Goal: Task Accomplishment & Management: Manage account settings

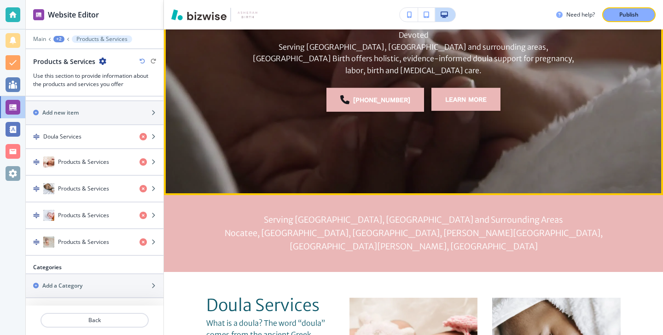
scroll to position [285, 0]
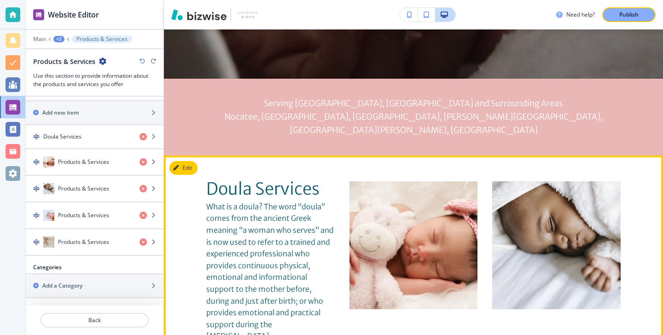
click at [188, 161] on button "Edit" at bounding box center [183, 168] width 28 height 14
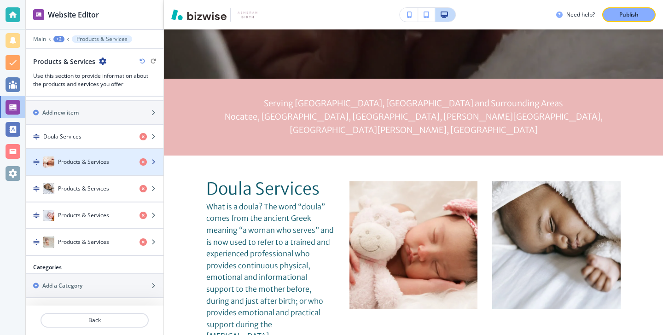
click at [89, 158] on h4 "Products & Services" at bounding box center [83, 162] width 51 height 8
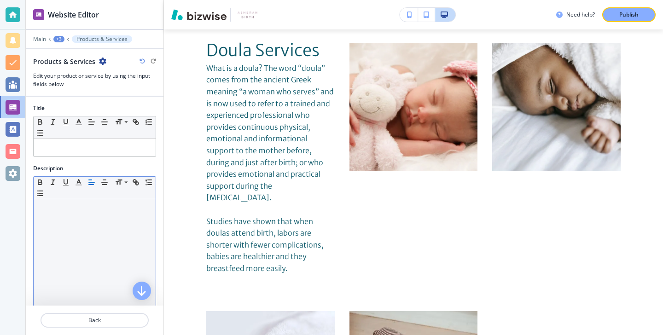
scroll to position [137, 0]
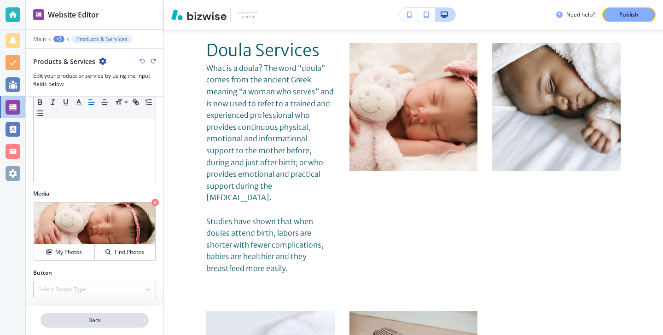
click at [89, 324] on button "Back" at bounding box center [94, 320] width 108 height 15
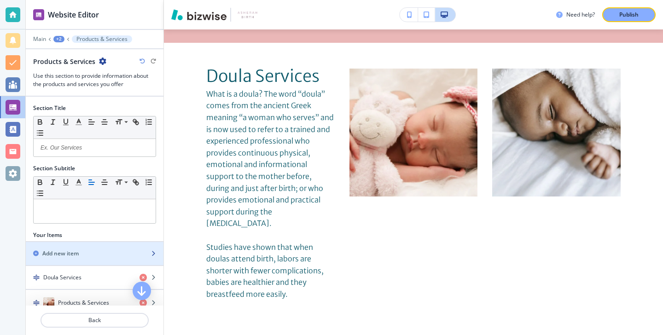
scroll to position [35, 0]
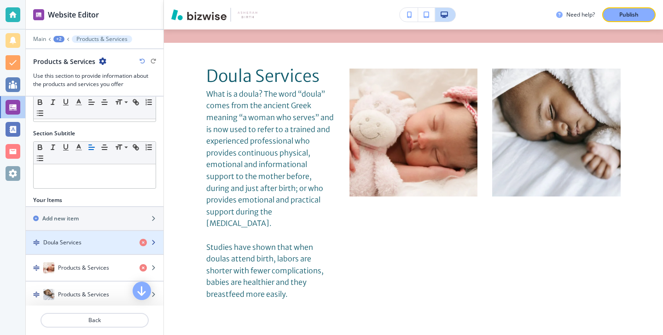
click at [88, 239] on div "Doula Services" at bounding box center [79, 242] width 106 height 8
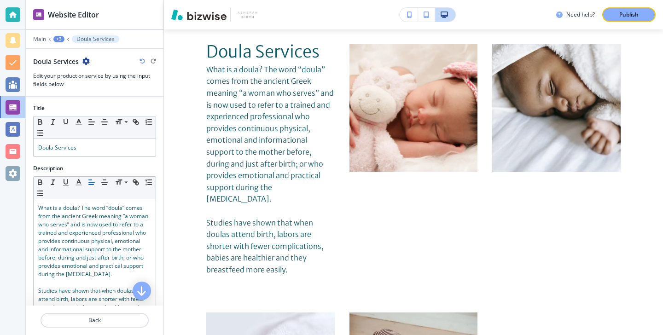
scroll to position [423, 0]
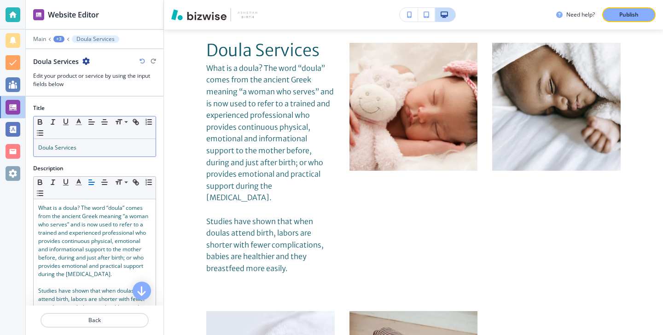
click at [96, 150] on p "Doula Services" at bounding box center [94, 148] width 113 height 8
click at [80, 121] on polyline "button" at bounding box center [78, 121] width 3 height 4
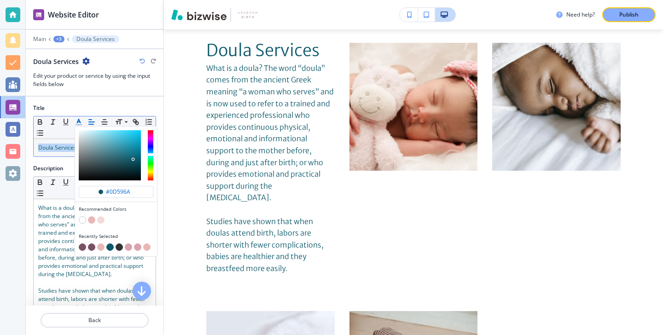
click at [80, 246] on button "button" at bounding box center [82, 246] width 7 height 7
type input "#7a5065"
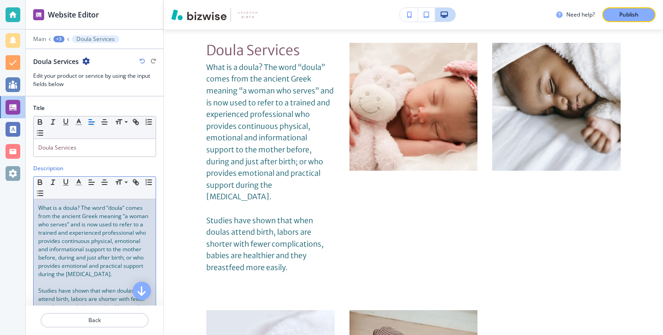
click at [67, 246] on span "What is a doula? The word “doula” comes from the ancient Greek meaning “a woman…" at bounding box center [93, 241] width 111 height 74
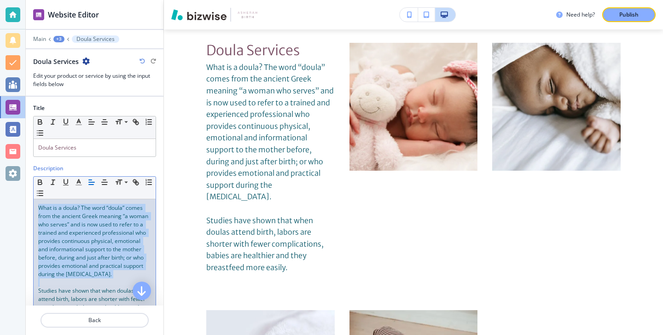
click at [67, 246] on span "What is a doula? The word “doula” comes from the ancient Greek meaning “a woman…" at bounding box center [93, 241] width 111 height 74
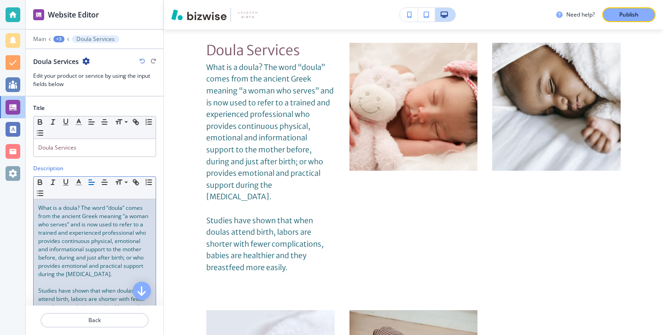
click at [75, 222] on span "What is a doula? The word “doula” comes from the ancient Greek meaning “a woman…" at bounding box center [93, 241] width 111 height 74
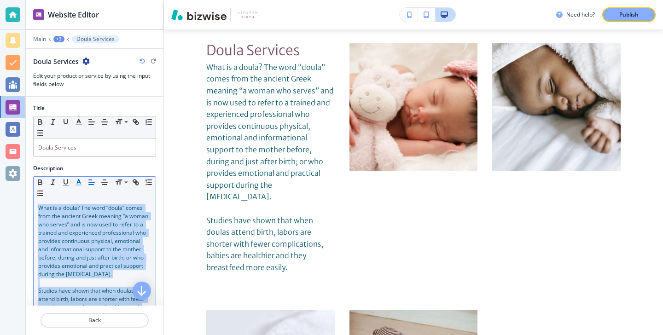
click at [77, 187] on button "button" at bounding box center [78, 182] width 13 height 11
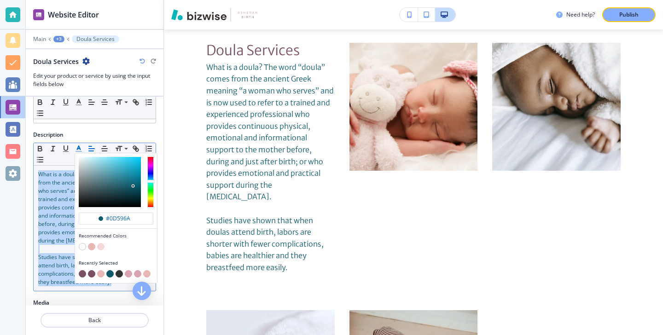
scroll to position [35, 0]
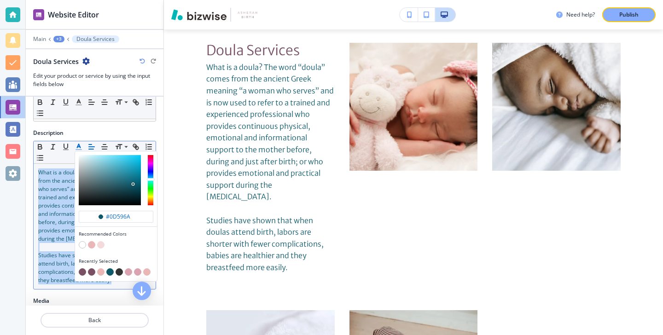
click at [81, 270] on button "button" at bounding box center [82, 271] width 7 height 7
type input "#7a5065"
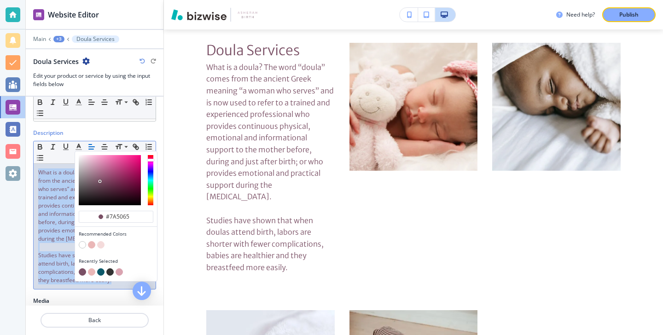
click at [55, 255] on span "Studies have shown that when doulas attend birth, labors are shorter with fewer…" at bounding box center [92, 267] width 109 height 33
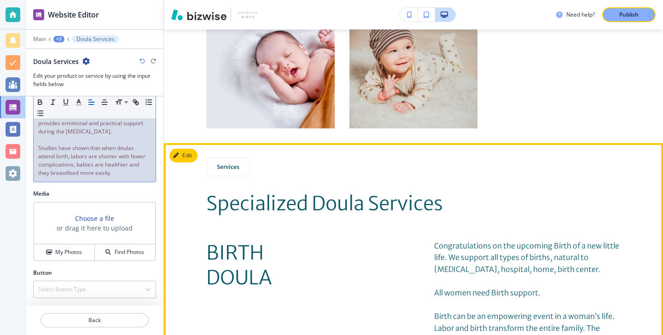
scroll to position [753, 0]
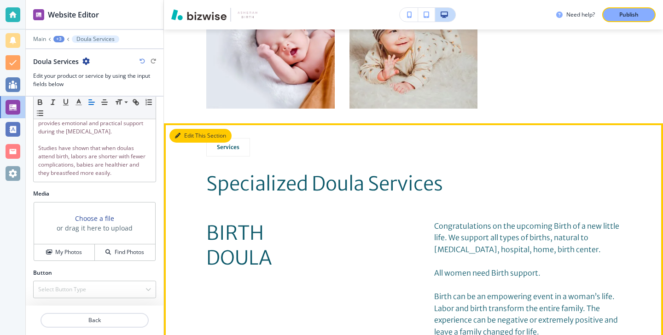
click at [192, 129] on button "Edit This Section" at bounding box center [200, 136] width 62 height 14
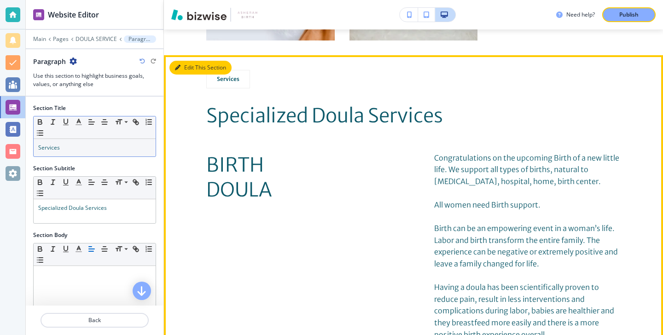
scroll to position [822, 0]
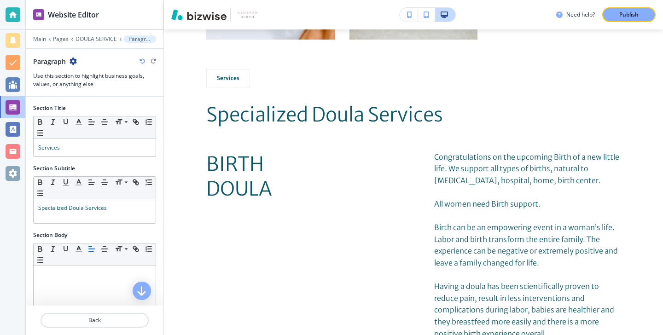
click at [105, 159] on div "Section Title Small Normal Large Huge Services" at bounding box center [95, 134] width 138 height 60
click at [105, 157] on div "Section Title Small Normal Large Huge Services" at bounding box center [95, 134] width 138 height 60
click at [105, 152] on div "Services" at bounding box center [95, 147] width 122 height 17
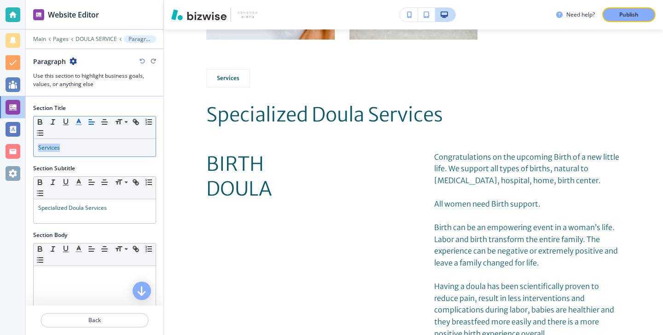
click at [81, 121] on icon "button" at bounding box center [79, 122] width 8 height 8
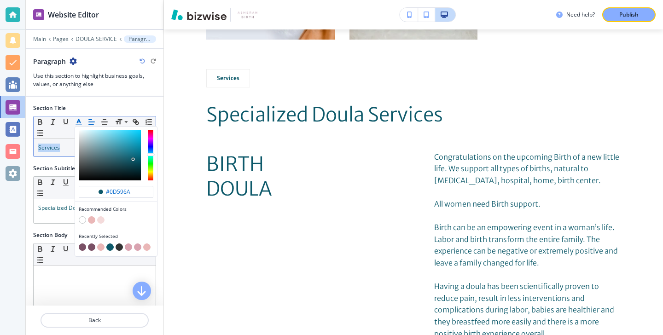
click at [83, 246] on button "button" at bounding box center [82, 246] width 7 height 7
type input "#7a5065"
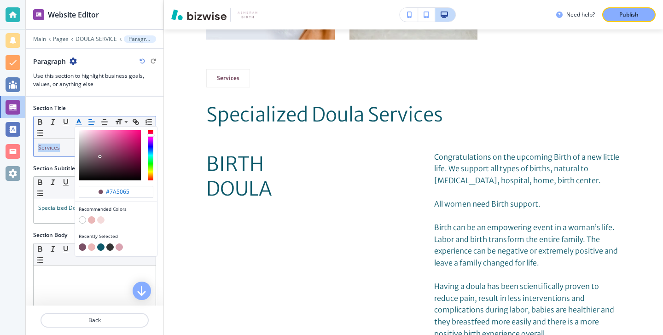
click at [75, 220] on div "Recommended Colors" at bounding box center [116, 215] width 82 height 27
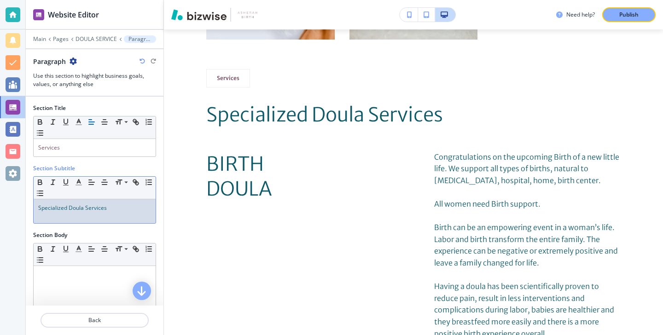
click at [71, 214] on div "Specialized Doula Services" at bounding box center [95, 211] width 122 height 24
click at [71, 213] on div "Specialized Doula Services" at bounding box center [95, 211] width 122 height 24
click at [79, 175] on div at bounding box center [94, 175] width 123 height 4
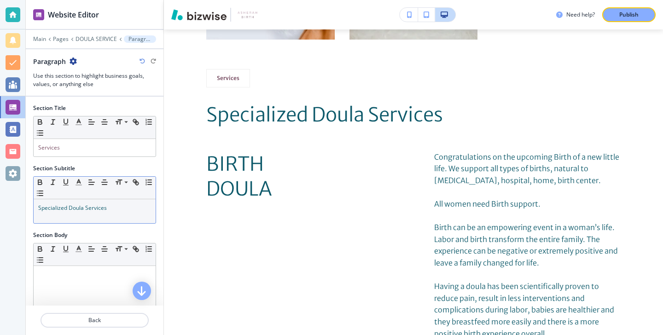
click at [79, 199] on div "Specialized Doula Services" at bounding box center [95, 211] width 122 height 24
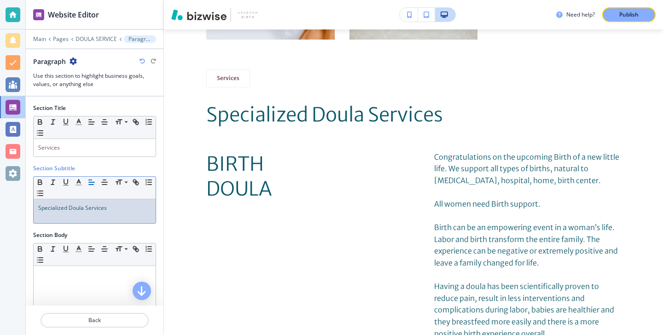
click at [83, 217] on div "Specialized Doula Services" at bounding box center [95, 211] width 122 height 24
click at [76, 185] on line "button" at bounding box center [79, 185] width 6 height 0
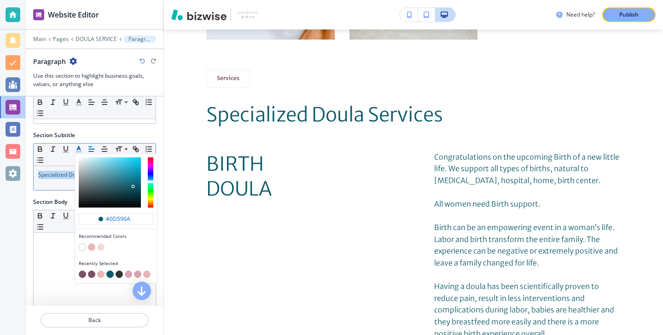
scroll to position [43, 0]
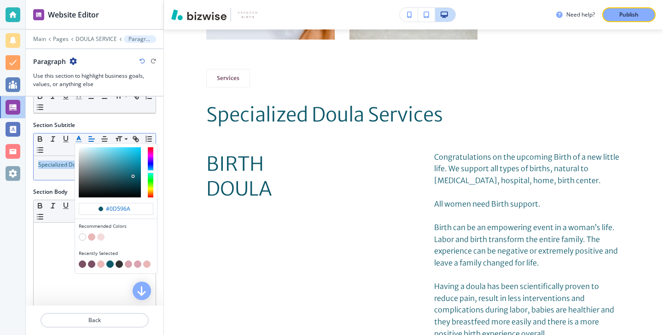
click at [84, 265] on button "button" at bounding box center [82, 263] width 7 height 7
type input "#7a5065"
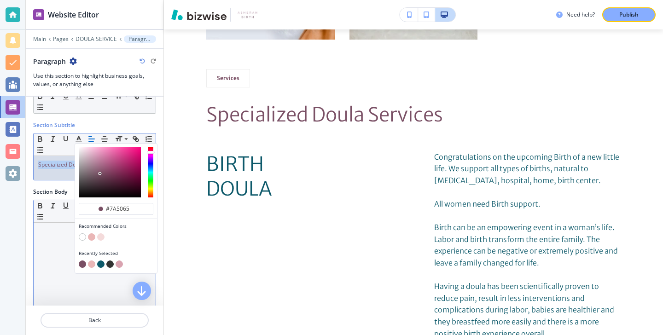
scroll to position [178, 0]
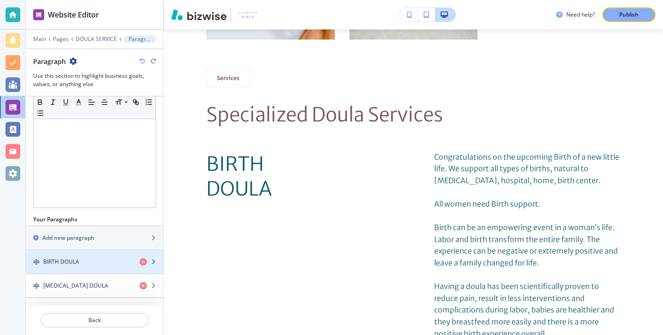
click at [69, 258] on h4 "BIRTH DOULA" at bounding box center [61, 262] width 36 height 8
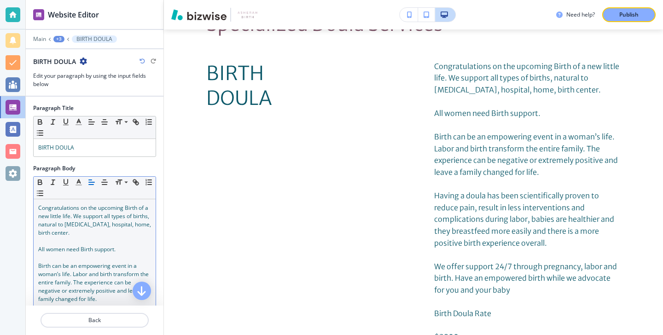
scroll to position [919, 0]
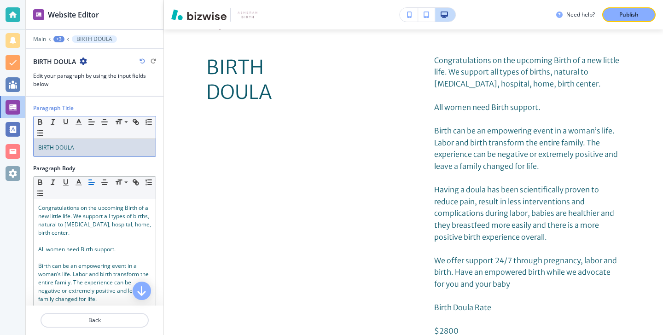
click at [101, 155] on div "BIRTH DOULA" at bounding box center [95, 147] width 122 height 17
click at [101, 154] on div "BIRTH DOULA" at bounding box center [95, 147] width 122 height 17
click at [77, 120] on icon "button" at bounding box center [79, 122] width 8 height 8
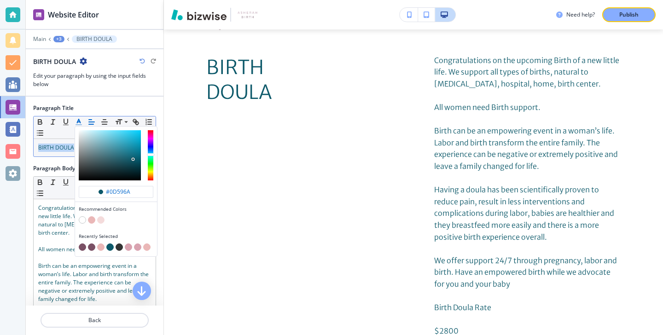
click at [81, 244] on button "button" at bounding box center [82, 246] width 7 height 7
type input "#7a5065"
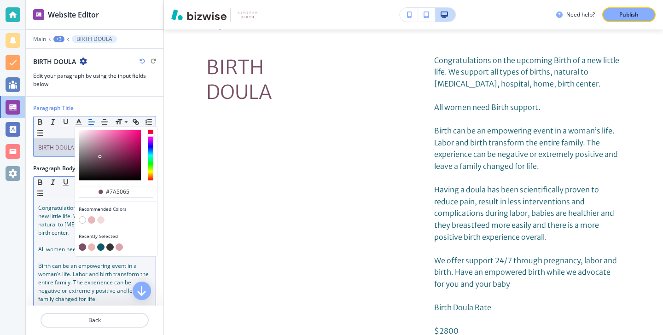
click at [62, 225] on span "Congratulations on the upcoming Birth of a new little life. We support all type…" at bounding box center [95, 220] width 114 height 33
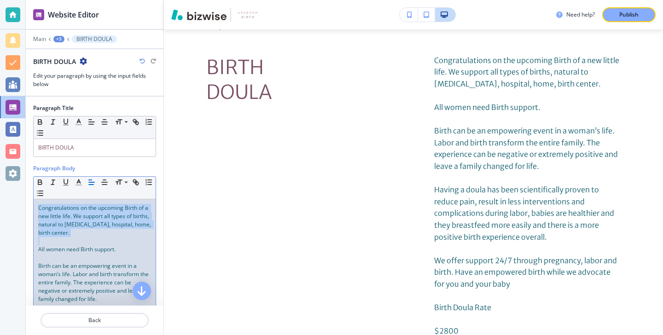
click at [62, 225] on span "Congratulations on the upcoming Birth of a new little life. We support all type…" at bounding box center [95, 220] width 114 height 33
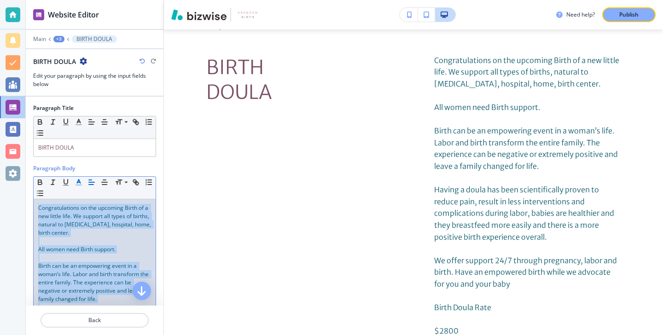
click at [79, 180] on polyline "button" at bounding box center [78, 181] width 3 height 4
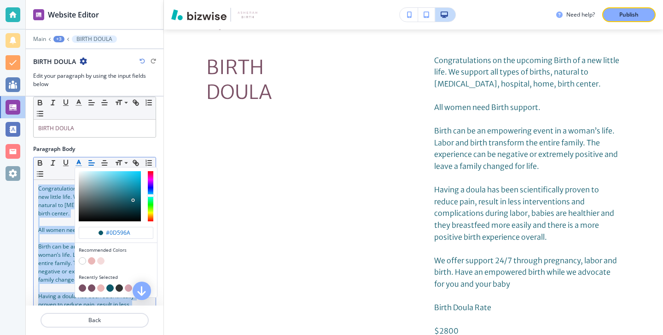
scroll to position [29, 0]
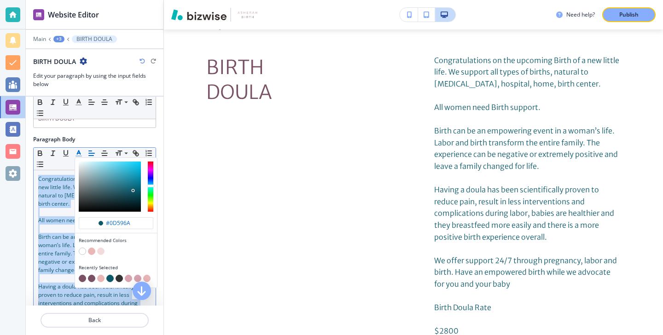
click at [80, 278] on button "button" at bounding box center [82, 278] width 7 height 7
type input "#7a5065"
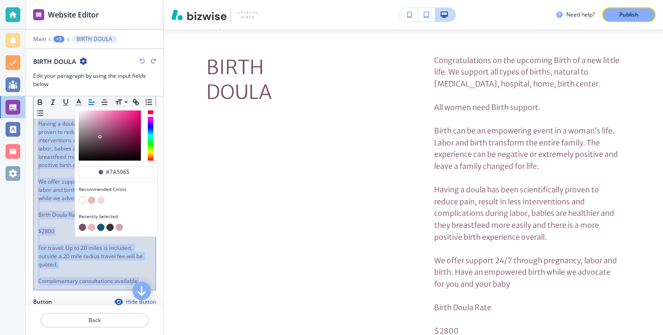
scroll to position [204, 0]
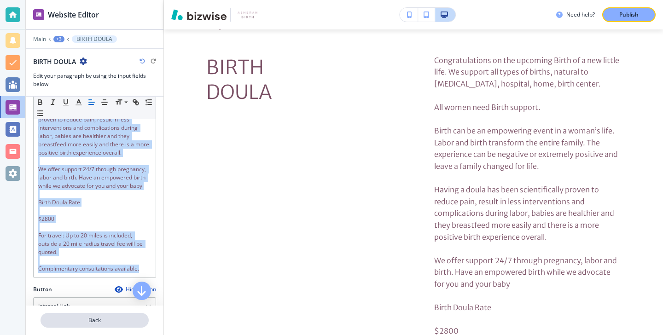
click at [82, 319] on p "Back" at bounding box center [94, 320] width 106 height 8
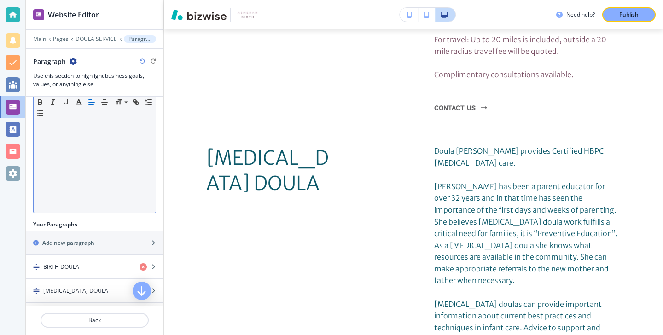
scroll to position [178, 0]
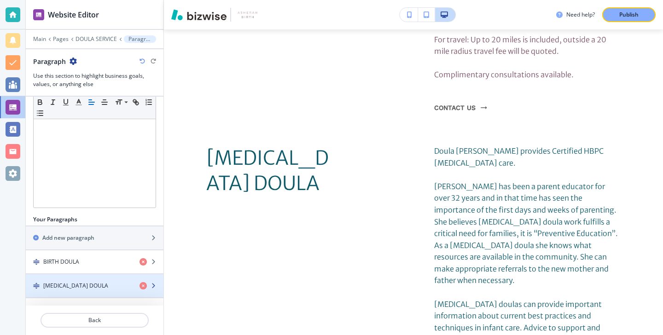
click at [69, 290] on div "button" at bounding box center [95, 293] width 138 height 7
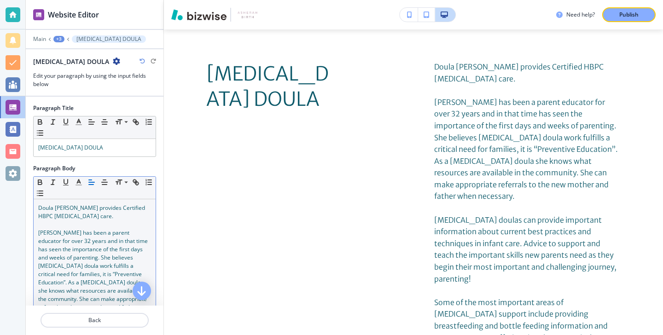
scroll to position [1325, 0]
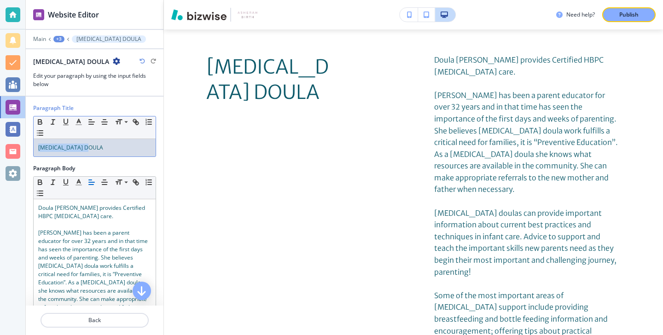
drag, startPoint x: 112, startPoint y: 148, endPoint x: -4, endPoint y: 148, distance: 116.0
click at [0, 0] on html "Website Editor Main +3 POSTPARTUM DOULA POSTPARTUM DOULA Edit your paragraph by…" at bounding box center [331, 0] width 663 height 0
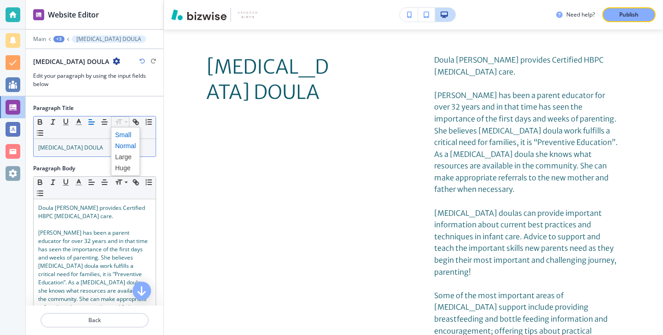
click at [127, 137] on span at bounding box center [125, 134] width 21 height 11
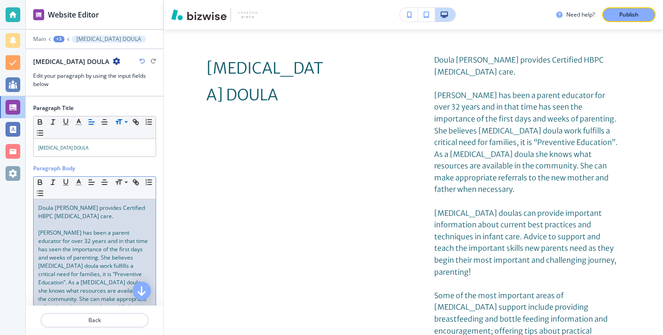
click at [100, 210] on span "Doula Vonda provides Certified HBPC Postpartum care." at bounding box center [92, 212] width 108 height 16
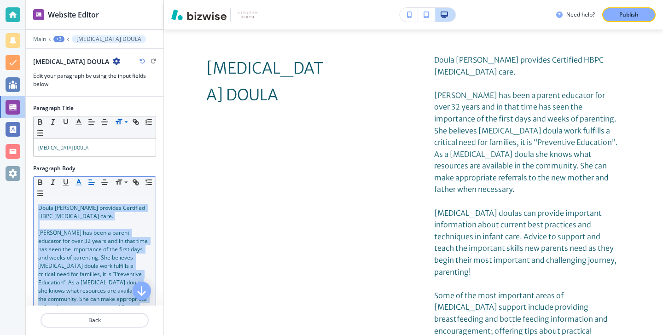
click at [76, 182] on icon "button" at bounding box center [79, 182] width 8 height 8
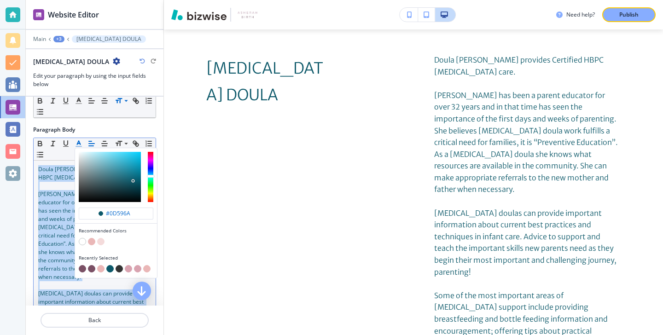
scroll to position [93, 0]
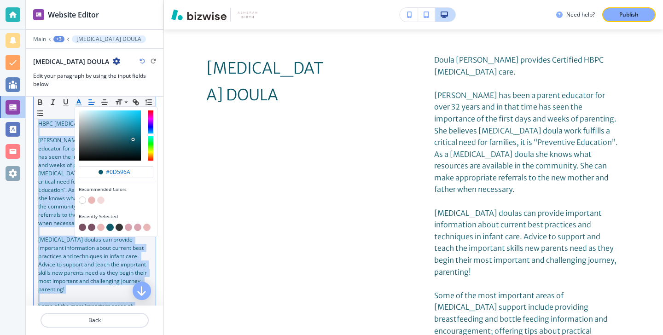
click at [82, 223] on div "button" at bounding box center [116, 222] width 75 height 4
click at [82, 229] on button "button" at bounding box center [82, 227] width 7 height 7
type input "#7a5065"
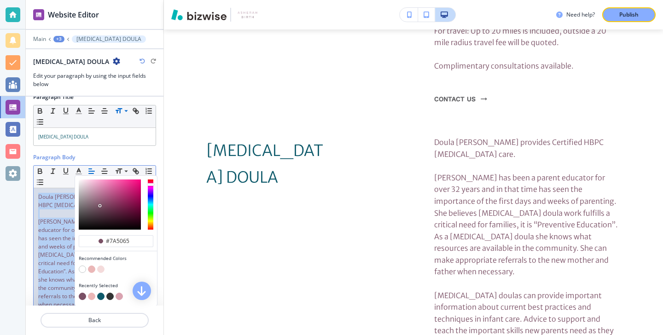
scroll to position [0, 0]
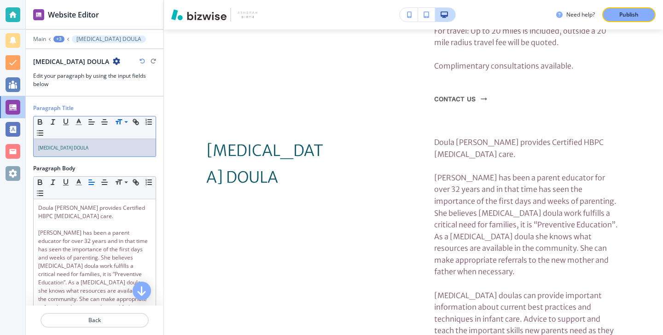
click at [94, 156] on div "Small Normal Large Huge POSTPARTUM DOULA" at bounding box center [94, 136] width 123 height 41
click at [96, 155] on div "POSTPARTUM DOULA" at bounding box center [95, 147] width 122 height 17
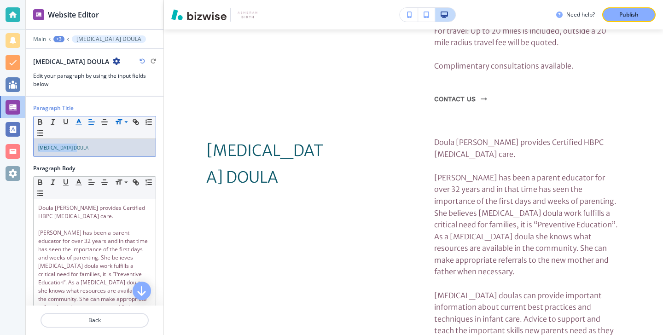
click at [78, 125] on icon "button" at bounding box center [79, 122] width 8 height 8
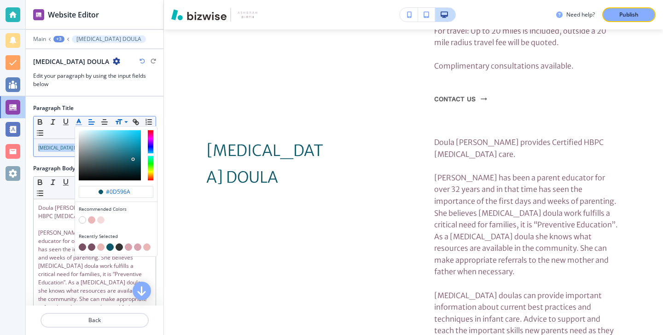
click at [82, 245] on button "button" at bounding box center [82, 246] width 7 height 7
type input "#7a5065"
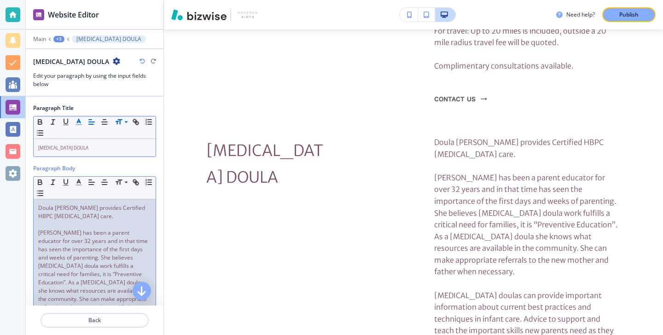
click at [46, 245] on span "Doula Vonda has been a parent educator for over 32 years and in that time has s…" at bounding box center [93, 274] width 111 height 91
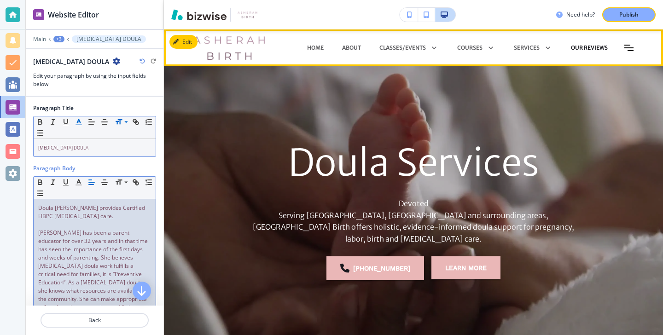
click at [595, 51] on p "OUR REVIEWS" at bounding box center [589, 48] width 37 height 8
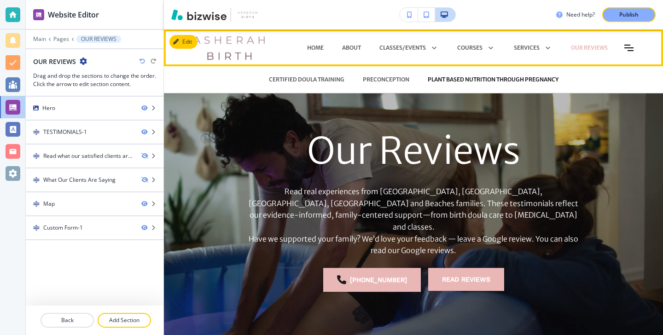
click at [497, 77] on p "PLANT BASED NUTRITION THROUGH PREGNANCY" at bounding box center [493, 79] width 131 height 8
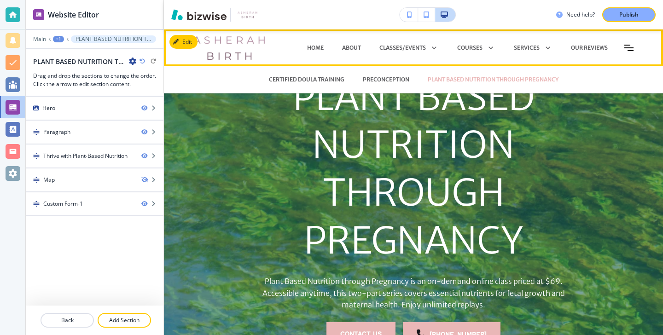
click at [386, 75] on div "PRECONCEPTION" at bounding box center [385, 80] width 65 height 28
click at [386, 76] on p "PRECONCEPTION" at bounding box center [386, 79] width 46 height 8
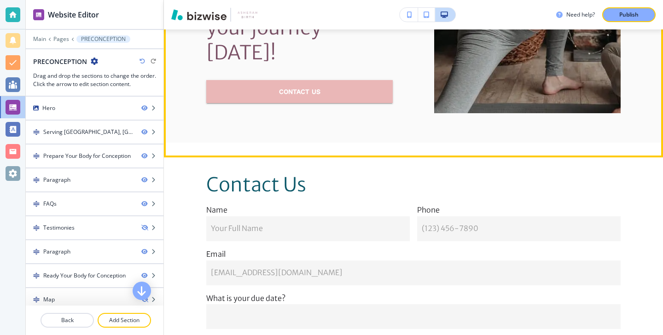
scroll to position [2974, 0]
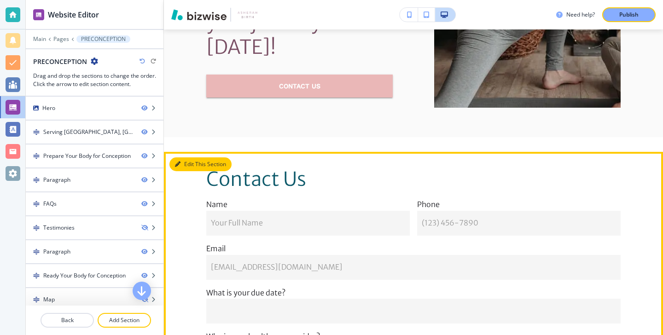
click at [183, 171] on button "Edit This Section" at bounding box center [200, 164] width 62 height 14
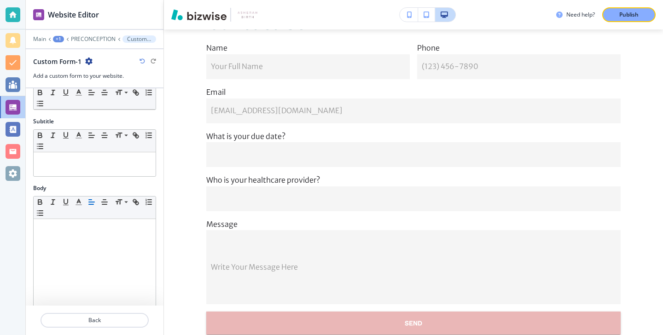
scroll to position [86, 0]
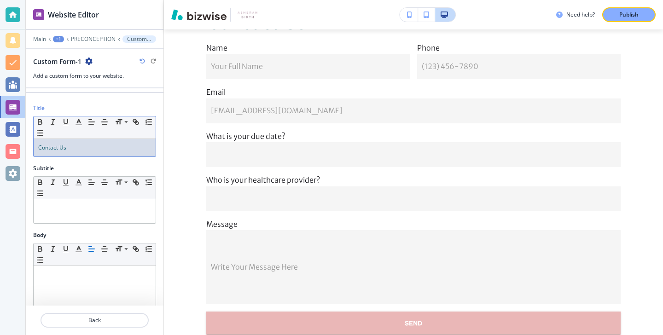
click at [98, 151] on p "Contact Us" at bounding box center [94, 148] width 113 height 8
click at [79, 119] on icon "button" at bounding box center [79, 122] width 8 height 8
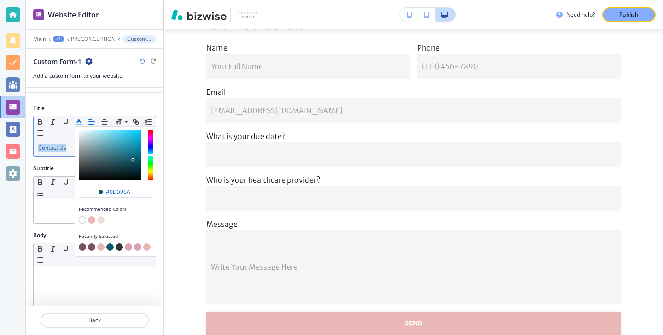
click at [81, 249] on button "button" at bounding box center [82, 246] width 7 height 7
type input "#7a5065"
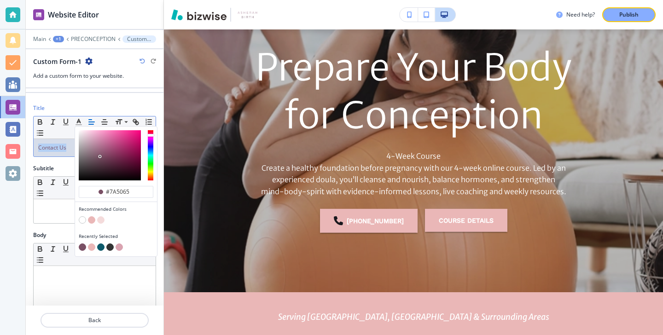
scroll to position [0, 0]
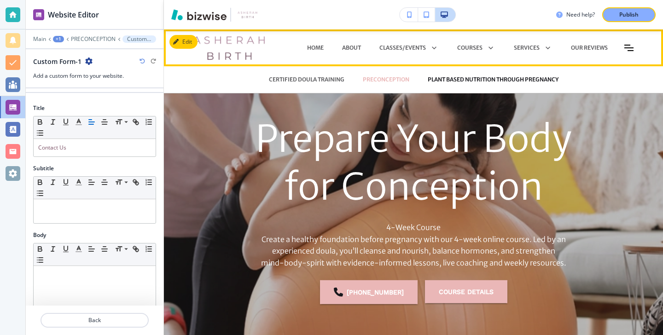
click at [451, 79] on p "PLANT BASED NUTRITION THROUGH PREGNANCY" at bounding box center [493, 79] width 131 height 8
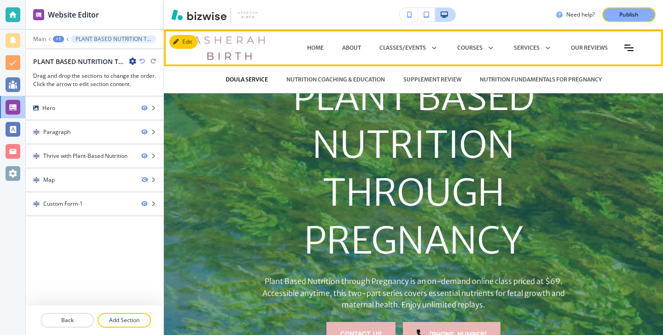
click at [256, 78] on p "DOULA SERVICE" at bounding box center [247, 79] width 42 height 8
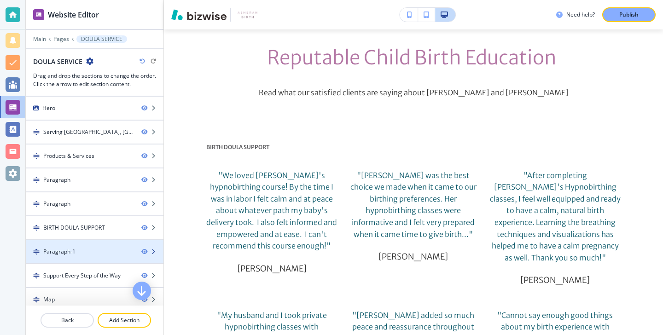
scroll to position [4, 0]
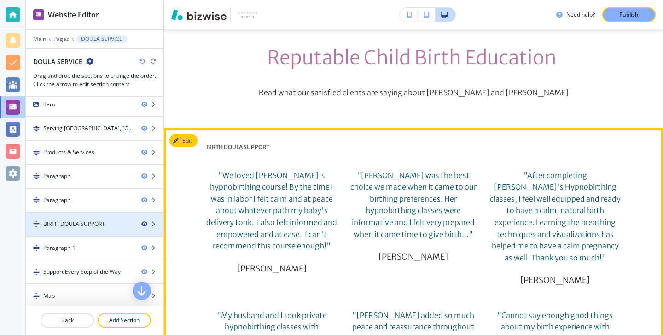
click at [144, 225] on icon "button" at bounding box center [144, 224] width 6 height 6
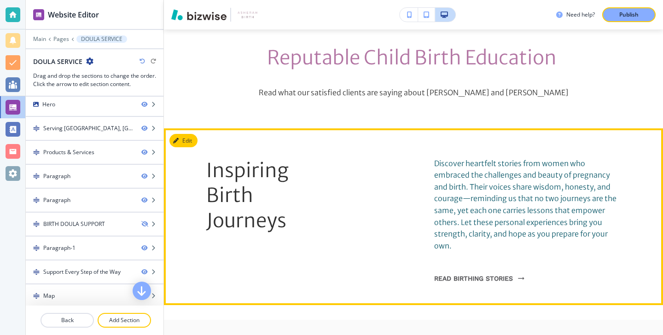
scroll to position [1926, 0]
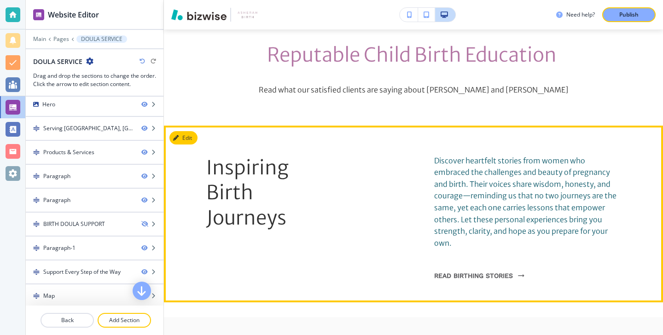
click at [181, 126] on section "Inspiring Birth Journeys Discover heartfelt stories from women who embraced the…" at bounding box center [413, 214] width 499 height 177
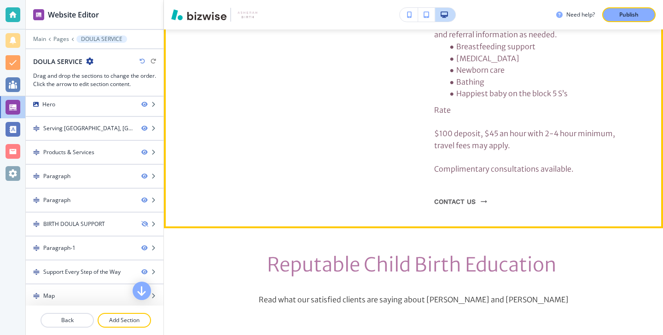
scroll to position [1723, 0]
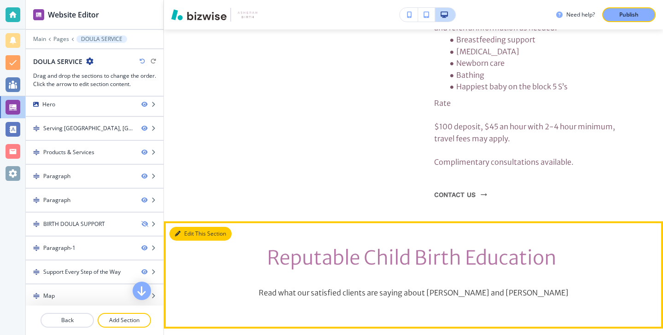
click at [192, 227] on button "Edit This Section" at bounding box center [200, 234] width 62 height 14
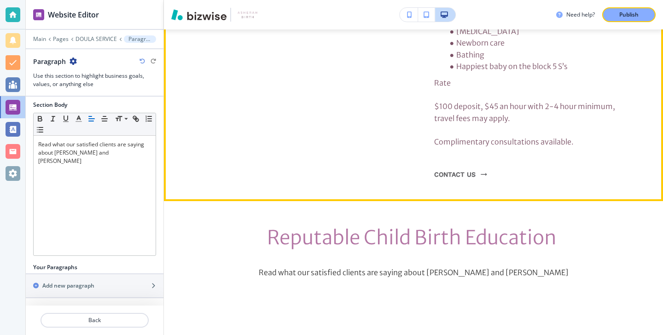
scroll to position [1740, 0]
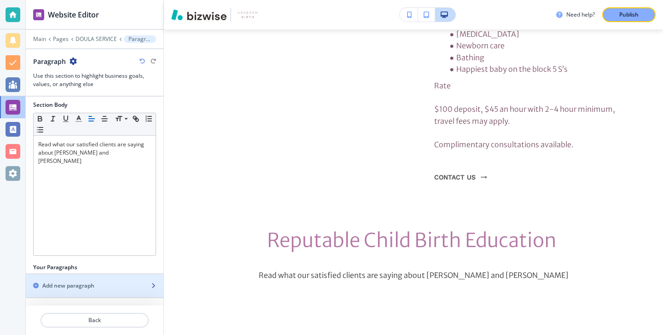
click at [98, 290] on div "button" at bounding box center [95, 293] width 138 height 7
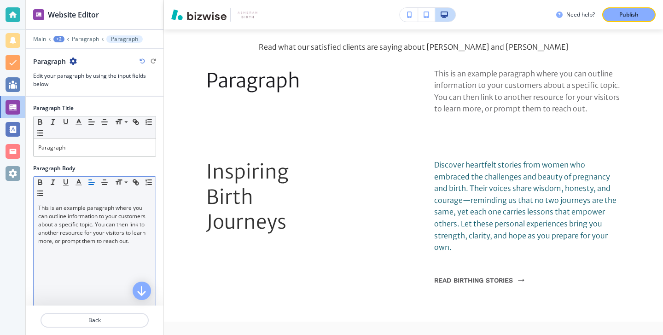
scroll to position [58, 0]
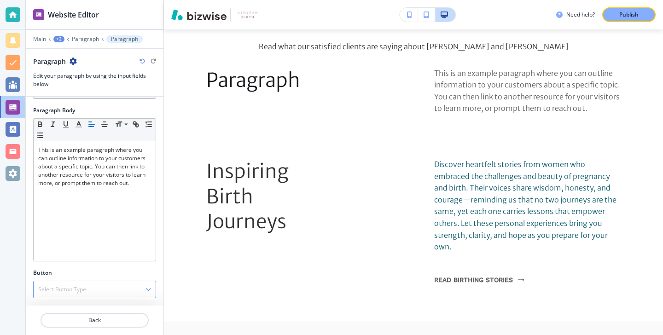
click at [101, 282] on div "Select Button Type" at bounding box center [95, 289] width 122 height 17
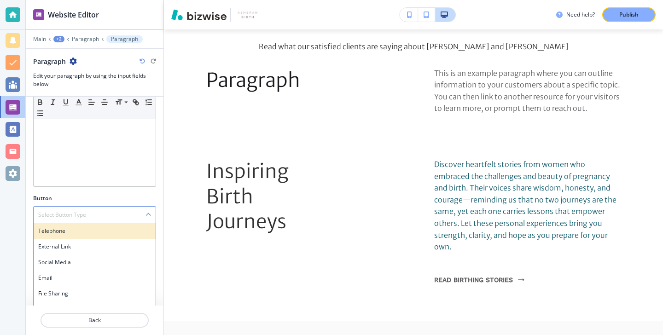
scroll to position [145, 0]
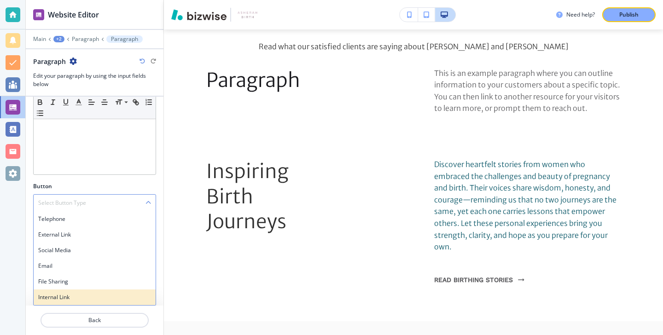
click at [92, 291] on div "Internal Link" at bounding box center [95, 297] width 122 height 16
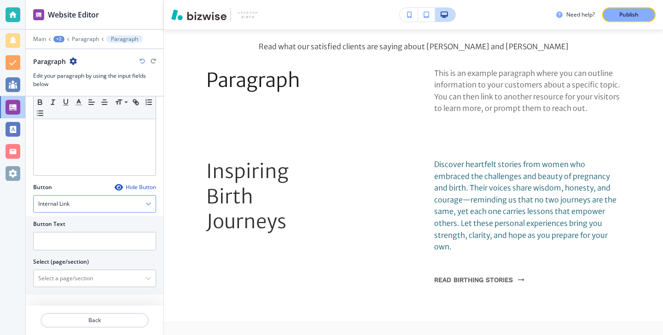
scroll to position [144, 0]
click at [103, 243] on input "text" at bounding box center [94, 241] width 123 height 18
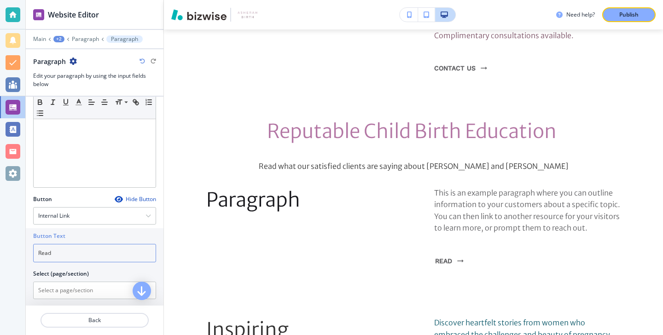
scroll to position [128, 0]
type input "Read"
click at [74, 244] on div at bounding box center [94, 245] width 123 height 4
click at [74, 245] on div at bounding box center [94, 245] width 123 height 4
click at [74, 261] on input "Read" at bounding box center [94, 256] width 123 height 18
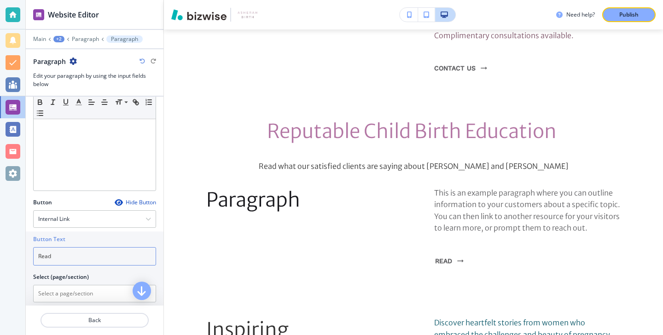
click at [74, 261] on input "Read" at bounding box center [94, 256] width 123 height 18
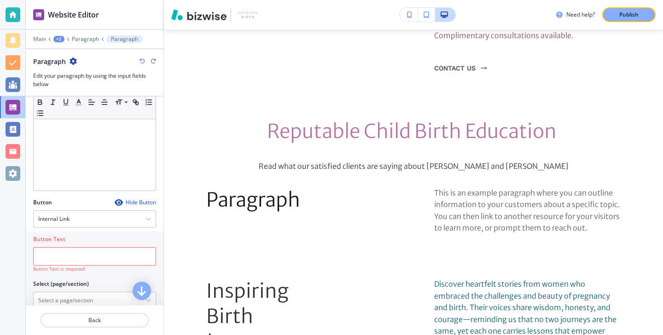
click at [120, 200] on icon "button" at bounding box center [118, 202] width 7 height 7
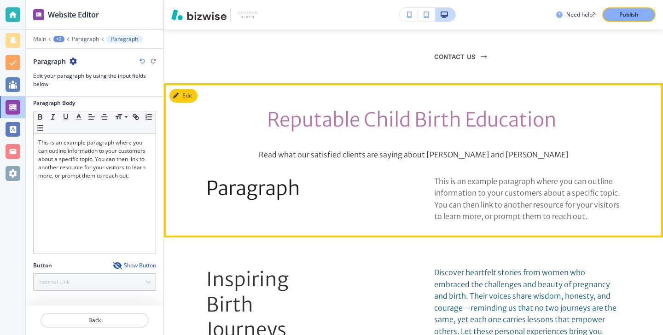
scroll to position [1865, 0]
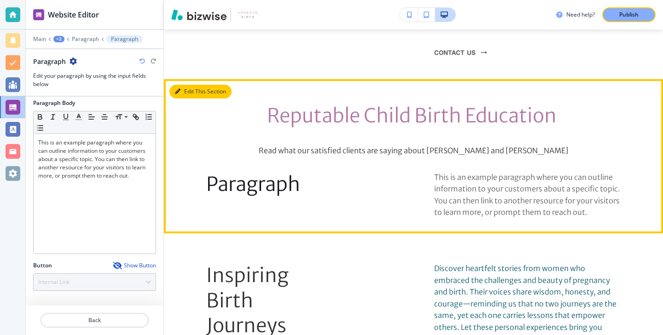
click at [195, 85] on button "Edit This Section" at bounding box center [200, 92] width 62 height 14
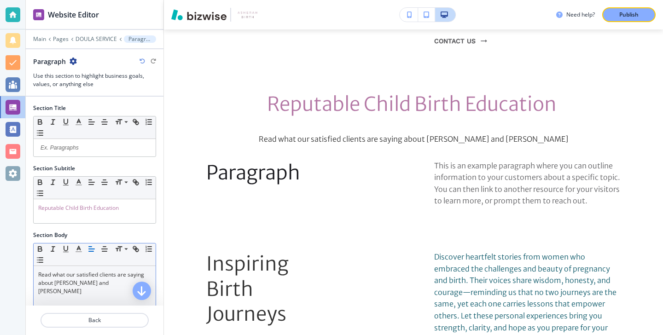
scroll to position [154, 0]
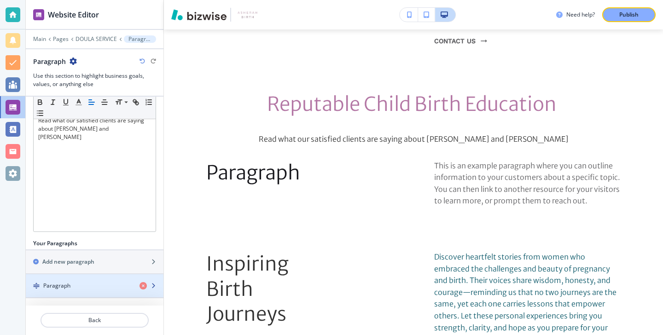
click at [96, 284] on div "Paragraph" at bounding box center [79, 286] width 106 height 8
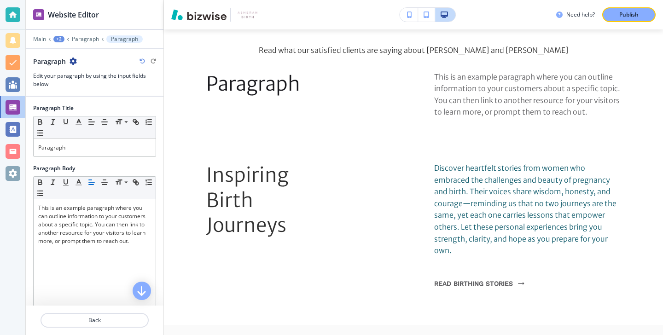
scroll to position [1969, 0]
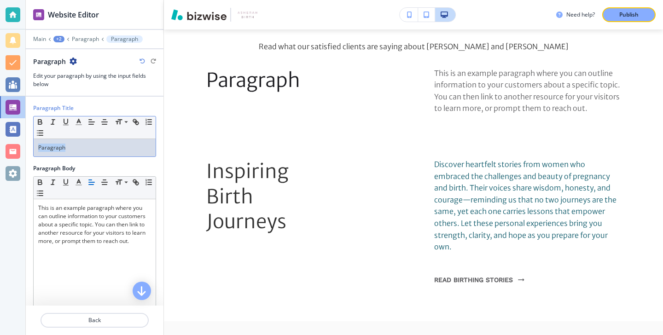
drag, startPoint x: 87, startPoint y: 153, endPoint x: -3, endPoint y: 146, distance: 90.9
click at [0, 0] on html "Website Editor Main +2 Paragraph Paragraph Paragraph Edit your paragraph by usi…" at bounding box center [331, 0] width 663 height 0
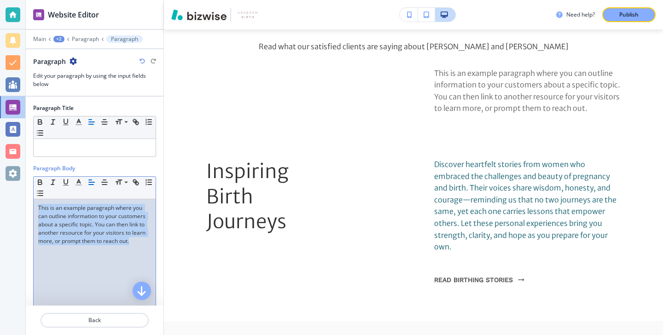
drag, startPoint x: 133, startPoint y: 240, endPoint x: 23, endPoint y: 181, distance: 124.8
click at [23, 181] on div "Website Editor Main +2 Paragraph Paragraph Paragraph Edit your paragraph by usi…" at bounding box center [331, 167] width 663 height 335
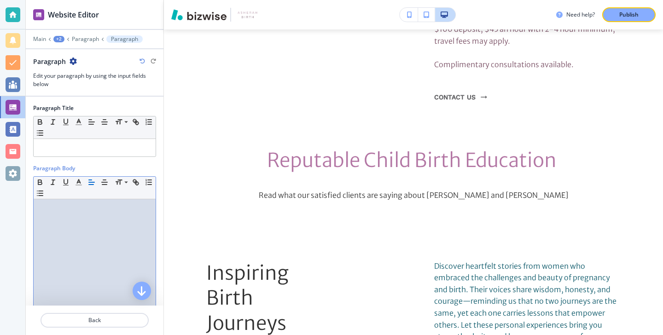
scroll to position [65, 0]
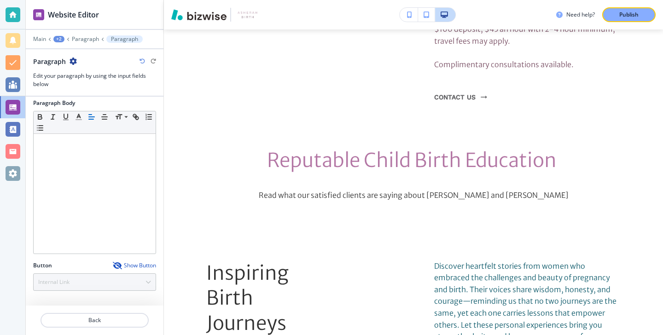
click at [119, 270] on div at bounding box center [94, 272] width 123 height 4
click at [118, 266] on icon "button" at bounding box center [116, 265] width 7 height 7
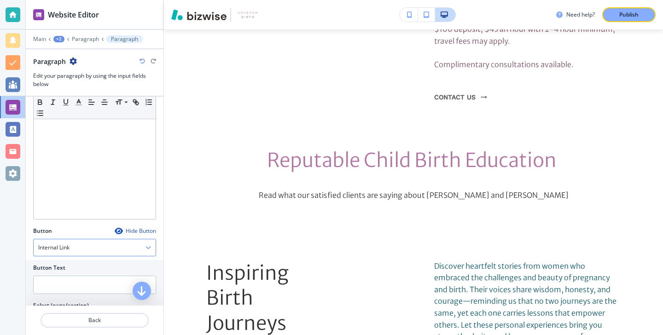
scroll to position [110, 0]
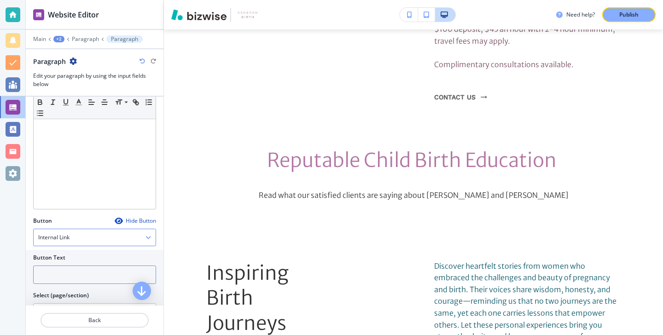
click at [112, 283] on input "text" at bounding box center [94, 275] width 123 height 18
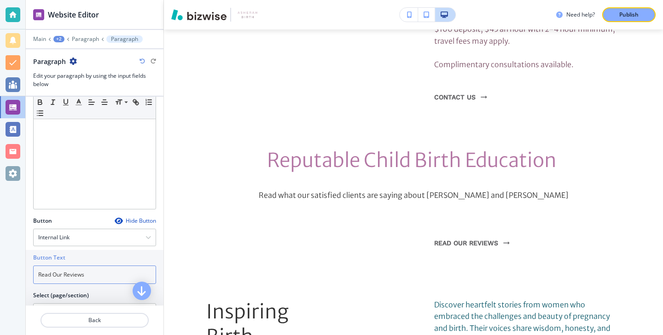
scroll to position [144, 0]
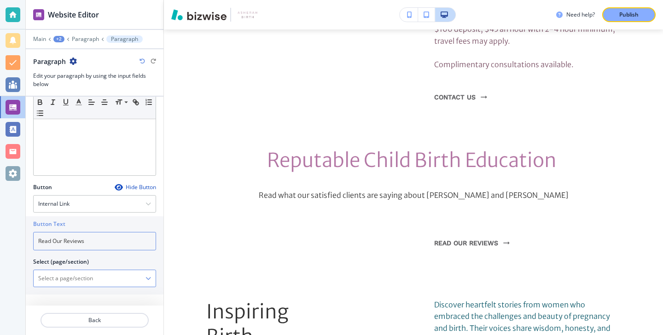
type input "Read Our Reviews"
click at [46, 273] on \(page\/section\) "Manual Input" at bounding box center [90, 279] width 112 height 16
click at [145, 278] on icon "button" at bounding box center [148, 279] width 6 height 6
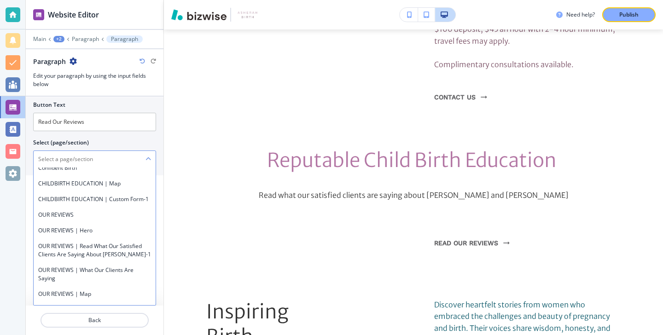
scroll to position [2947, 0]
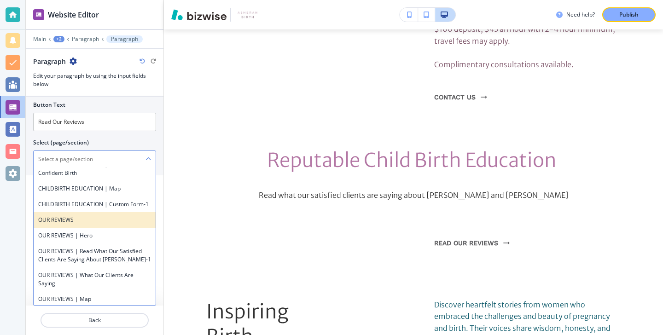
click at [116, 223] on h4 "OUR REVIEWS" at bounding box center [94, 220] width 113 height 8
type \(page\/section\) "OUR REVIEWS"
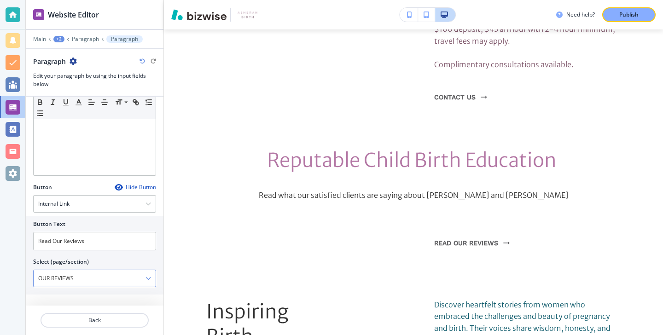
scroll to position [144, 0]
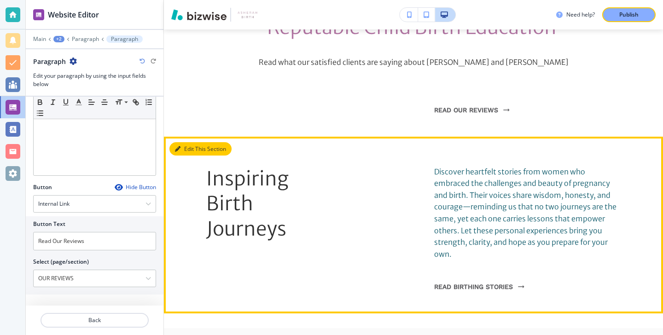
click at [191, 142] on button "Edit This Section" at bounding box center [200, 149] width 62 height 14
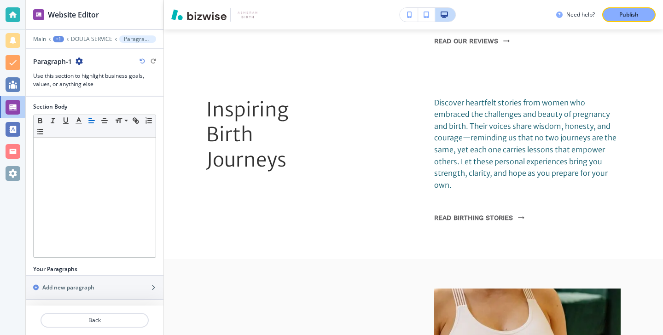
scroll to position [154, 0]
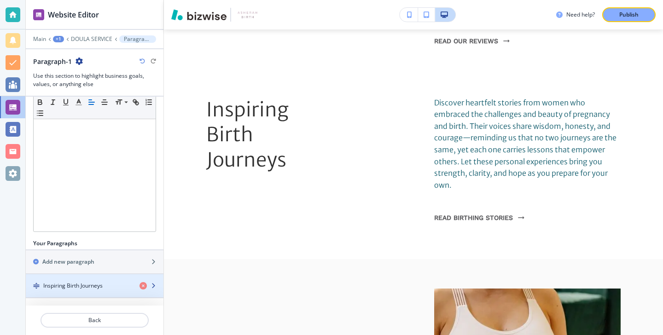
click at [78, 286] on h4 "Inspiring Birth Journeys" at bounding box center [72, 286] width 59 height 8
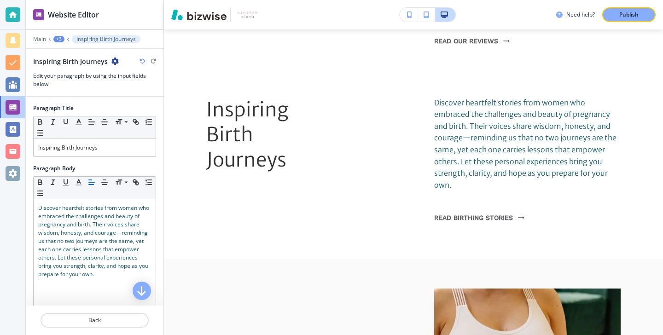
scroll to position [2052, 0]
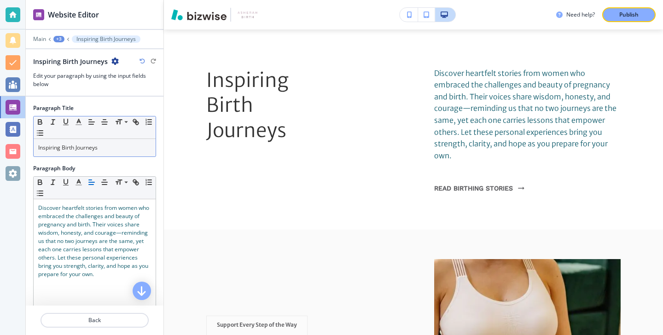
click at [110, 154] on div "Inspiring Birth Journeys" at bounding box center [95, 147] width 122 height 17
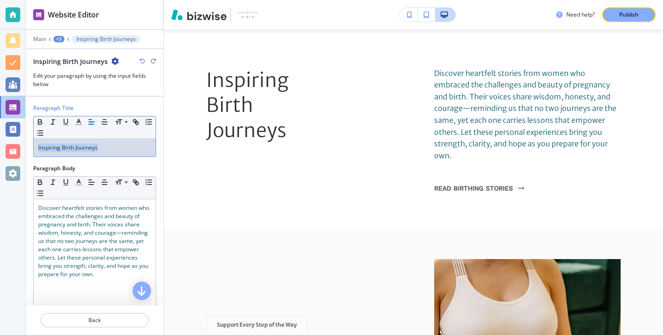
click at [110, 154] on div "Inspiring Birth Journeys" at bounding box center [95, 147] width 122 height 17
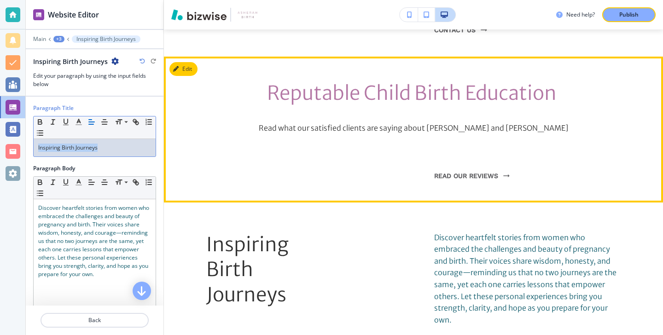
scroll to position [1866, 0]
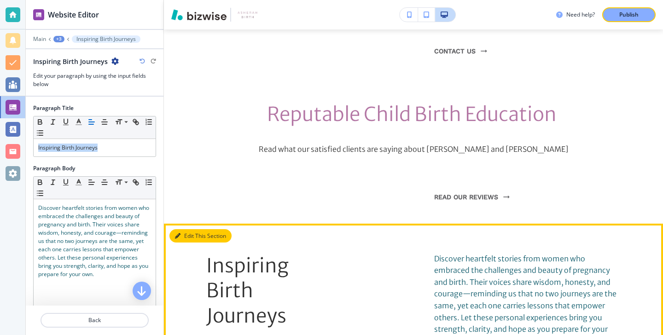
click at [191, 229] on button "Edit This Section" at bounding box center [200, 236] width 62 height 14
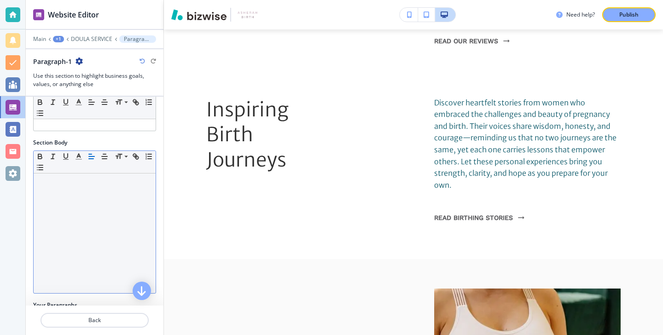
scroll to position [154, 0]
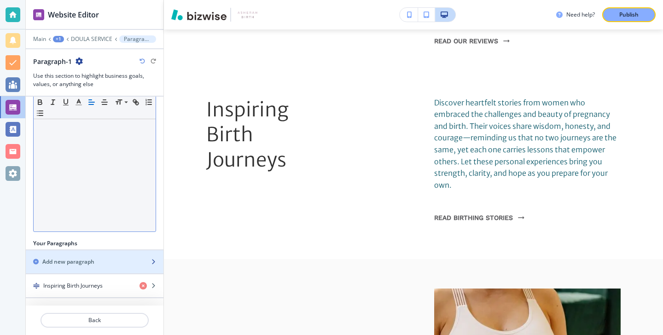
click at [91, 262] on h2 "Add new paragraph" at bounding box center [68, 262] width 52 height 8
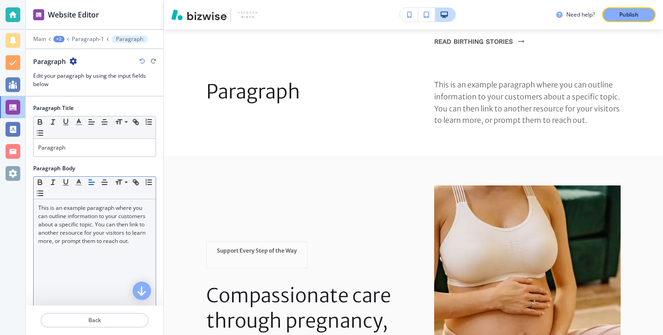
scroll to position [58, 0]
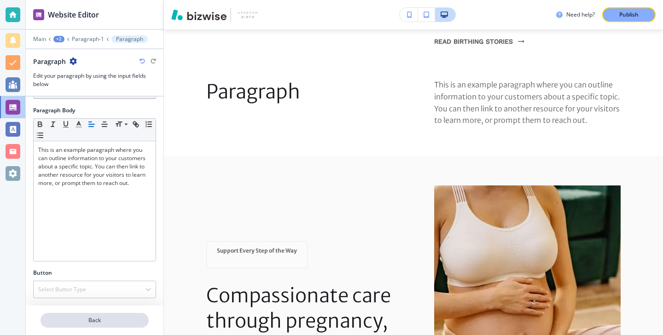
click at [109, 319] on p "Back" at bounding box center [94, 320] width 106 height 8
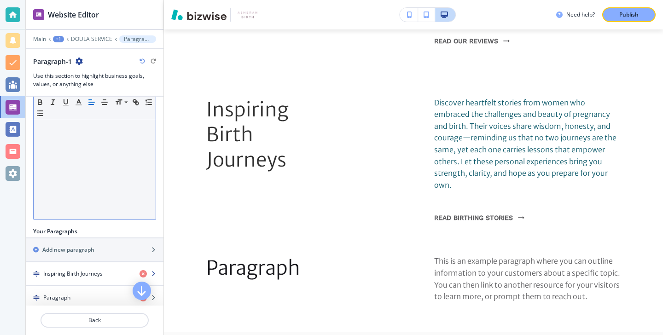
scroll to position [178, 0]
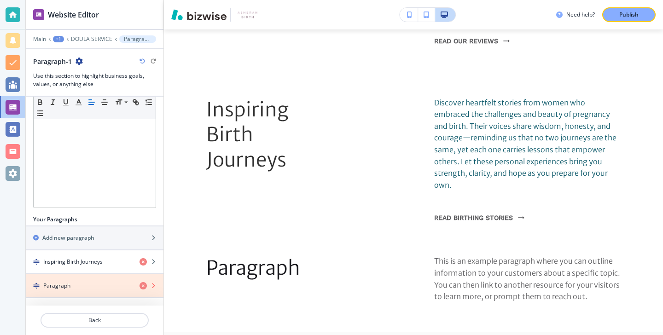
click at [142, 287] on icon "button" at bounding box center [142, 285] width 7 height 7
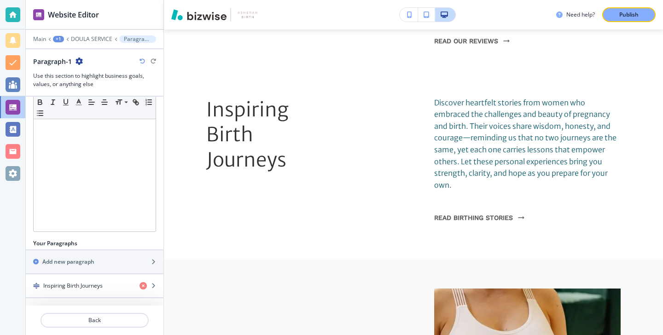
click at [104, 282] on div "Inspiring Birth Journeys" at bounding box center [79, 286] width 106 height 8
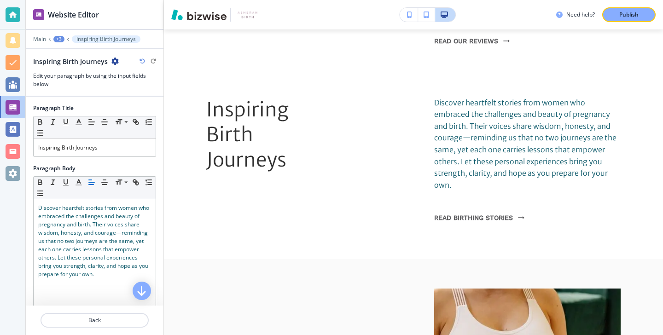
scroll to position [2052, 0]
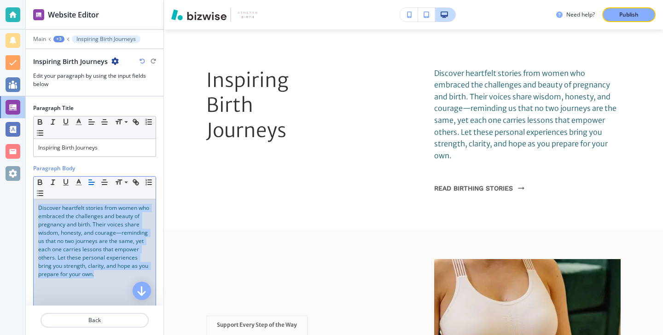
drag, startPoint x: 118, startPoint y: 275, endPoint x: 28, endPoint y: 198, distance: 118.6
click at [28, 198] on div "Paragraph Body Small Normal Large Huge Discover heartfelt stories from women wh…" at bounding box center [95, 245] width 138 height 162
click at [75, 182] on icon "button" at bounding box center [79, 182] width 8 height 8
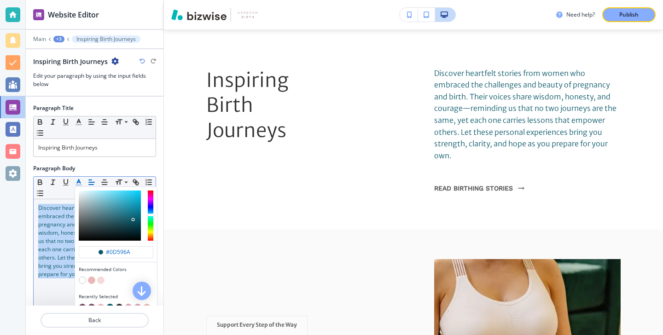
scroll to position [83, 0]
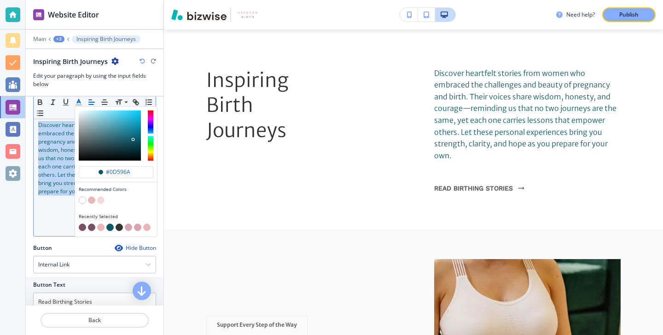
click at [81, 229] on button "button" at bounding box center [82, 227] width 7 height 7
type input "#7a5065"
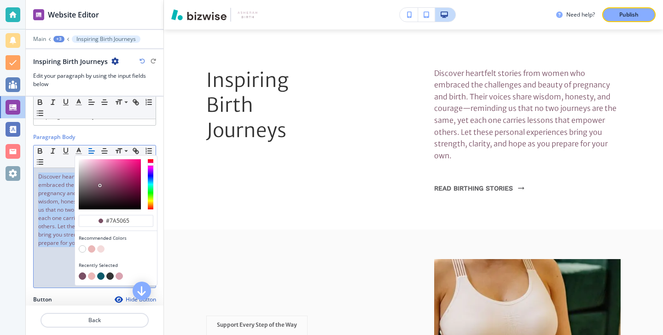
scroll to position [0, 0]
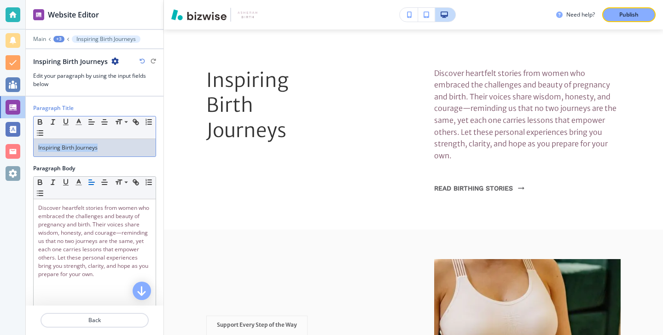
drag, startPoint x: 108, startPoint y: 146, endPoint x: 16, endPoint y: 145, distance: 92.1
click at [16, 145] on div "Website Editor Main +3 Inspiring Birth Journeys Inspiring Birth Journeys Edit y…" at bounding box center [331, 167] width 663 height 335
click at [80, 121] on polyline "button" at bounding box center [78, 121] width 3 height 4
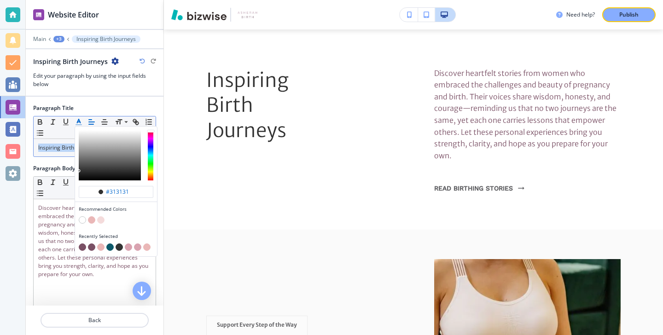
click at [79, 243] on div "button" at bounding box center [116, 242] width 75 height 4
click at [80, 243] on div "button" at bounding box center [116, 247] width 75 height 9
click at [81, 245] on button "button" at bounding box center [82, 246] width 7 height 7
type input "#7a5065"
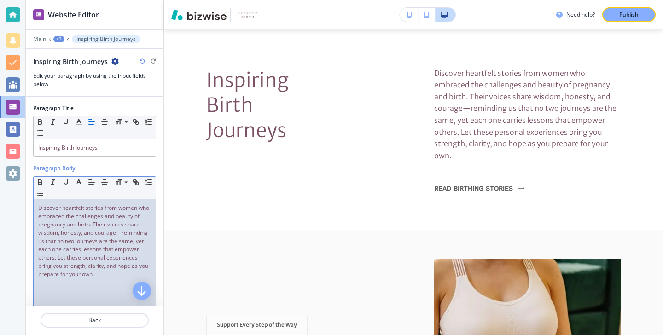
click at [50, 233] on span "Discover heartfelt stories from women who embraced the challenges and beauty of…" at bounding box center [94, 241] width 112 height 74
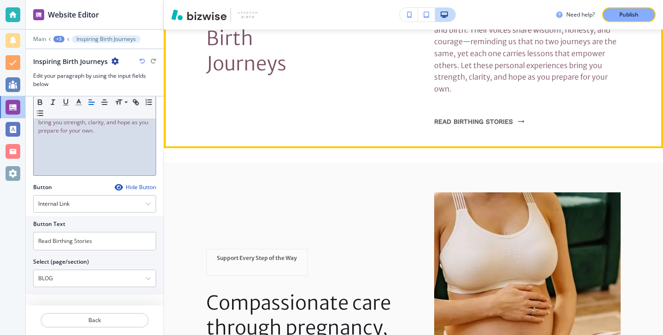
scroll to position [2191, 0]
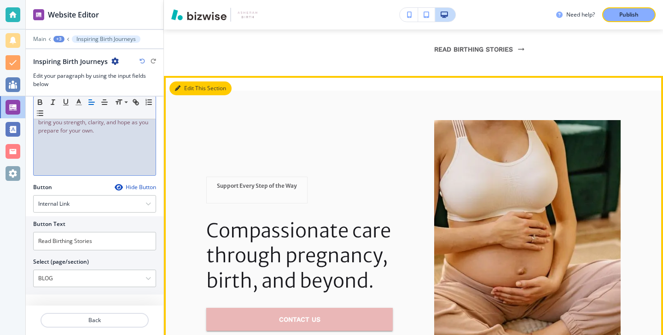
click at [189, 81] on button "Edit This Section" at bounding box center [200, 88] width 62 height 14
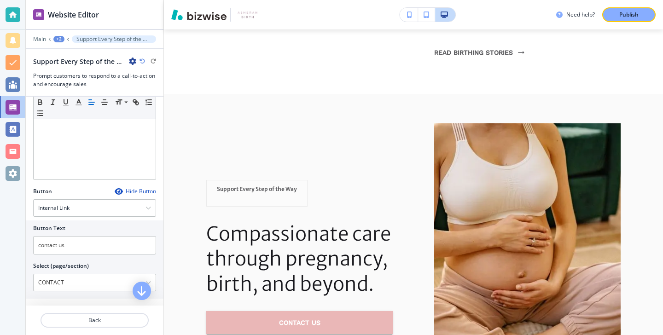
scroll to position [70, 0]
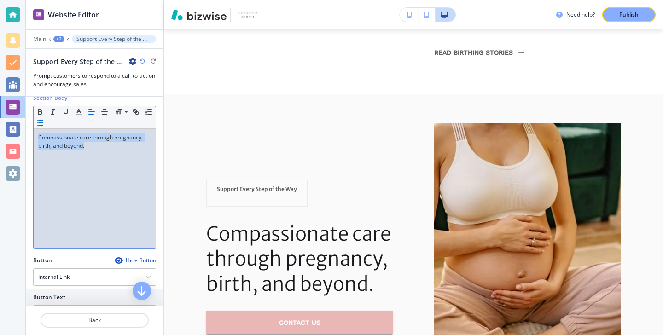
drag, startPoint x: 115, startPoint y: 173, endPoint x: 37, endPoint y: 127, distance: 90.5
click at [37, 127] on div "Small Normal Large Huge Compassionate care through pregnancy, birth, and beyond." at bounding box center [94, 177] width 123 height 143
click at [78, 107] on button "button" at bounding box center [78, 111] width 13 height 11
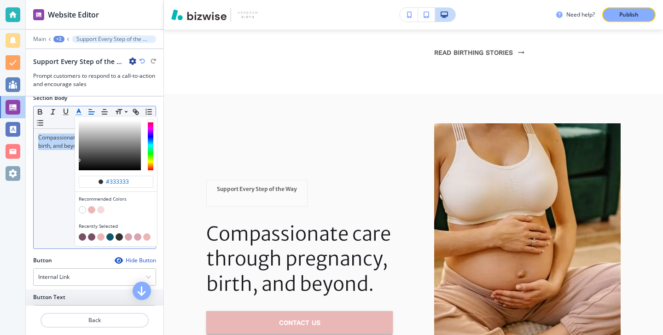
click at [82, 237] on button "button" at bounding box center [82, 236] width 7 height 7
type input "#7a5065"
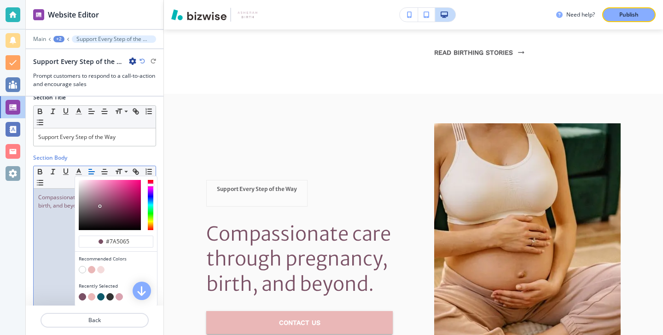
scroll to position [0, 0]
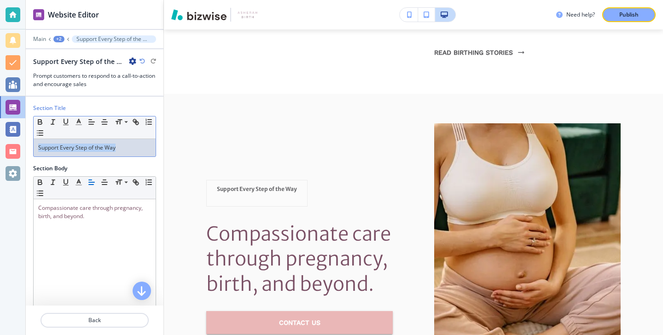
drag, startPoint x: 123, startPoint y: 151, endPoint x: 16, endPoint y: 151, distance: 106.8
click at [16, 151] on div "Website Editor Main +2 Support Every Step of the Way Support Every Step of the …" at bounding box center [331, 167] width 663 height 335
click at [80, 127] on button "button" at bounding box center [78, 121] width 13 height 11
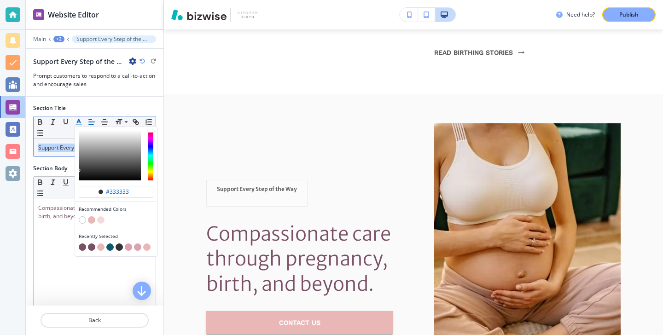
click at [81, 241] on div "button" at bounding box center [116, 242] width 75 height 4
click at [81, 243] on button "button" at bounding box center [82, 246] width 7 height 7
type input "#7a5065"
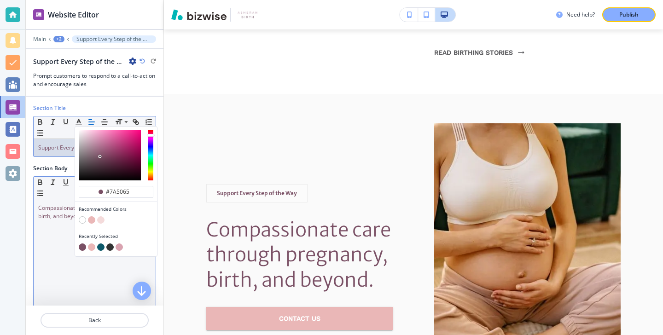
click at [48, 207] on span "Compassionate care through pregnancy, birth, and beyond." at bounding box center [91, 212] width 106 height 16
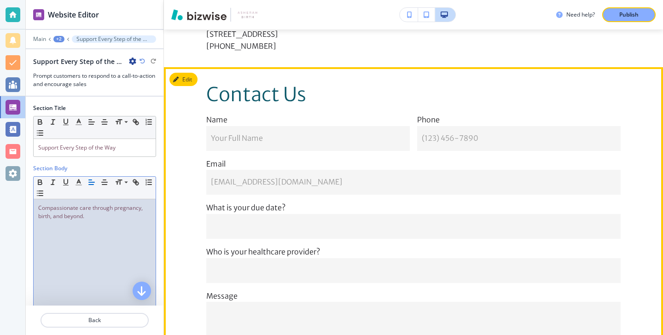
scroll to position [2798, 0]
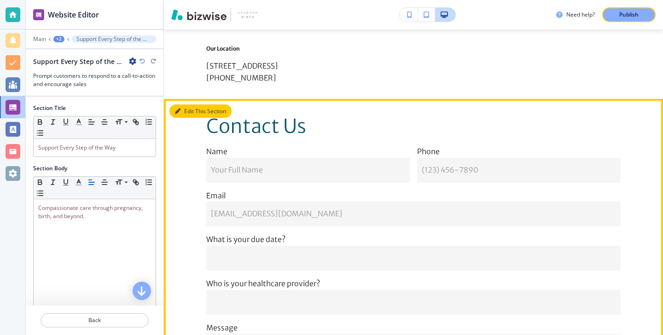
click at [189, 104] on button "Edit This Section" at bounding box center [200, 111] width 62 height 14
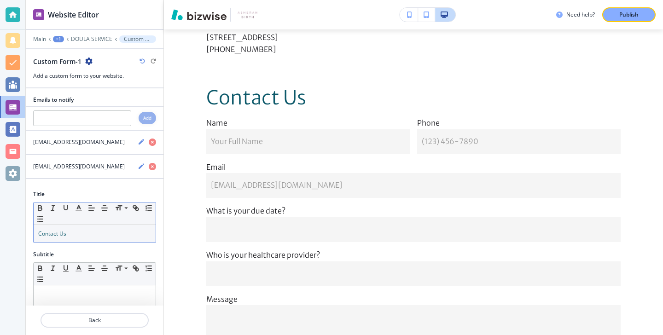
scroll to position [2829, 0]
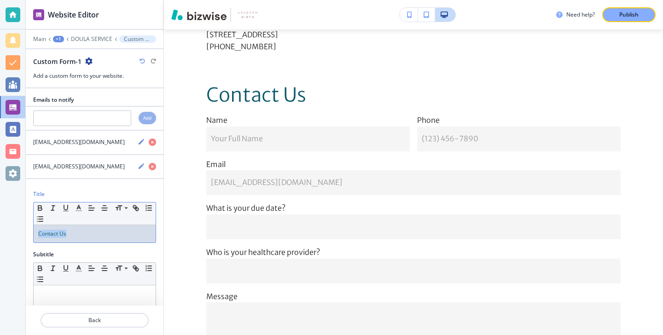
drag, startPoint x: 111, startPoint y: 231, endPoint x: 20, endPoint y: 220, distance: 91.3
click at [20, 220] on div "Website Editor Main +1 DOULA SERVICE Custom Form-1 Custom Form-1 Add a custom f…" at bounding box center [331, 167] width 663 height 335
click at [79, 211] on line "button" at bounding box center [79, 211] width 6 height 0
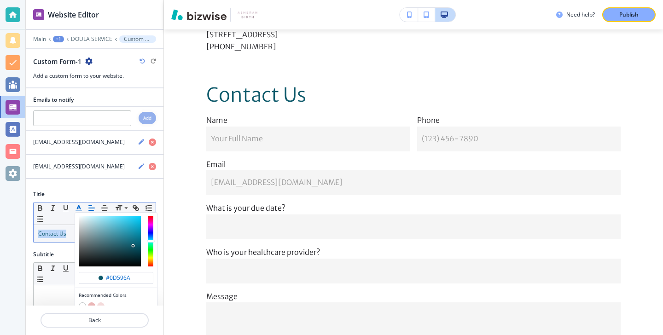
scroll to position [31, 0]
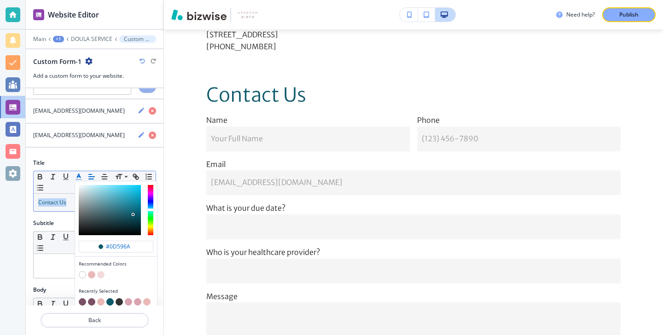
click at [81, 299] on button "button" at bounding box center [82, 301] width 7 height 7
type input "#7a5065"
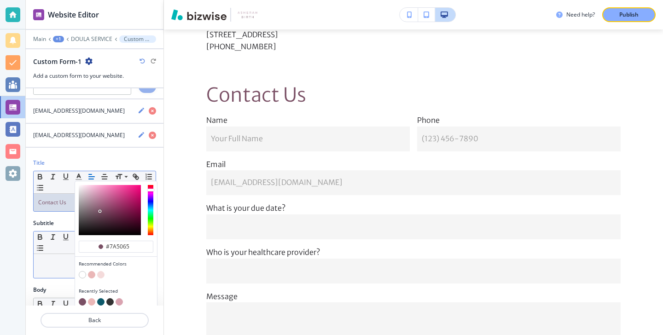
click at [66, 267] on div at bounding box center [95, 266] width 122 height 24
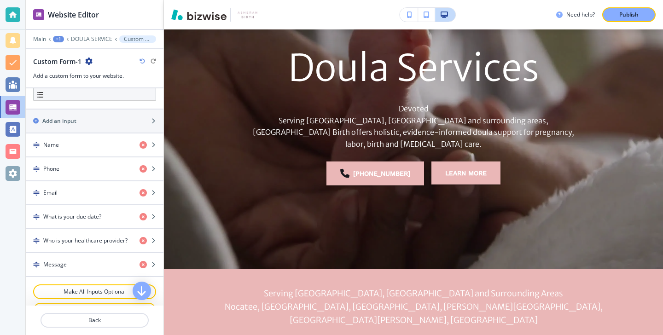
scroll to position [0, 0]
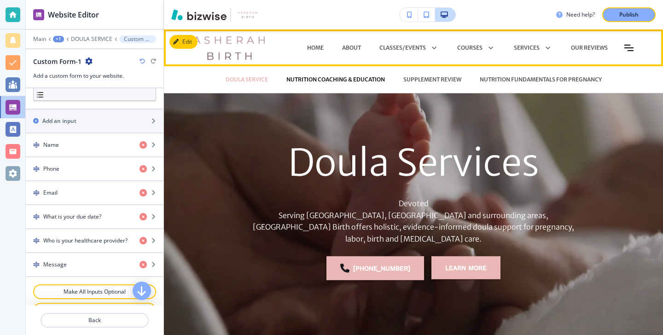
click at [373, 81] on p "NUTRITION COACHING & EDUCATION" at bounding box center [335, 79] width 98 height 8
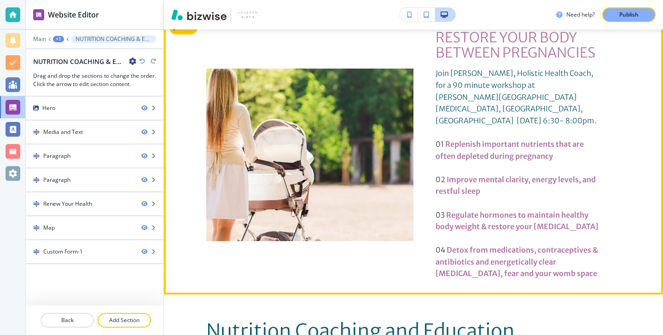
scroll to position [268, 0]
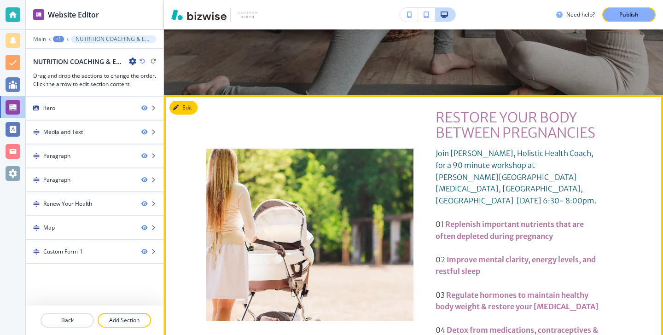
click at [196, 108] on button "Edit" at bounding box center [183, 108] width 28 height 14
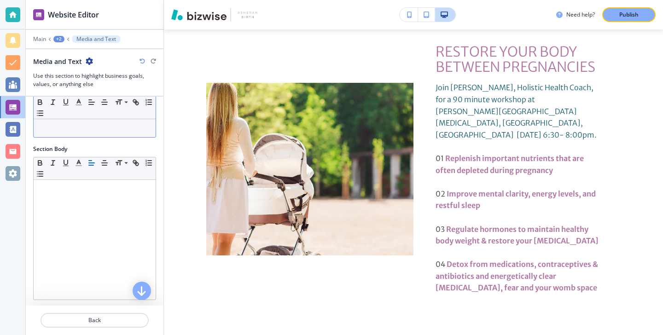
scroll to position [157, 0]
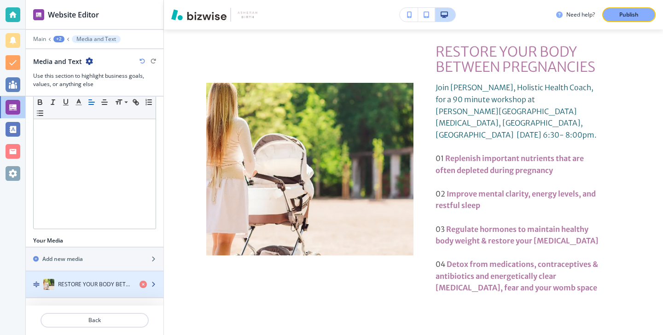
click at [100, 278] on div "button" at bounding box center [95, 275] width 138 height 7
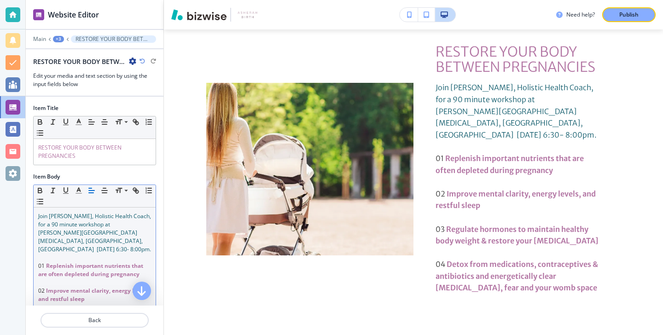
scroll to position [349, 0]
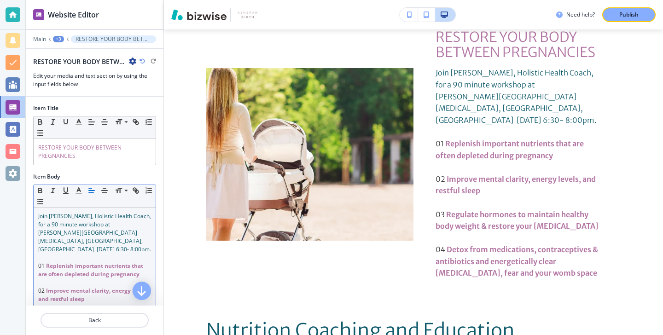
click at [100, 240] on p "Join Doula Kiana, Holistic Health Coach, for a 90 minute workshop at Chanatry C…" at bounding box center [94, 232] width 113 height 41
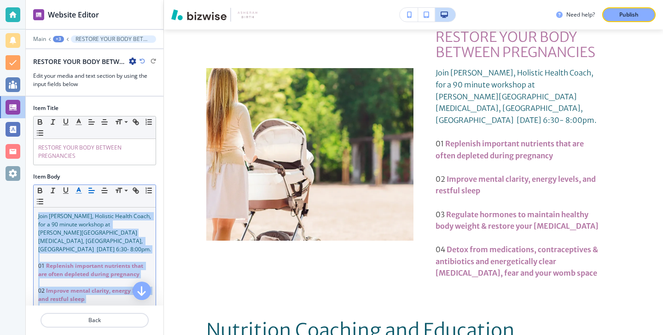
click at [80, 194] on icon "button" at bounding box center [79, 190] width 8 height 8
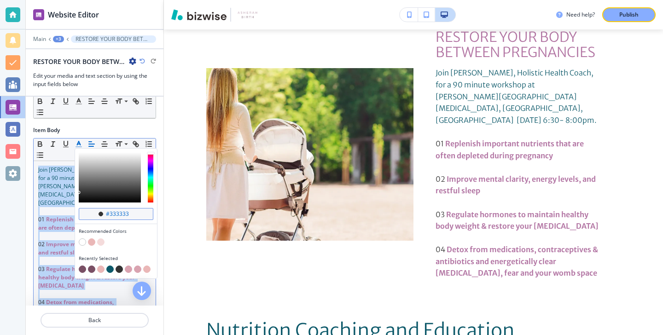
scroll to position [91, 0]
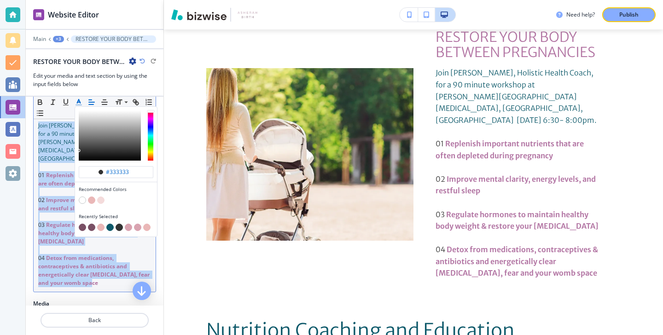
click at [80, 222] on div "button" at bounding box center [116, 222] width 75 height 4
click at [81, 227] on button "button" at bounding box center [82, 227] width 7 height 7
type input "#7a5065"
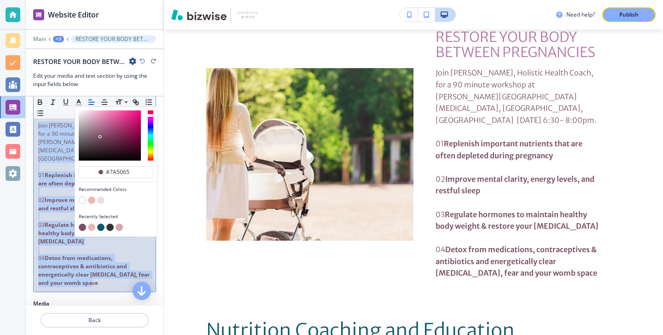
click at [47, 213] on p at bounding box center [94, 217] width 113 height 8
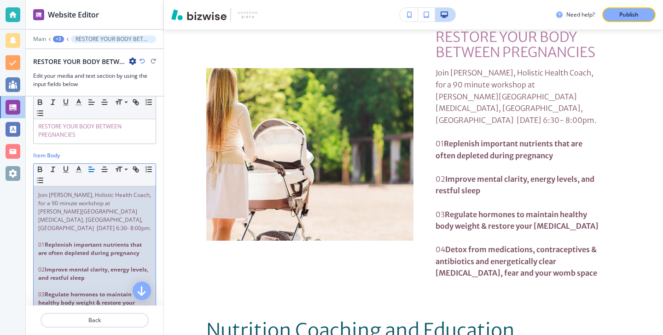
scroll to position [0, 0]
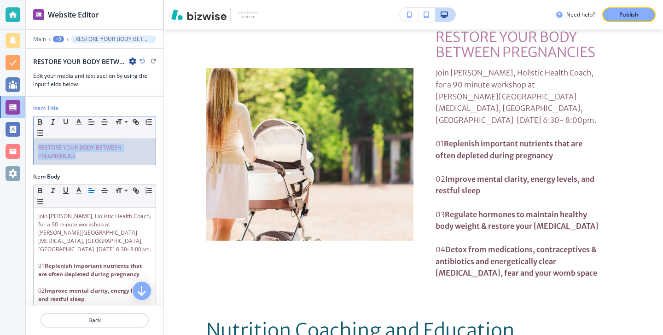
drag, startPoint x: 119, startPoint y: 160, endPoint x: 30, endPoint y: 126, distance: 95.0
click at [30, 126] on div "Item Title Small Normal Large Huge RESTORE YOUR BODY BETWEEN PREGNANCIES" at bounding box center [95, 138] width 138 height 69
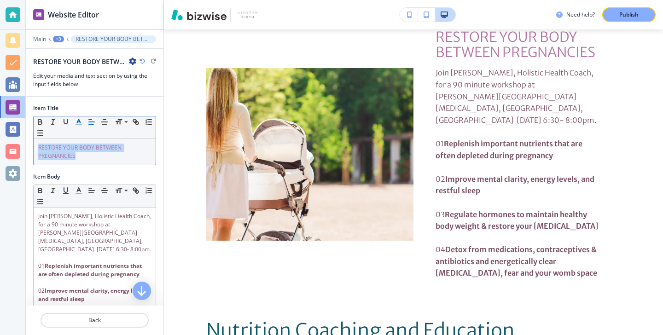
click at [79, 116] on button "button" at bounding box center [78, 121] width 13 height 11
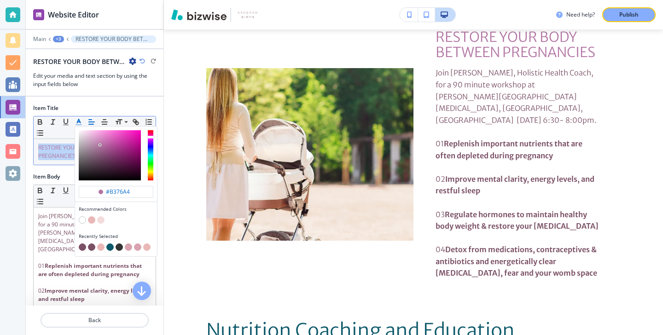
click at [82, 246] on button "button" at bounding box center [82, 246] width 7 height 7
type input "#7a5065"
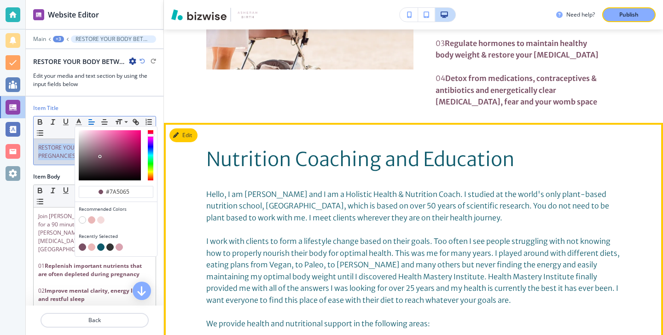
scroll to position [529, 0]
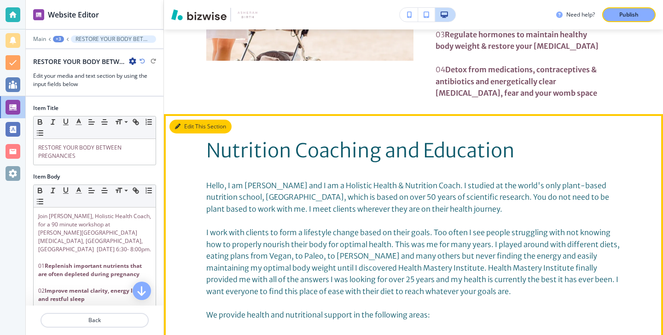
click at [187, 120] on button "Edit This Section" at bounding box center [200, 127] width 62 height 14
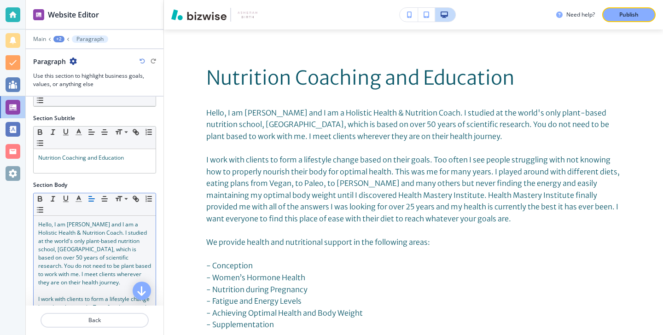
scroll to position [37, 0]
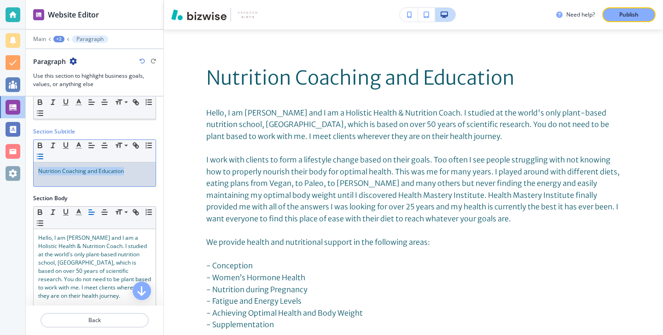
drag, startPoint x: 132, startPoint y: 180, endPoint x: 42, endPoint y: 161, distance: 91.9
click at [42, 160] on div "Small Normal Large Huge Nutrition Coaching and Education" at bounding box center [94, 162] width 123 height 47
click at [73, 145] on button "button" at bounding box center [78, 145] width 13 height 11
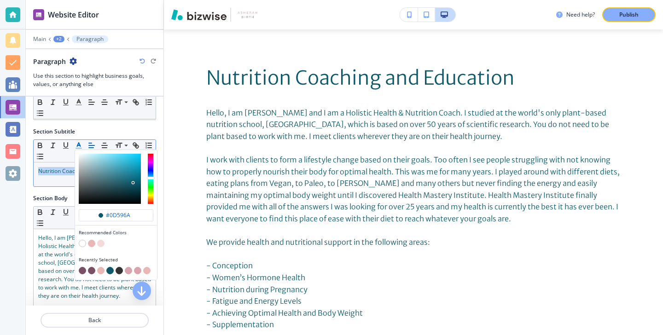
click at [81, 273] on button "button" at bounding box center [82, 270] width 7 height 7
type input "#7a5065"
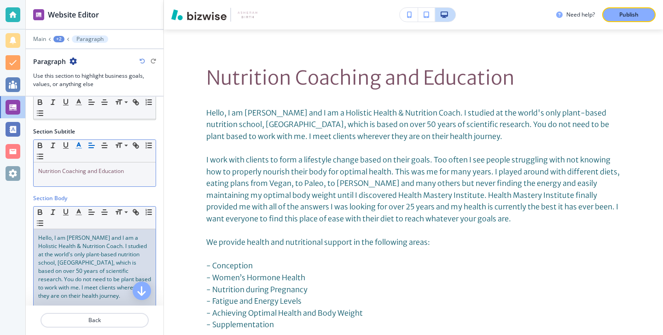
click at [65, 271] on span "Hello, I am Kiana and I am a Holistic Health & Nutrition Coach. I studied at th…" at bounding box center [95, 267] width 114 height 66
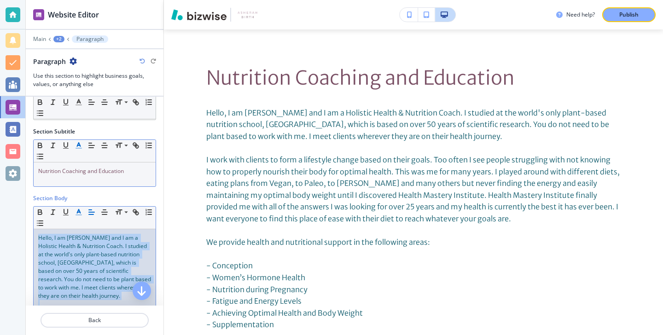
click at [76, 209] on icon "button" at bounding box center [79, 212] width 8 height 8
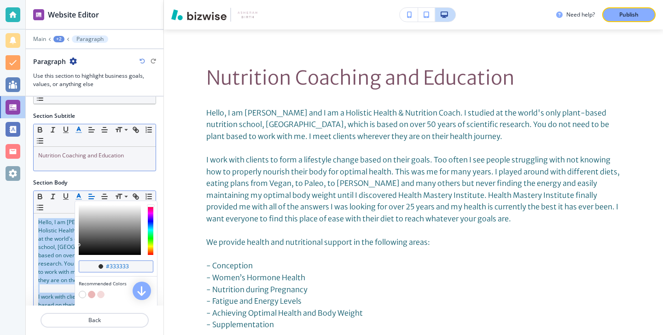
scroll to position [157, 0]
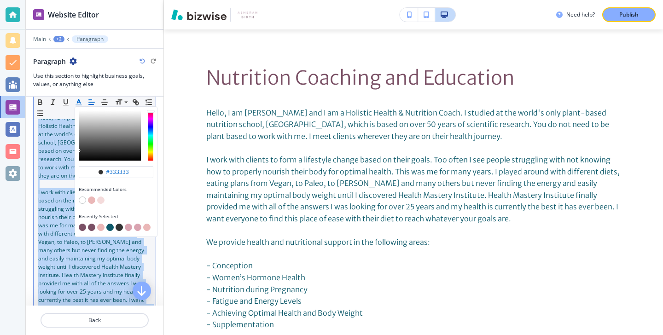
click at [83, 224] on button "button" at bounding box center [82, 227] width 7 height 7
type input "#7a5065"
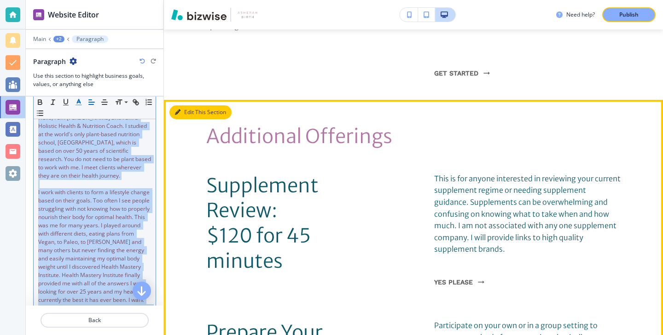
click at [195, 116] on button "Edit This Section" at bounding box center [200, 112] width 62 height 14
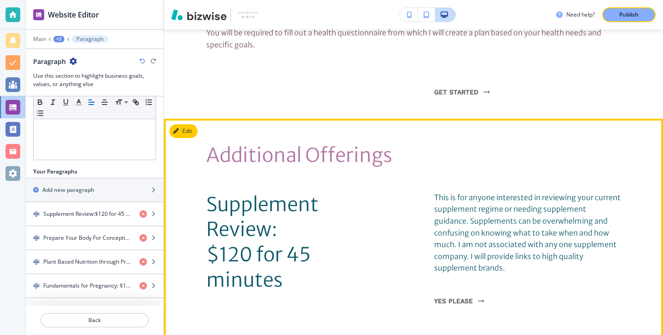
scroll to position [975, 0]
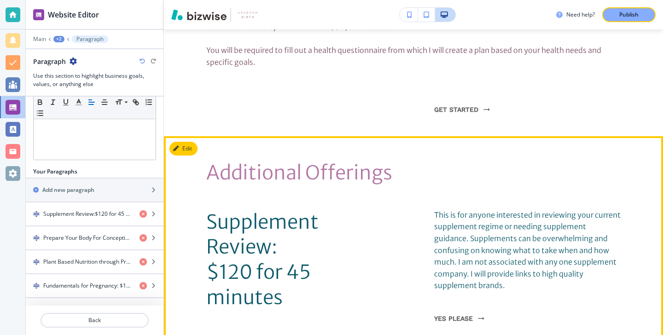
click at [190, 143] on button "Edit" at bounding box center [183, 149] width 28 height 14
click at [186, 145] on button "Edit This Section" at bounding box center [200, 149] width 62 height 14
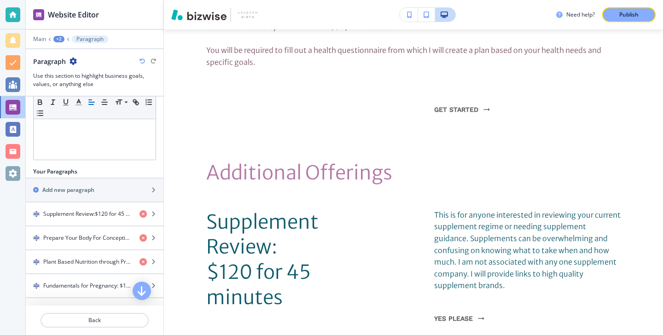
scroll to position [0, 0]
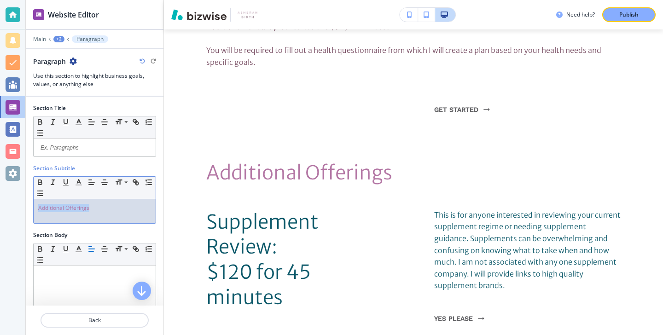
drag, startPoint x: 106, startPoint y: 207, endPoint x: -4, endPoint y: 207, distance: 110.0
click at [0, 0] on html "Website Editor Main +2 Paragraph Paragraph Use this section to highlight busine…" at bounding box center [331, 0] width 663 height 0
click at [78, 187] on button "button" at bounding box center [78, 182] width 13 height 11
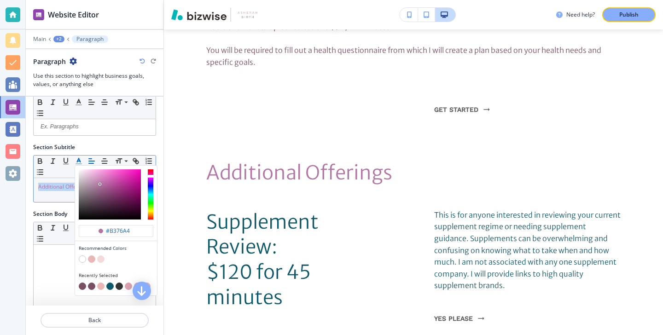
scroll to position [44, 0]
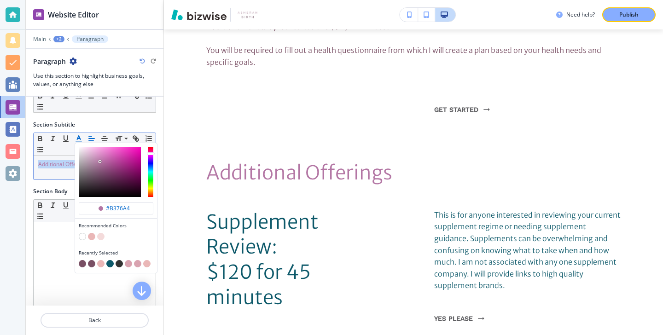
click at [81, 265] on button "button" at bounding box center [82, 263] width 7 height 7
type input "#7a5065"
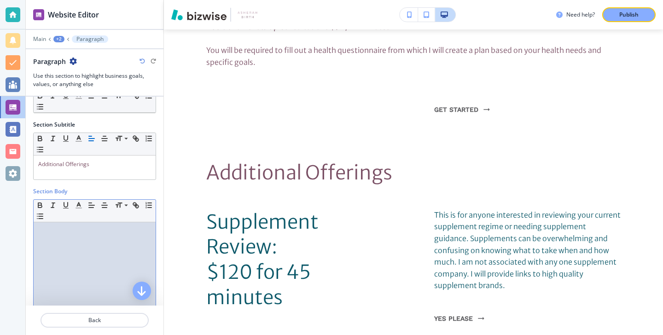
click at [43, 261] on div at bounding box center [95, 282] width 122 height 120
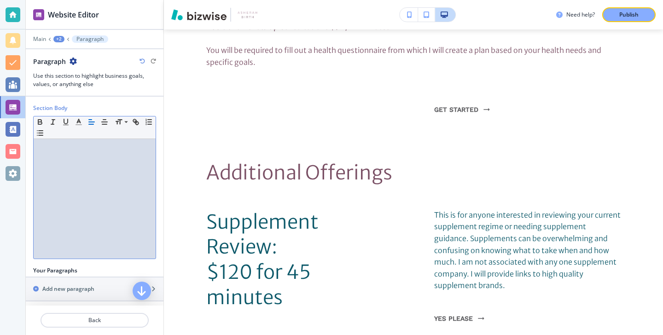
scroll to position [226, 0]
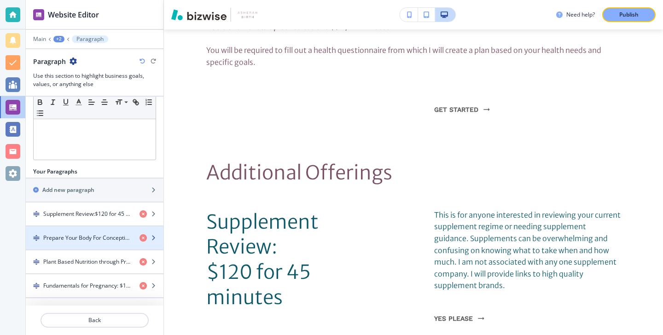
click at [66, 227] on div "button" at bounding box center [95, 229] width 138 height 7
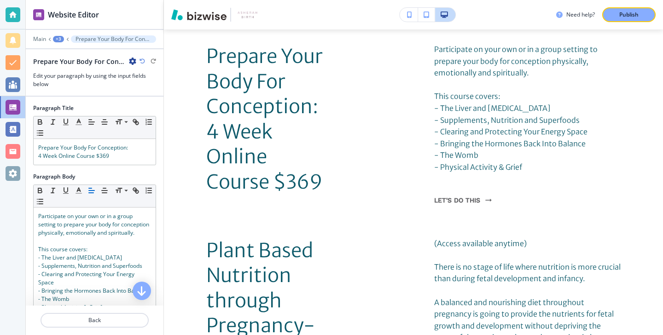
scroll to position [1288, 0]
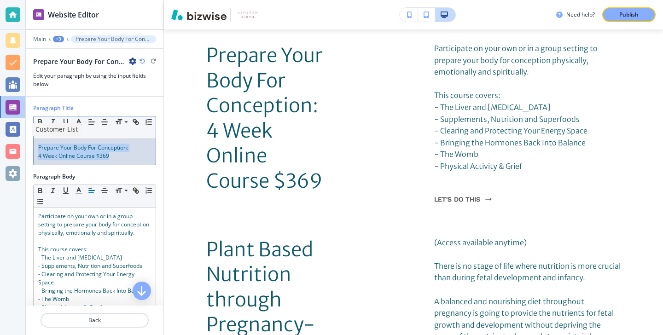
drag, startPoint x: 124, startPoint y: 162, endPoint x: 21, endPoint y: 137, distance: 106.2
click at [21, 137] on div "Website Editor Main +3 Prepare Your Body For Conception:4 Week Online Course $3…" at bounding box center [331, 167] width 663 height 335
click at [81, 122] on icon "button" at bounding box center [79, 122] width 8 height 8
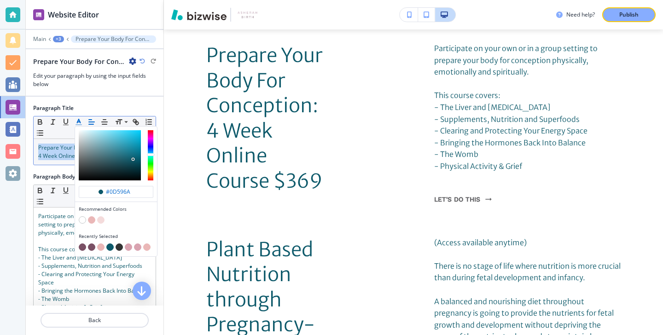
click at [82, 244] on button "button" at bounding box center [82, 246] width 7 height 7
type input "#7a5065"
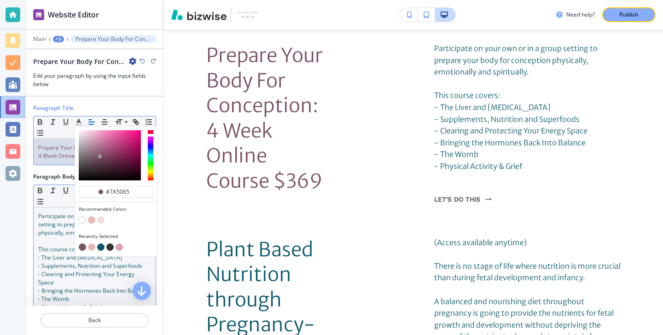
click at [64, 245] on p "This course covers:" at bounding box center [94, 249] width 113 height 8
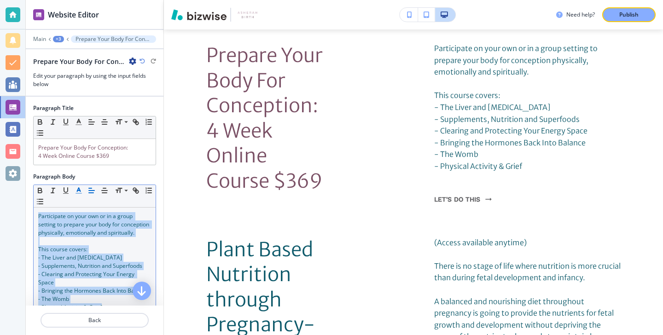
click at [79, 189] on polyline "button" at bounding box center [78, 190] width 3 height 4
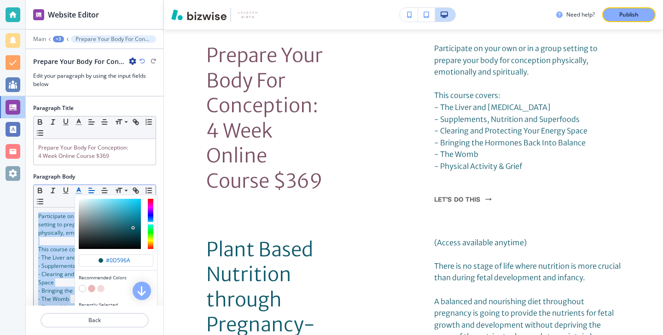
scroll to position [112, 0]
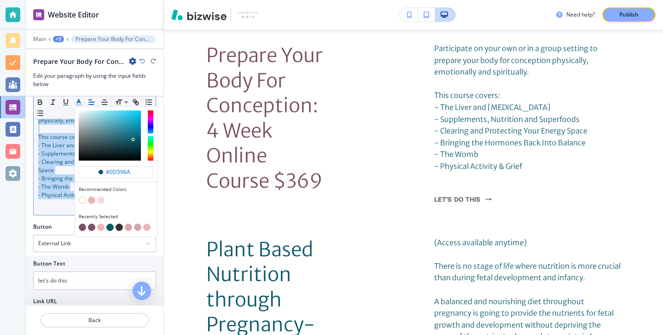
click at [81, 228] on button "button" at bounding box center [82, 227] width 7 height 7
type input "#7a5065"
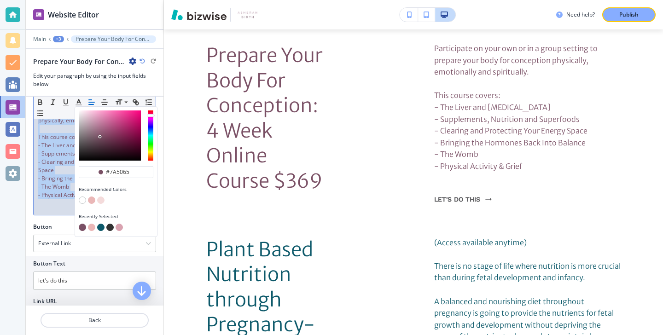
scroll to position [0, 0]
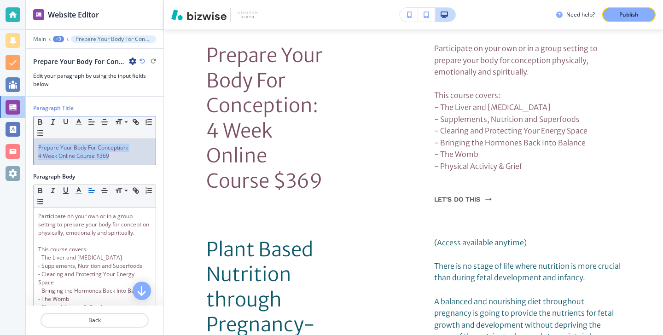
drag, startPoint x: 117, startPoint y: 161, endPoint x: 37, endPoint y: 145, distance: 82.1
click at [37, 145] on div "Prepare Your Body For Conception: 4 Week Online Course $369" at bounding box center [95, 152] width 122 height 26
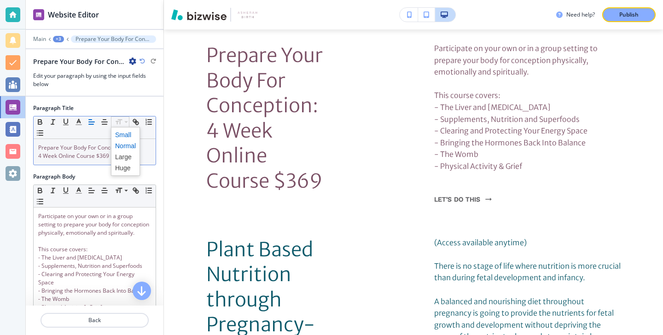
click at [126, 136] on span at bounding box center [125, 134] width 21 height 11
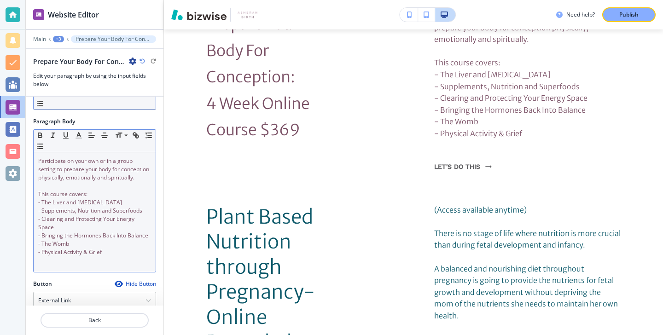
scroll to position [153, 0]
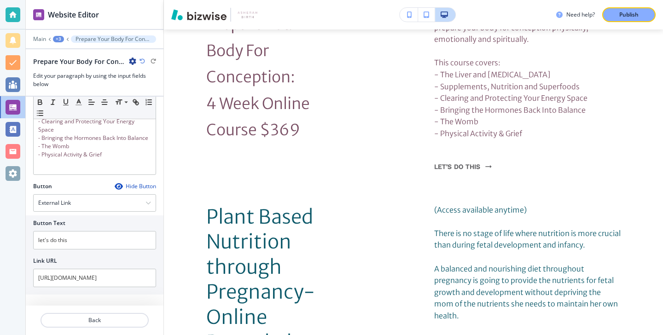
click at [92, 312] on div at bounding box center [95, 309] width 138 height 7
click at [92, 313] on button "Back" at bounding box center [94, 320] width 108 height 15
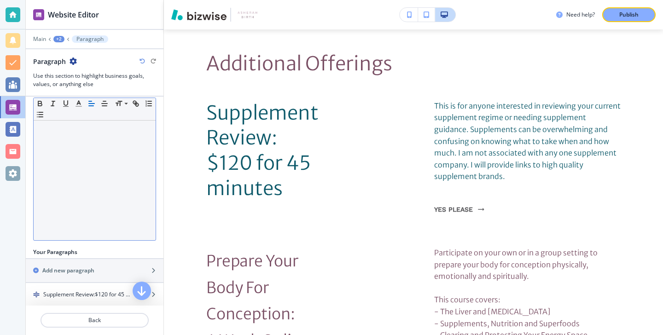
scroll to position [1080, 0]
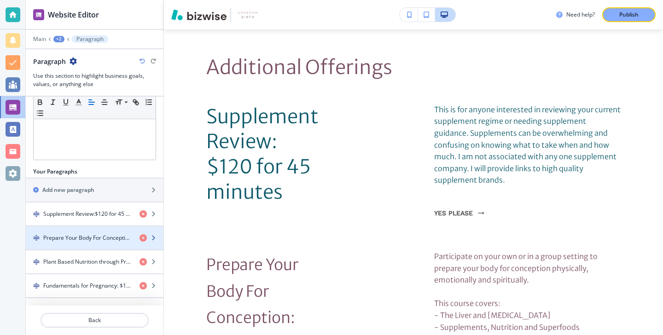
click at [87, 240] on h4 "Prepare Your Body For Conception:4 Week Online Course $369" at bounding box center [87, 238] width 89 height 8
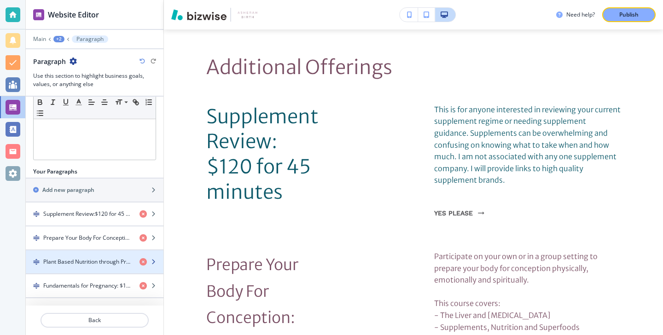
click at [89, 261] on h4 "Plant Based Nutrition through Pregnancy-Online Recorded Class $69" at bounding box center [87, 262] width 89 height 8
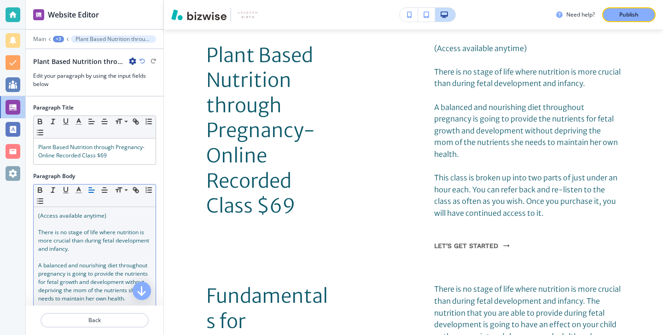
scroll to position [0, 0]
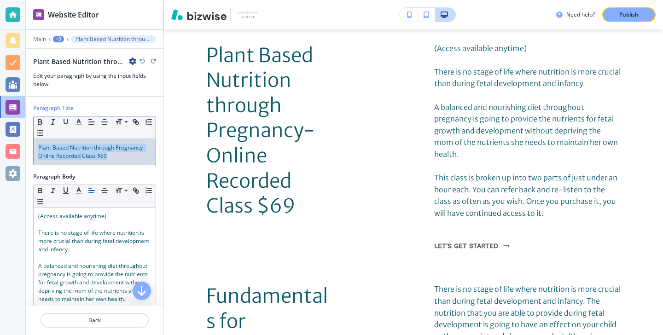
drag, startPoint x: 120, startPoint y: 162, endPoint x: 38, endPoint y: 139, distance: 84.8
click at [38, 138] on div "Small Normal Large Huge Plant Based Nutrition through Pregnancy- Online Recorde…" at bounding box center [94, 140] width 123 height 49
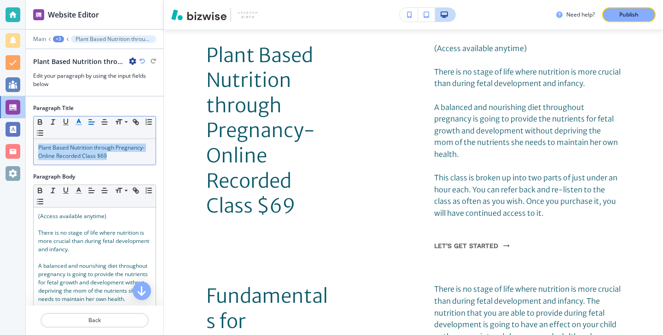
click at [73, 122] on button "button" at bounding box center [78, 121] width 13 height 11
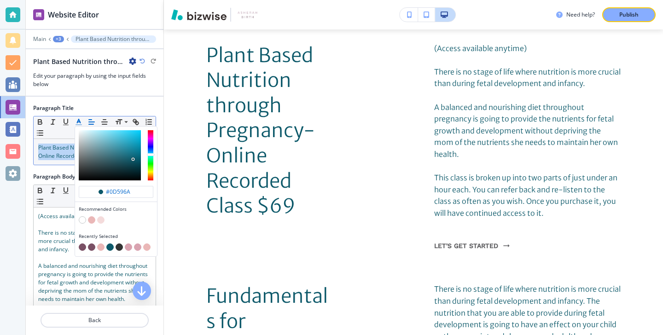
click at [84, 248] on button "button" at bounding box center [82, 246] width 7 height 7
type input "#7a5065"
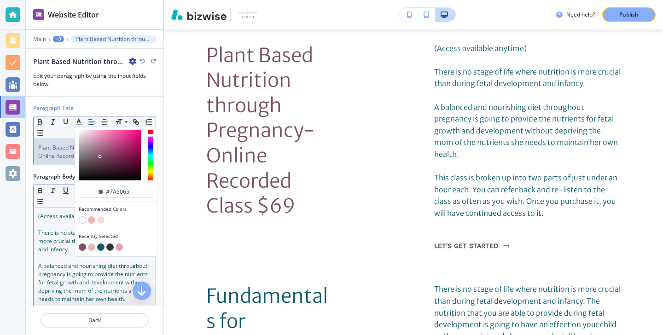
click at [50, 215] on span "(Access available anytime)" at bounding box center [72, 216] width 68 height 8
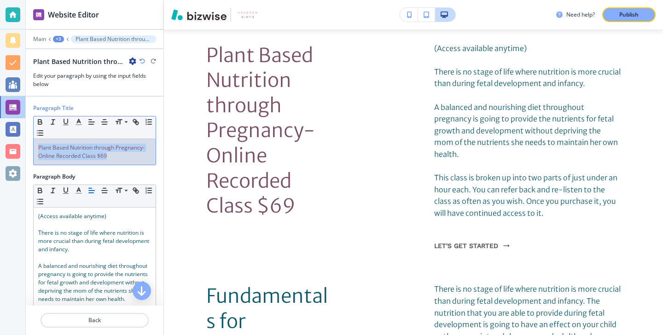
drag, startPoint x: 125, startPoint y: 154, endPoint x: 62, endPoint y: 135, distance: 65.7
click at [62, 135] on div "Small Normal Large Huge Plant Based Nutrition through Pregnancy- Online Recorde…" at bounding box center [94, 140] width 123 height 49
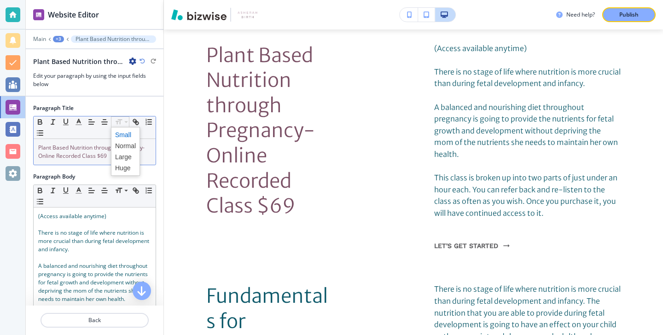
click at [119, 136] on span at bounding box center [125, 134] width 21 height 11
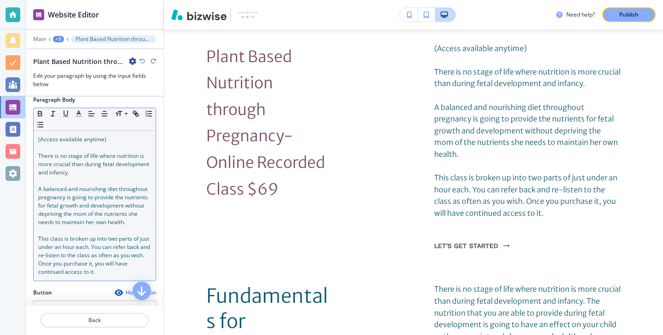
scroll to position [63, 0]
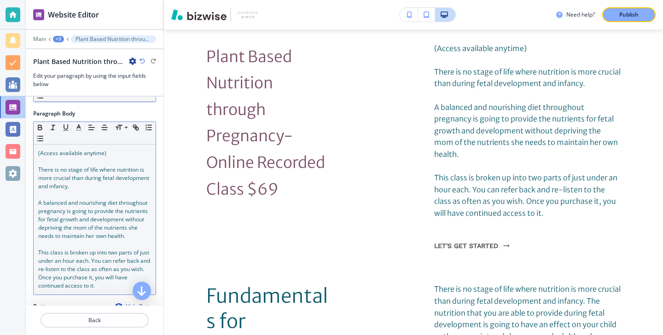
click at [111, 227] on span "A balanced and nourishing diet throughout pregnancy is going to provide the nut…" at bounding box center [93, 219] width 111 height 41
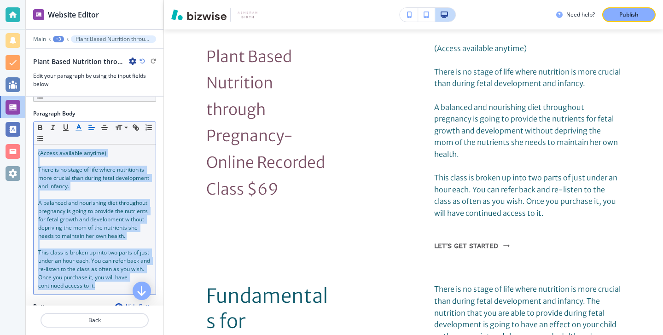
click at [82, 127] on icon "button" at bounding box center [79, 127] width 8 height 8
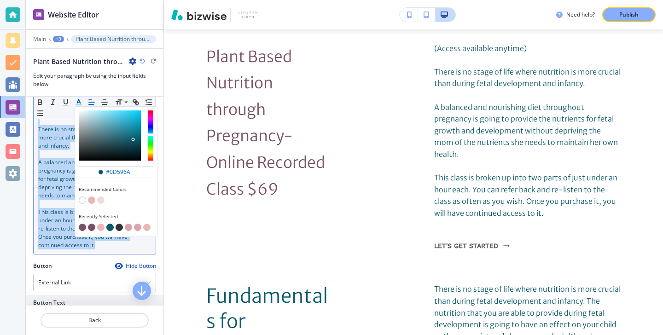
scroll to position [127, 0]
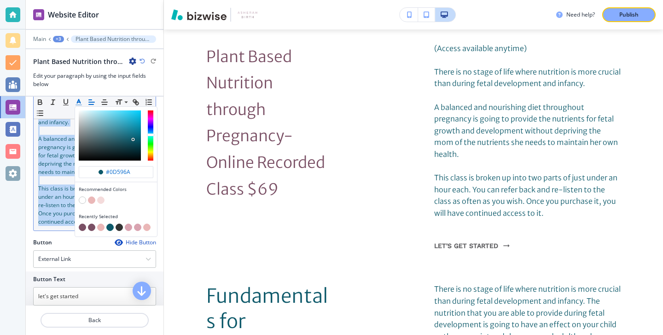
click at [83, 226] on button "button" at bounding box center [82, 227] width 7 height 7
type input "#7a5065"
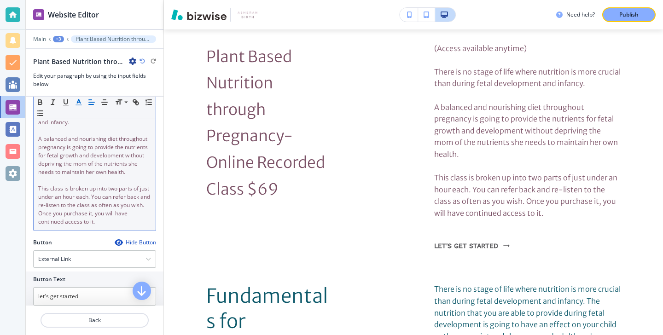
click at [122, 96] on div at bounding box center [95, 96] width 138 height 1
click at [122, 99] on icon at bounding box center [126, 102] width 11 height 8
click at [85, 168] on p "A balanced and nourishing diet throughout pregnancy is going to provide the nut…" at bounding box center [94, 155] width 113 height 41
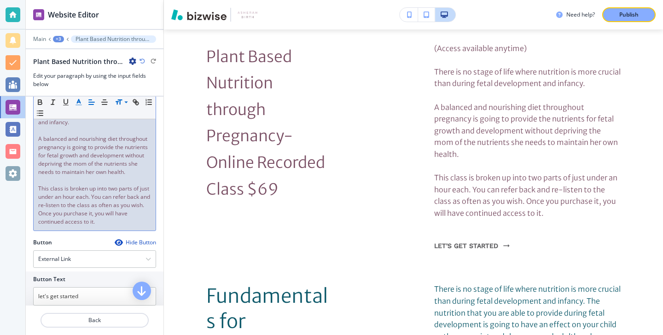
click at [96, 207] on span "This class is broken up into two parts of just under an hour each. You can refe…" at bounding box center [94, 205] width 113 height 41
click at [100, 220] on p "This class is broken up into two parts of just under an hour each. You can refe…" at bounding box center [94, 205] width 113 height 41
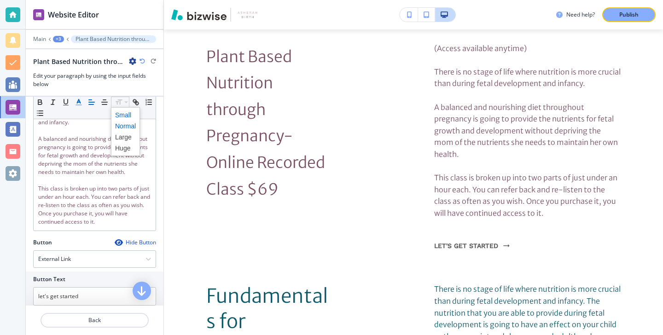
click at [121, 115] on span at bounding box center [125, 115] width 21 height 11
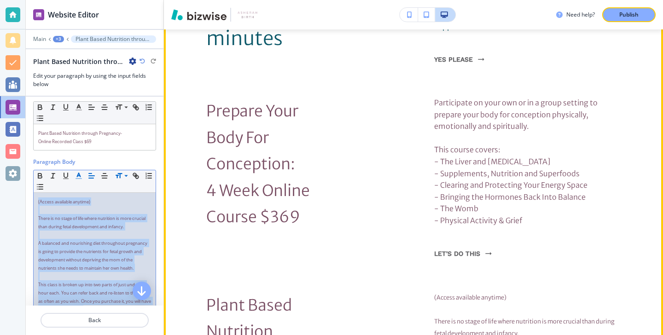
scroll to position [1243, 0]
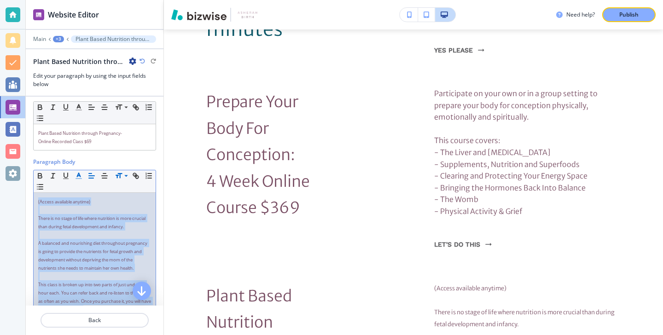
click at [142, 62] on icon "button" at bounding box center [142, 61] width 6 height 6
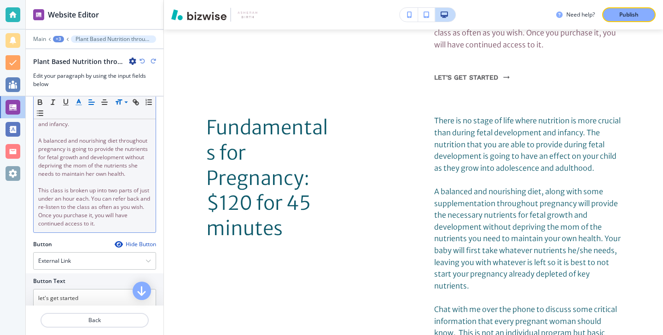
scroll to position [183, 0]
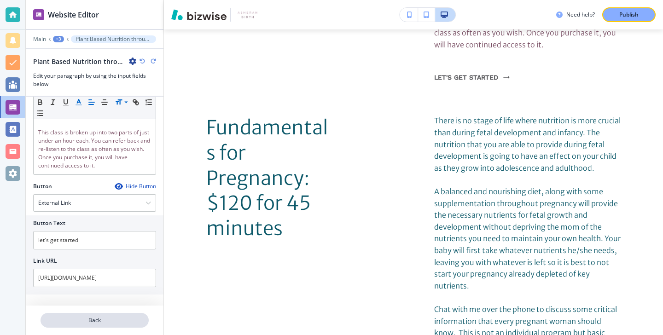
click at [123, 325] on button "Back" at bounding box center [94, 320] width 108 height 15
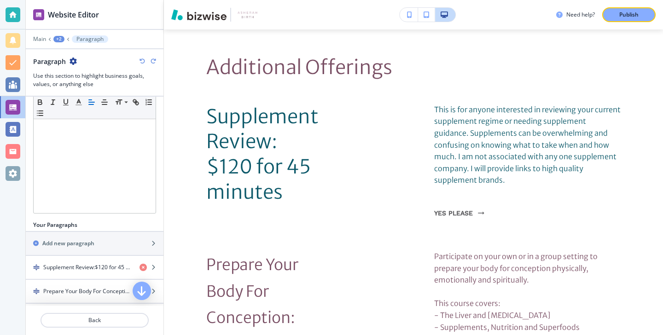
scroll to position [214, 0]
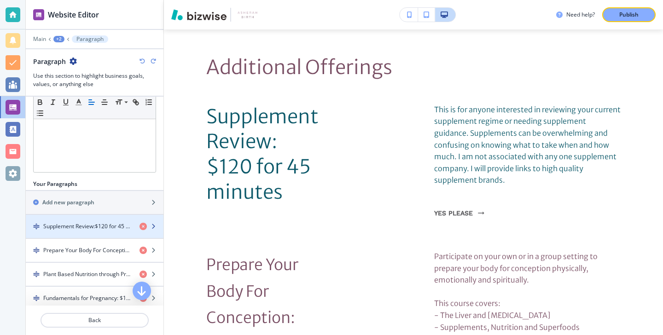
click at [85, 224] on h4 "Supplement Review:﻿$120 for 45 minutes" at bounding box center [87, 226] width 89 height 8
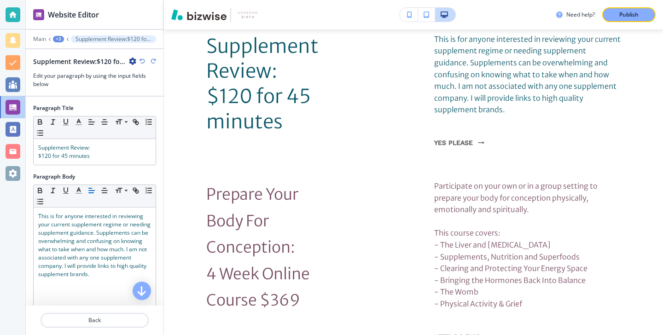
scroll to position [1153, 0]
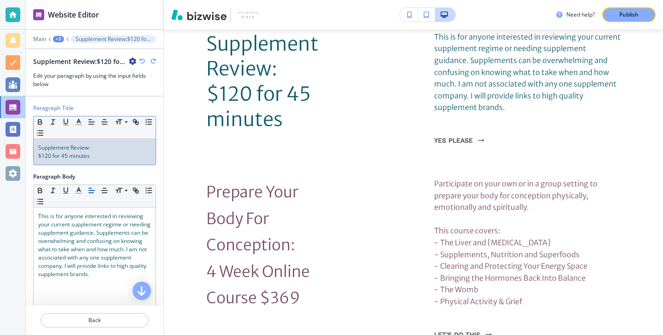
click at [97, 165] on div "Small Normal Large Huge Supplement Review: ﻿$120 for 45 minutes" at bounding box center [94, 140] width 123 height 49
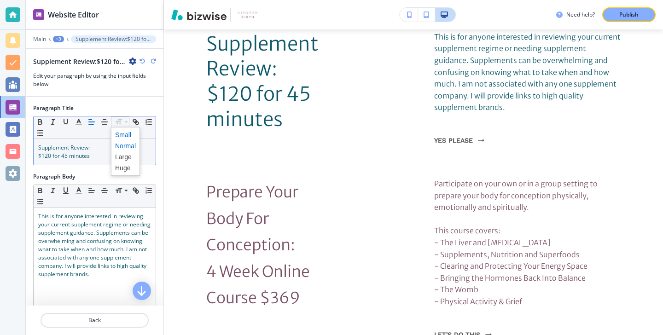
click at [119, 137] on span at bounding box center [125, 134] width 21 height 11
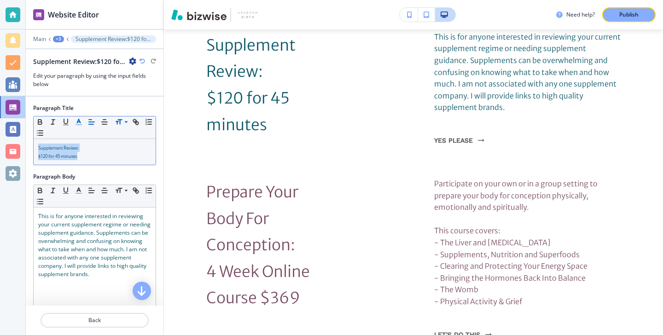
click at [79, 125] on line "button" at bounding box center [79, 125] width 6 height 0
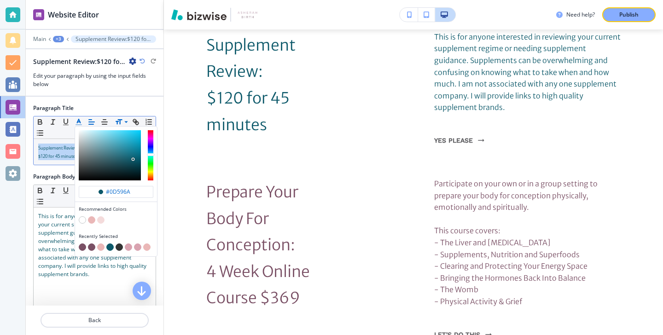
click at [83, 246] on button "button" at bounding box center [82, 246] width 7 height 7
type input "#7a5065"
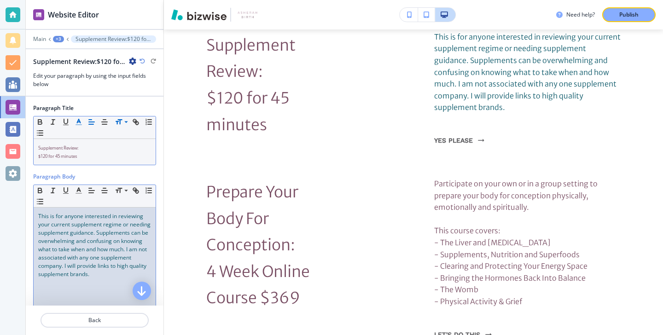
click at [64, 249] on span "This is for anyone interested in reviewing your current supplement regime or ne…" at bounding box center [95, 245] width 114 height 66
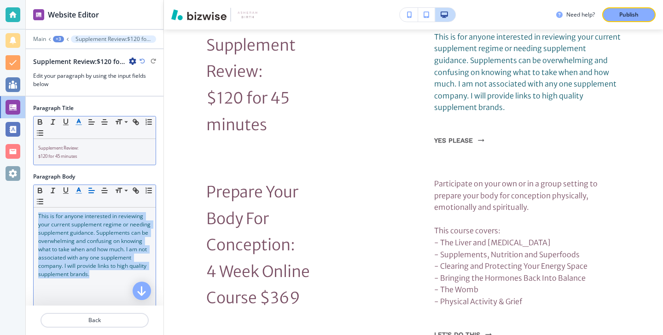
click at [82, 190] on icon "button" at bounding box center [79, 190] width 8 height 8
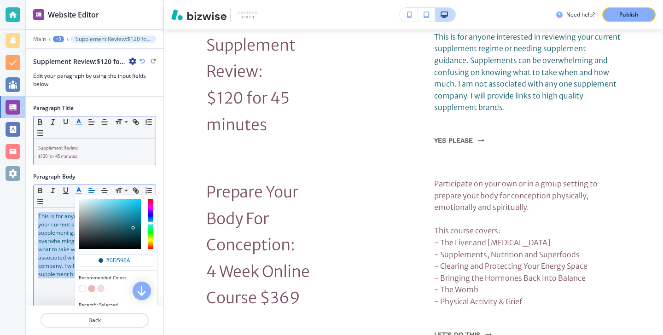
scroll to position [86, 0]
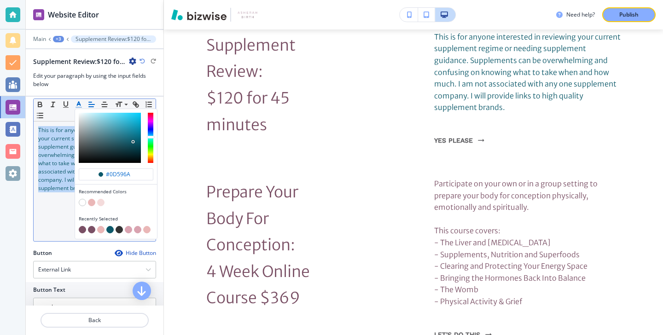
click at [79, 231] on button "button" at bounding box center [82, 229] width 7 height 7
type input "#7a5065"
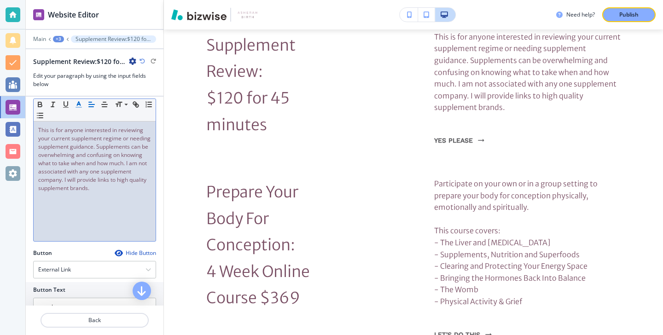
click at [48, 175] on p "This is for anyone interested in reviewing your current supplement regime or ne…" at bounding box center [94, 159] width 113 height 66
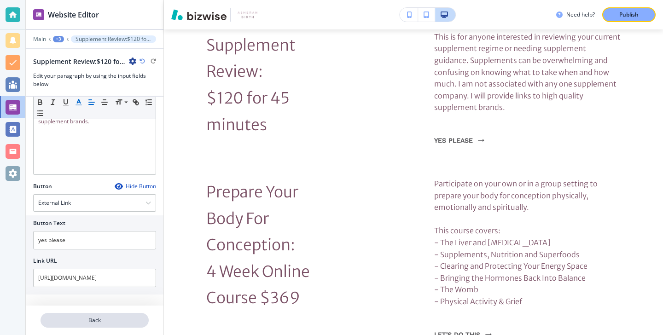
click at [70, 316] on p "Back" at bounding box center [94, 320] width 106 height 8
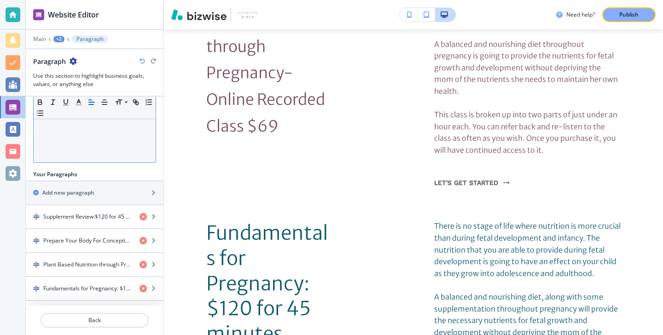
scroll to position [226, 0]
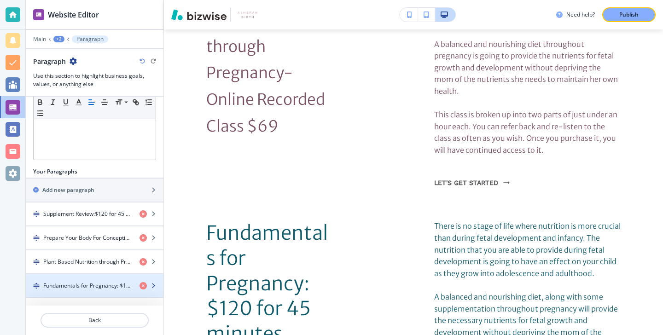
click at [96, 284] on h4 "Fundamentals for Pregnancy: $120 for 45 minutes" at bounding box center [87, 286] width 89 height 8
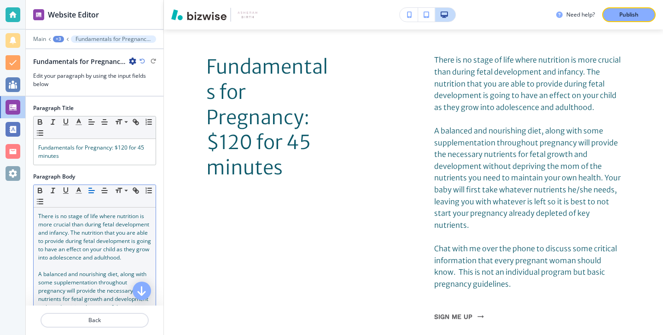
scroll to position [7, 0]
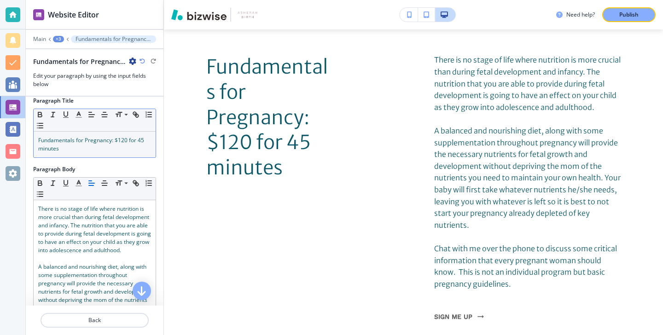
click at [92, 154] on div "Fundamentals for Pregnancy: $120 for 45 minutes" at bounding box center [95, 145] width 122 height 26
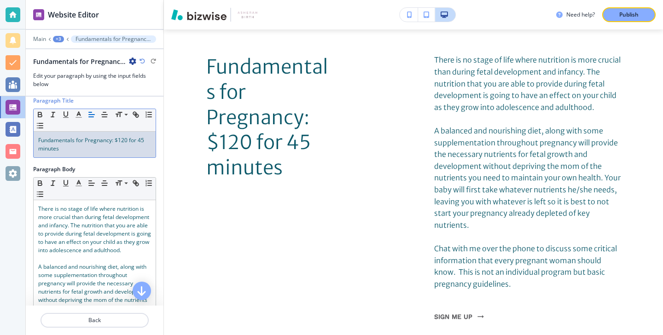
click at [80, 121] on div "Small Normal Large Huge" at bounding box center [95, 120] width 122 height 23
click at [85, 148] on p "Fundamentals for Pregnancy: $120 for 45 minutes" at bounding box center [94, 144] width 113 height 17
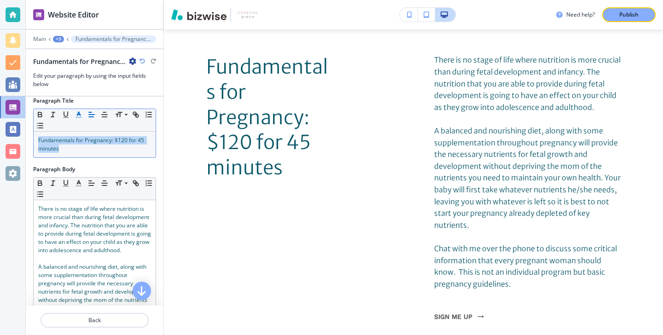
click at [83, 116] on button "button" at bounding box center [78, 114] width 13 height 11
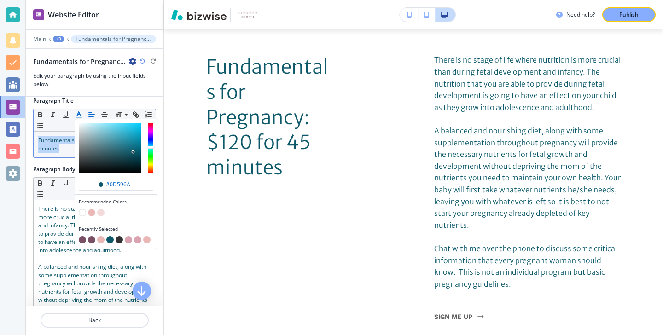
click at [78, 119] on div "#0d596a Recommended Colors Recently Selected" at bounding box center [116, 184] width 83 height 131
click at [83, 238] on button "button" at bounding box center [82, 239] width 7 height 7
type input "#7a5065"
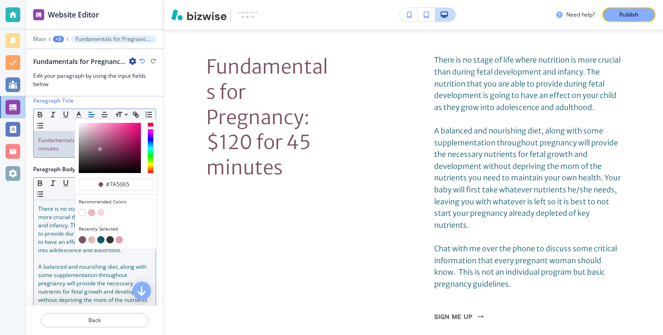
click at [72, 226] on span "There is no stage of life where nutrition is more crucial than during fetal dev…" at bounding box center [95, 229] width 114 height 49
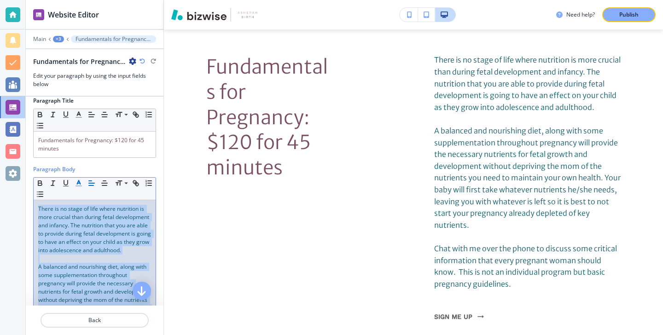
click at [78, 179] on button "button" at bounding box center [78, 183] width 13 height 11
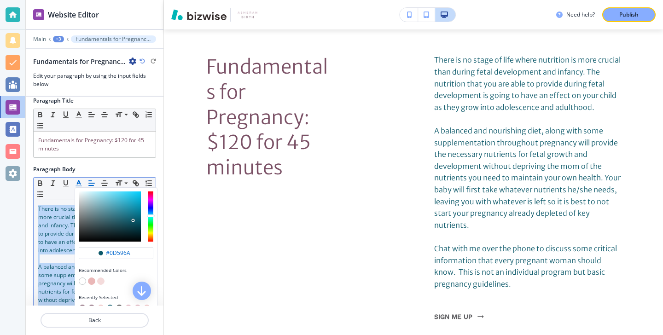
scroll to position [47, 0]
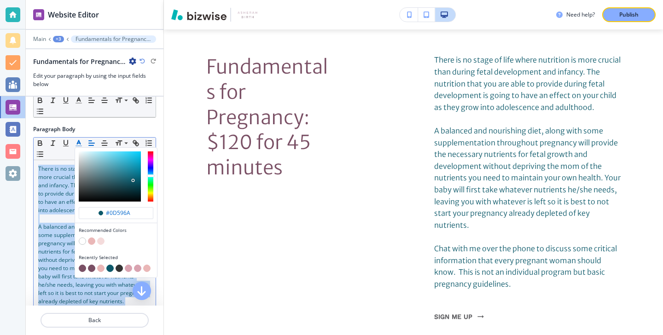
click at [79, 270] on div "button" at bounding box center [116, 269] width 75 height 9
click at [79, 263] on div "button" at bounding box center [116, 263] width 75 height 4
click at [80, 267] on button "button" at bounding box center [82, 268] width 7 height 7
type input "#7a5065"
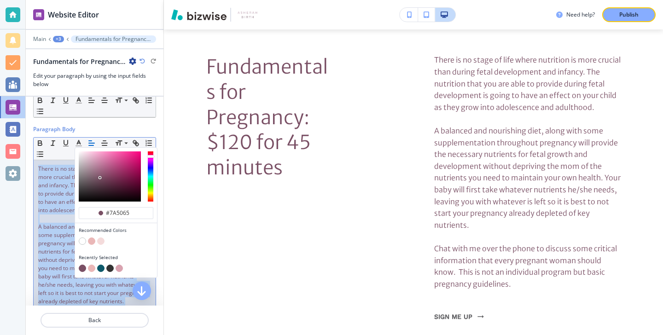
click at [58, 256] on span "A balanced and nourishing diet, along with some supplementation throughout preg…" at bounding box center [94, 264] width 112 height 82
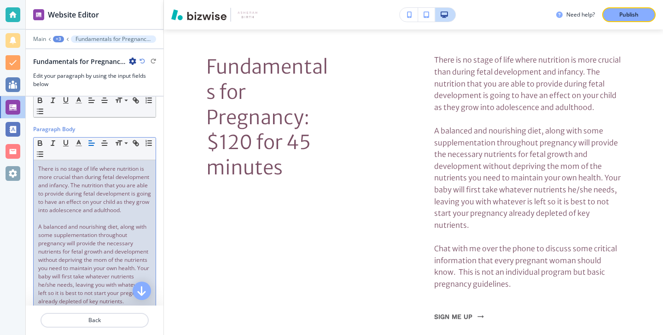
click at [102, 238] on span "A balanced and nourishing diet, along with some supplementation throughout preg…" at bounding box center [94, 264] width 112 height 82
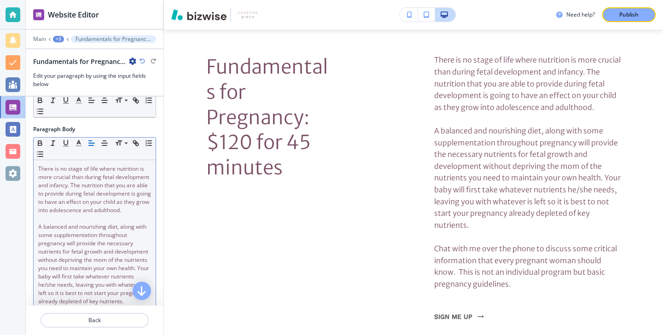
click at [121, 149] on div "Small Normal Large Huge" at bounding box center [95, 149] width 122 height 23
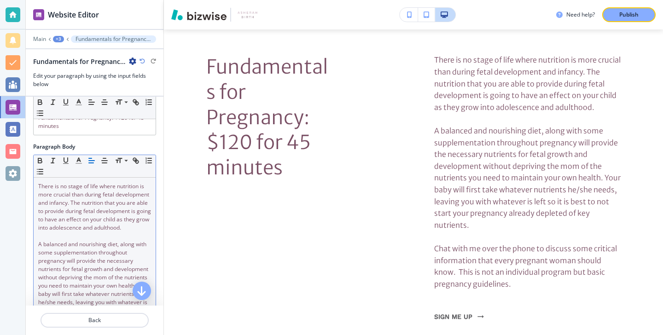
scroll to position [0, 0]
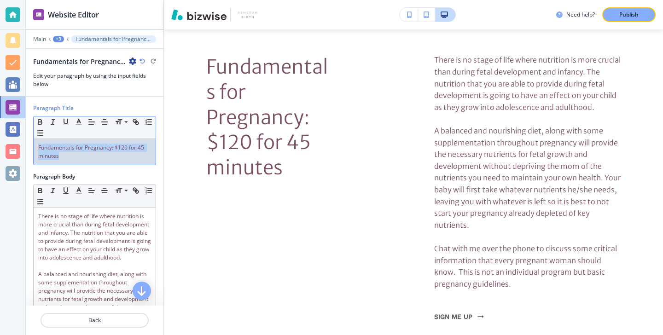
drag, startPoint x: 90, startPoint y: 158, endPoint x: 62, endPoint y: 136, distance: 35.7
click at [62, 135] on div "Small Normal Large Huge Fundamentals for Pregnancy: $120 for 45 minutes" at bounding box center [94, 140] width 123 height 49
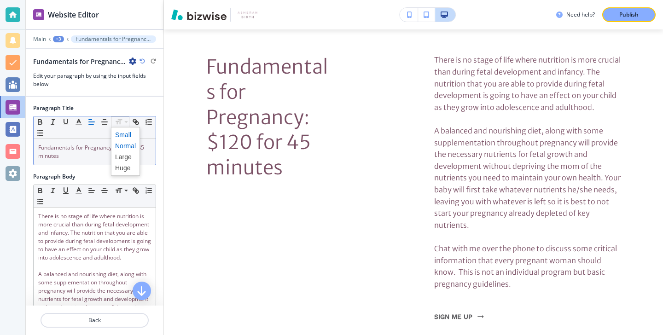
click at [127, 134] on span at bounding box center [125, 134] width 21 height 11
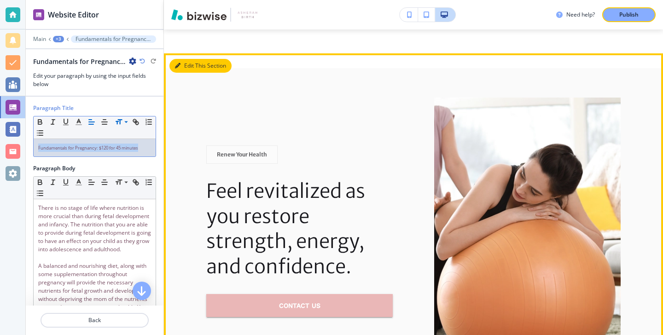
click at [182, 59] on button "Edit This Section" at bounding box center [200, 66] width 62 height 14
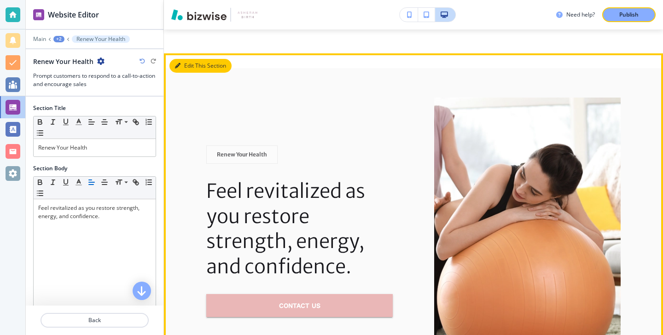
scroll to position [2001, 0]
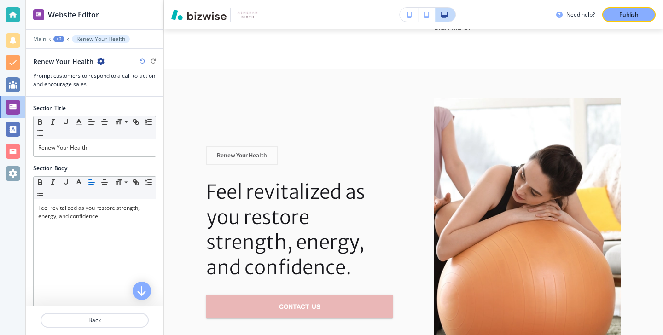
click at [109, 157] on div "Section Title Small Normal Large Huge Renew Your Health" at bounding box center [95, 134] width 138 height 60
click at [116, 150] on p "Renew Your Health" at bounding box center [94, 148] width 113 height 8
click at [78, 123] on icon "button" at bounding box center [79, 122] width 8 height 8
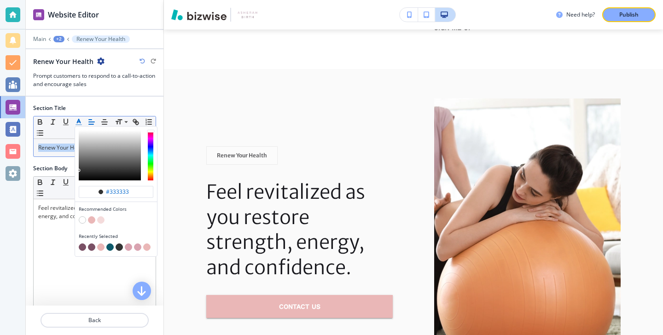
click at [84, 249] on button "button" at bounding box center [82, 246] width 7 height 7
type input "#7a5065"
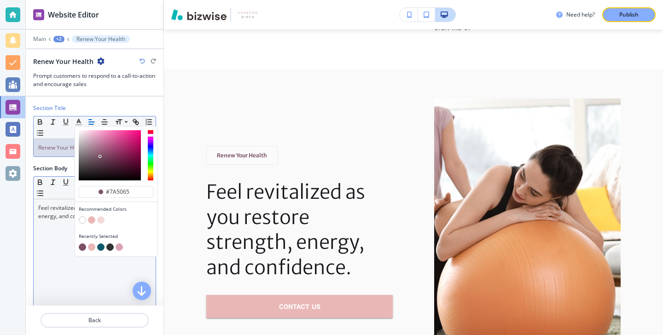
click at [72, 243] on div "Feel revitalized as you restore strength, energy, and confidence." at bounding box center [95, 259] width 122 height 120
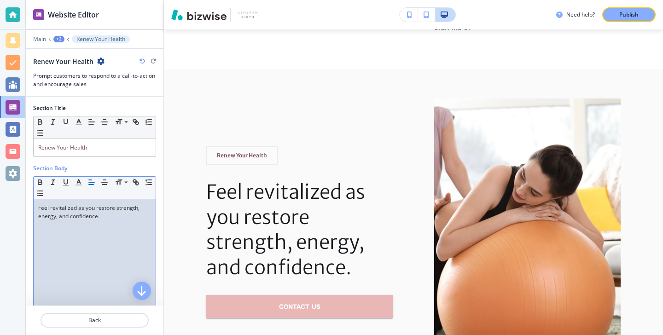
click at [72, 243] on div "Feel revitalized as you restore strength, energy, and confidence." at bounding box center [95, 259] width 122 height 120
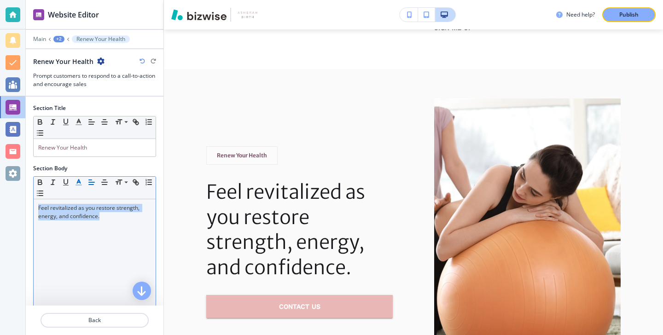
click at [75, 178] on icon "button" at bounding box center [79, 182] width 8 height 8
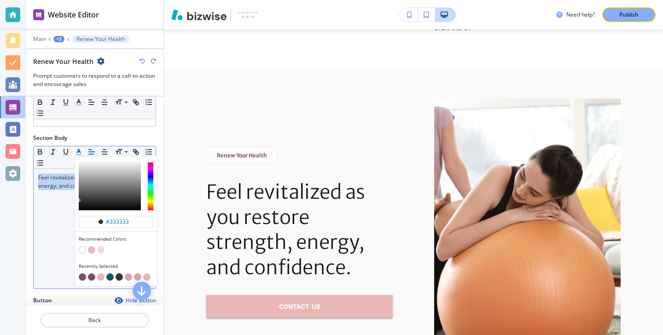
scroll to position [60, 0]
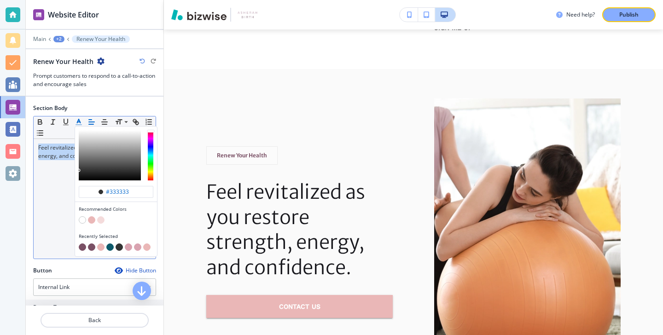
click at [82, 243] on button "button" at bounding box center [82, 246] width 7 height 7
type input "#7a5065"
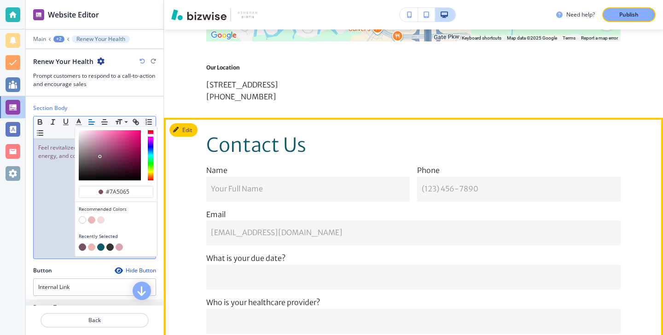
scroll to position [2627, 0]
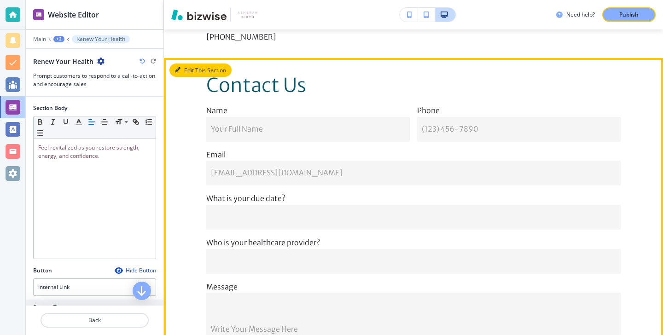
click at [187, 64] on button "Edit This Section" at bounding box center [200, 71] width 62 height 14
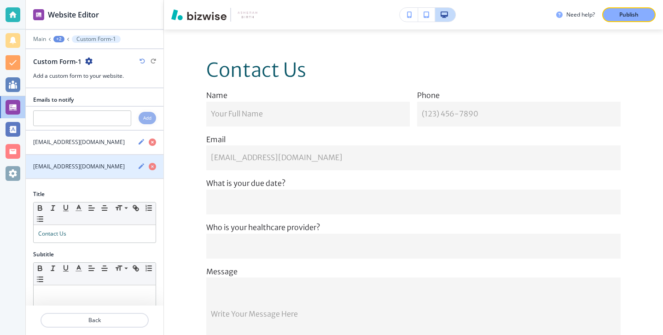
scroll to position [64, 0]
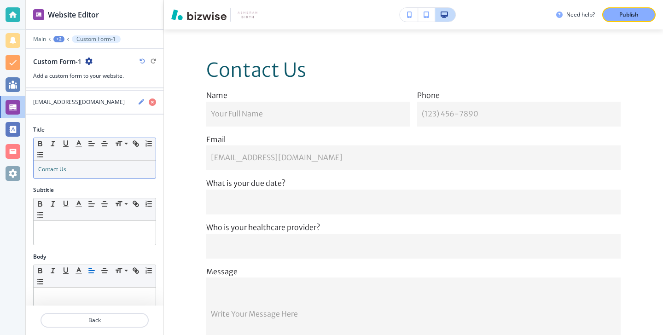
click at [101, 176] on div "Contact Us" at bounding box center [95, 169] width 122 height 17
click at [101, 175] on div "Contact Us" at bounding box center [95, 169] width 122 height 17
click at [84, 149] on button "button" at bounding box center [78, 143] width 13 height 11
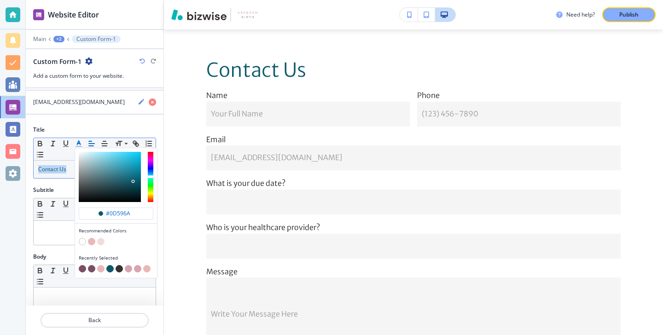
click at [83, 263] on div "button" at bounding box center [116, 263] width 75 height 4
click at [83, 265] on button "button" at bounding box center [82, 268] width 7 height 7
type input "#7a5065"
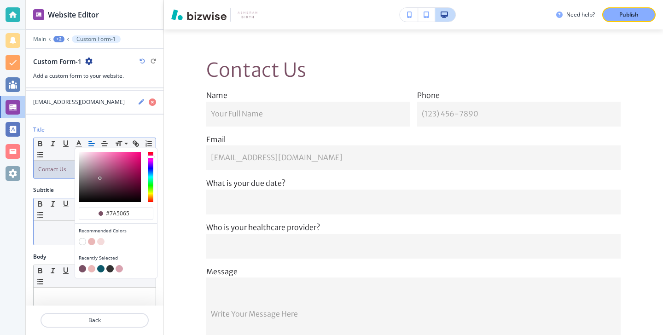
click at [58, 235] on div at bounding box center [95, 233] width 122 height 24
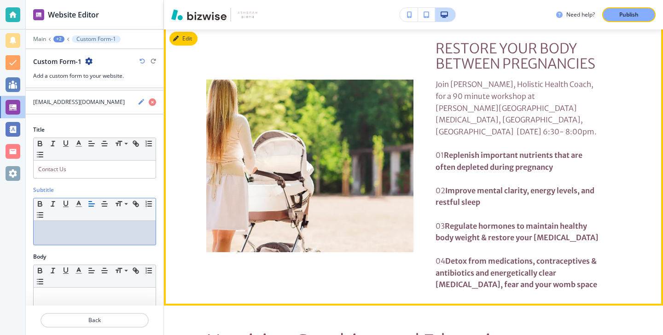
scroll to position [0, 0]
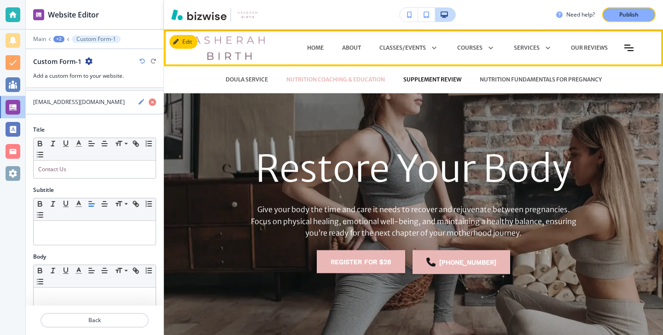
click at [415, 80] on p "SUPPLEMENT REVIEW" at bounding box center [432, 79] width 58 height 8
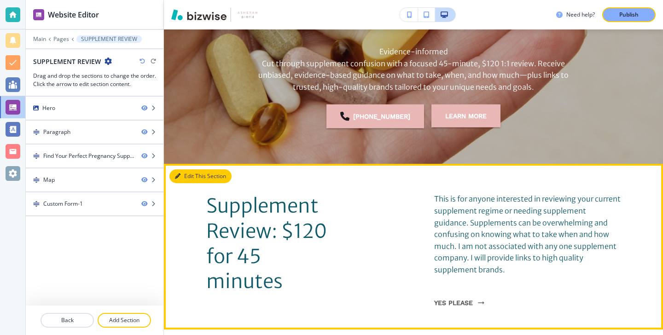
click at [189, 172] on button "Edit This Section" at bounding box center [200, 176] width 62 height 14
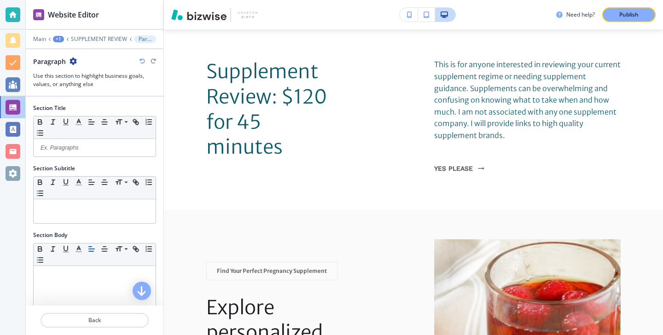
scroll to position [154, 0]
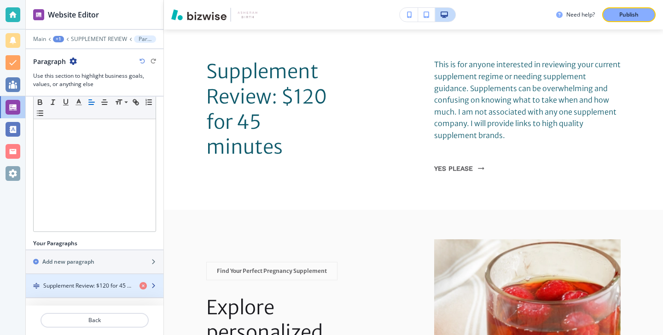
click at [99, 278] on div "button" at bounding box center [95, 277] width 138 height 7
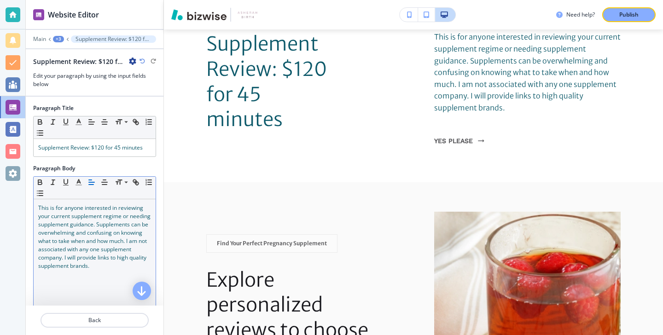
scroll to position [364, 0]
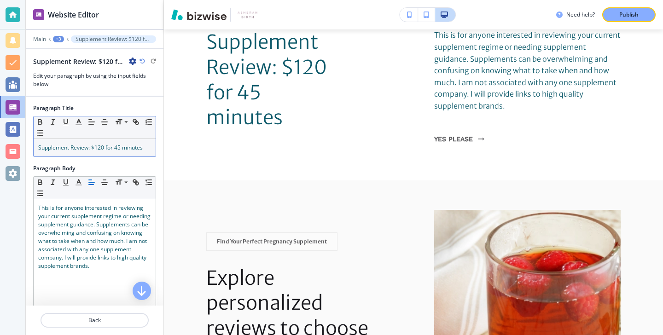
click at [134, 149] on span "Supplement Review: $120 for 45 minutes" at bounding box center [90, 148] width 104 height 8
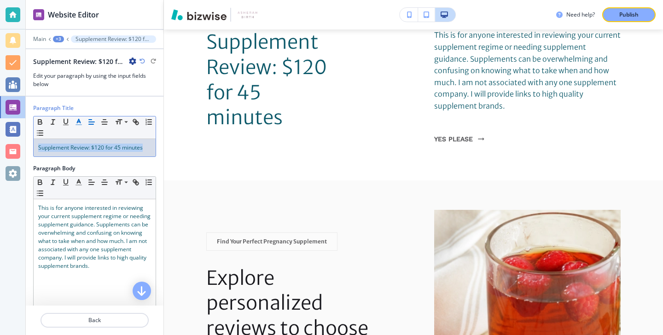
click at [81, 123] on icon "button" at bounding box center [79, 122] width 8 height 8
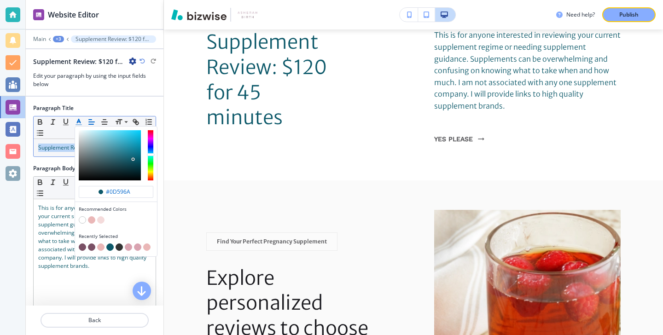
click at [84, 249] on button "button" at bounding box center [82, 246] width 7 height 7
type input "#7a5065"
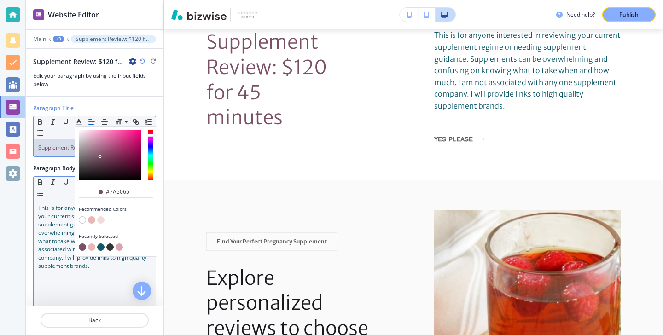
click at [71, 254] on span "This is for anyone interested in reviewing your current supplement regime or ne…" at bounding box center [95, 237] width 114 height 66
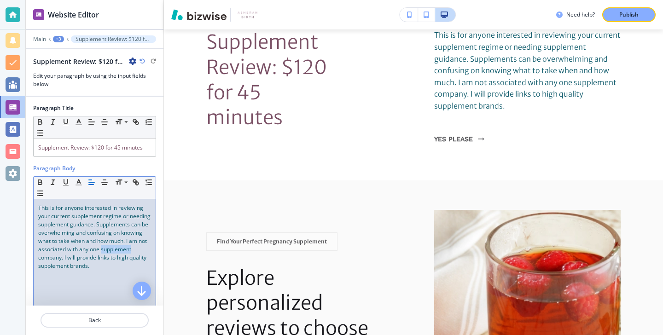
click at [71, 254] on span "This is for anyone interested in reviewing your current supplement regime or ne…" at bounding box center [95, 237] width 114 height 66
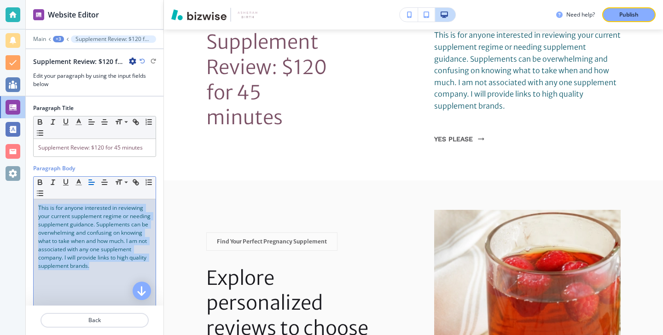
click at [71, 254] on span "This is for anyone interested in reviewing your current supplement regime or ne…" at bounding box center [95, 237] width 114 height 66
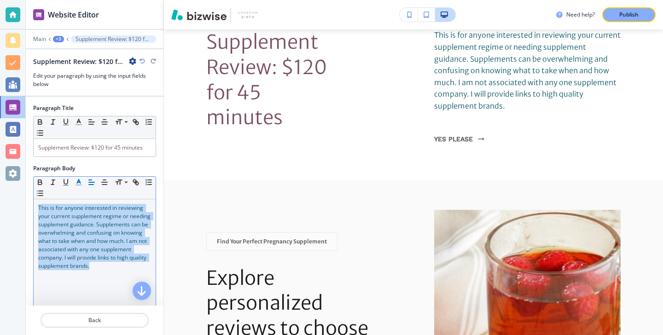
click at [81, 185] on line "button" at bounding box center [79, 185] width 6 height 0
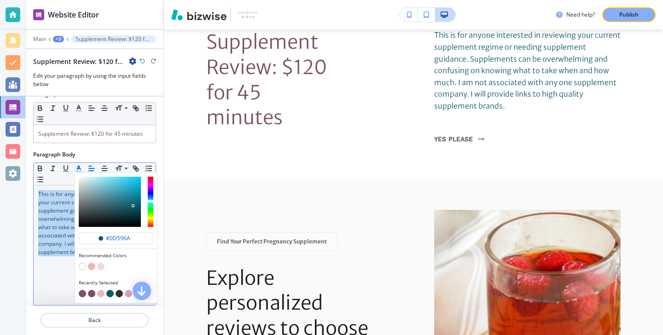
scroll to position [32, 0]
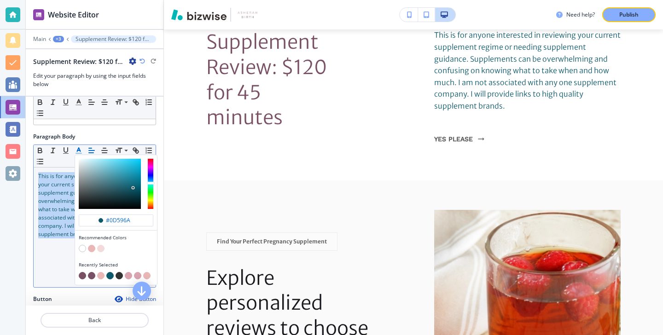
click at [81, 273] on button "button" at bounding box center [82, 275] width 7 height 7
type input "#7a5065"
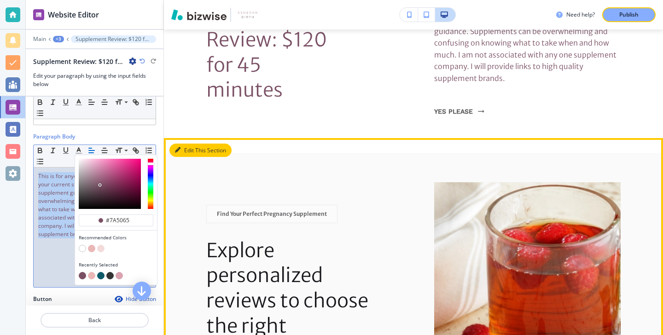
click at [187, 144] on button "Edit This Section" at bounding box center [200, 151] width 62 height 14
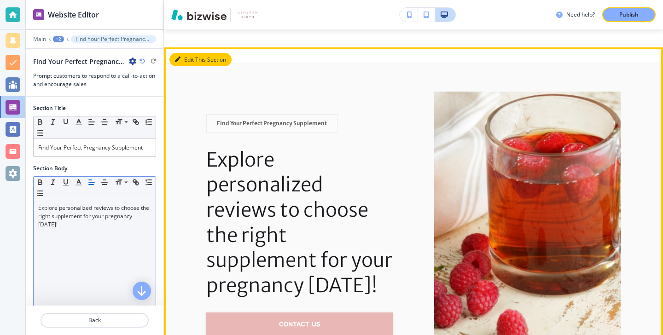
scroll to position [488, 0]
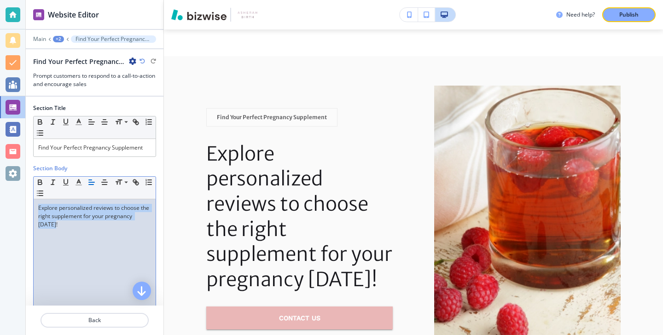
drag, startPoint x: 153, startPoint y: 219, endPoint x: 19, endPoint y: 204, distance: 134.7
click at [19, 204] on div "Website Editor Main +2 Find Your Perfect Pregnancy Supplement Find Your Perfect…" at bounding box center [331, 167] width 663 height 335
click at [76, 185] on line "button" at bounding box center [79, 185] width 6 height 0
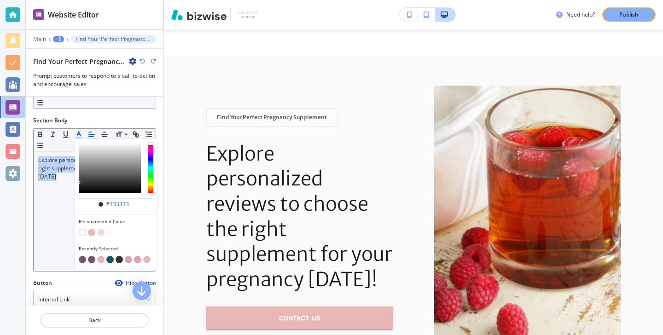
scroll to position [52, 0]
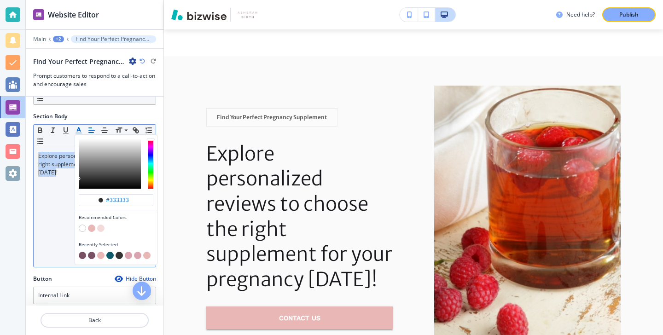
click at [81, 257] on button "button" at bounding box center [82, 255] width 7 height 7
type input "#7a5065"
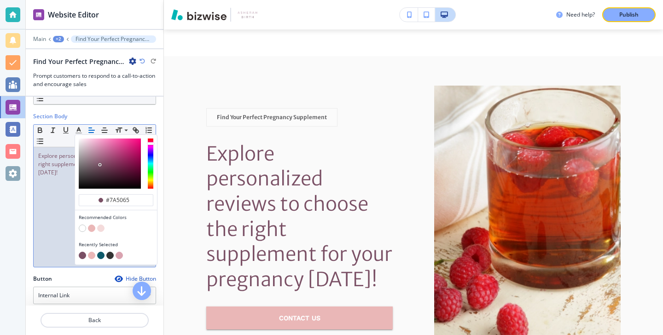
scroll to position [0, 0]
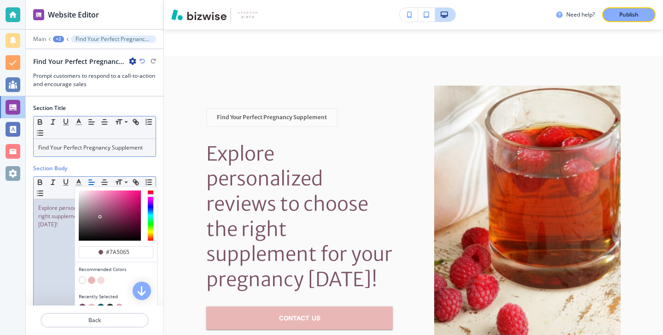
click at [149, 151] on p "Find Your Perfect Pregnancy Supplement" at bounding box center [94, 148] width 113 height 8
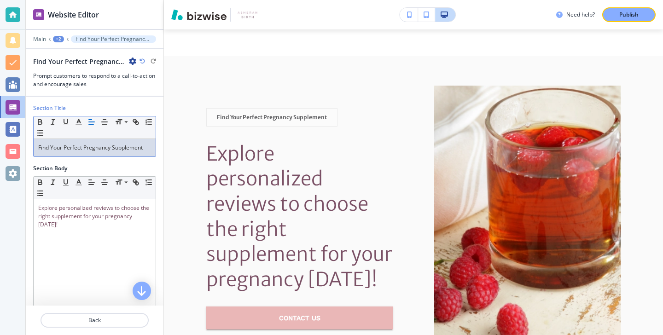
click at [149, 151] on p "Find Your Perfect Pregnancy Supplement" at bounding box center [94, 148] width 113 height 8
click at [77, 124] on icon "button" at bounding box center [79, 122] width 8 height 8
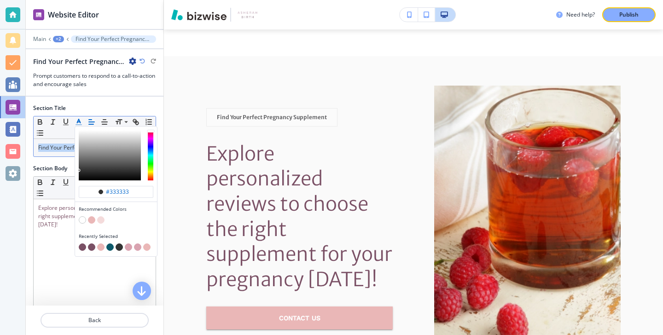
click at [82, 243] on button "button" at bounding box center [82, 246] width 7 height 7
type input "#7a5065"
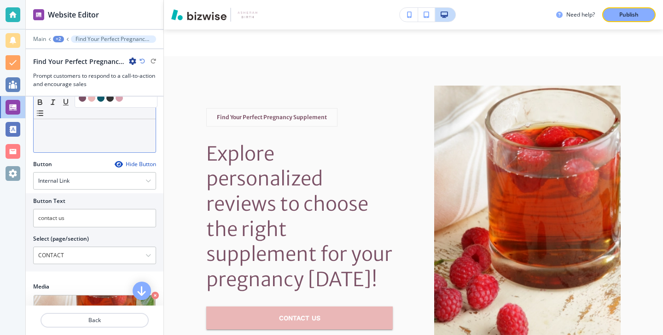
scroll to position [223, 0]
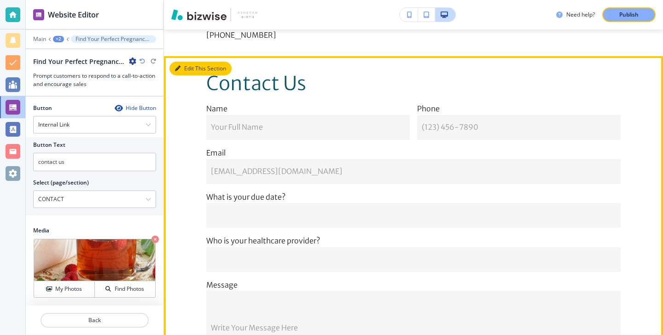
click at [190, 72] on button "Edit This Section" at bounding box center [200, 69] width 62 height 14
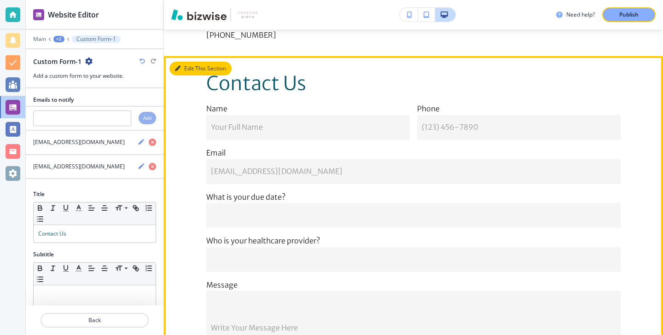
scroll to position [1130, 0]
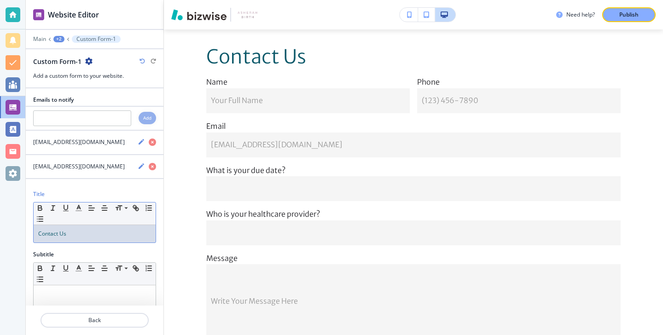
click at [104, 231] on p "Contact Us" at bounding box center [94, 234] width 113 height 8
click at [81, 209] on icon "button" at bounding box center [79, 208] width 8 height 8
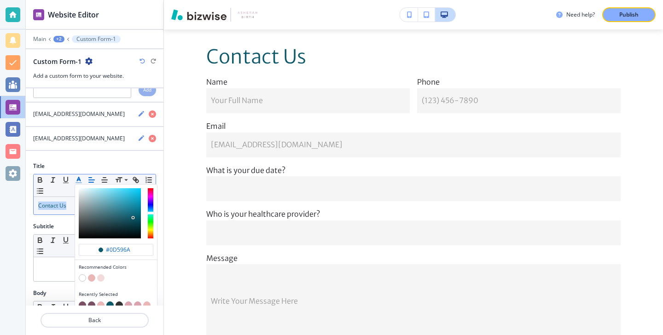
scroll to position [30, 0]
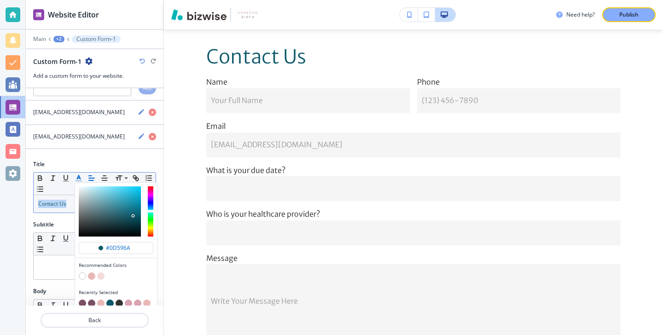
click at [83, 301] on button "button" at bounding box center [82, 303] width 7 height 7
type input "#7a5065"
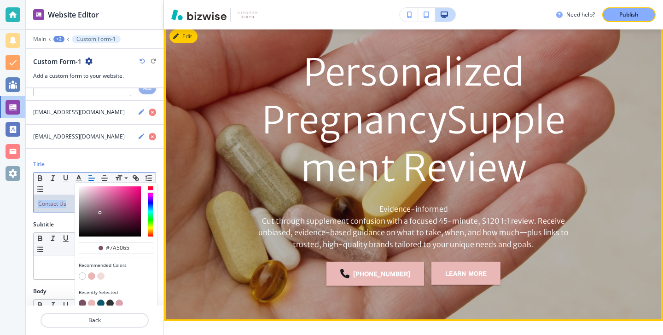
scroll to position [0, 0]
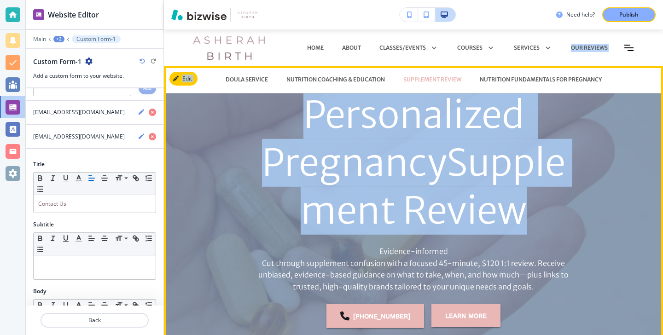
drag, startPoint x: 548, startPoint y: 82, endPoint x: 571, endPoint y: 223, distance: 142.7
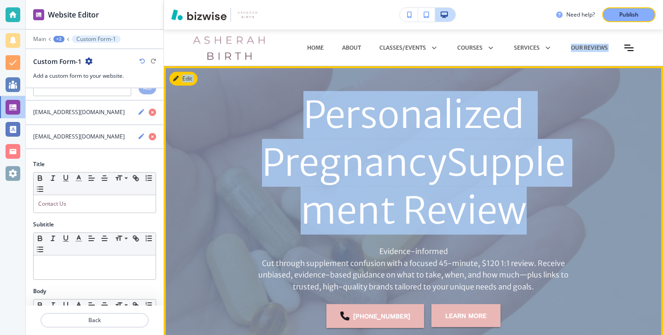
click at [571, 223] on p "Personalized PregnancySupplement Review" at bounding box center [413, 163] width 331 height 144
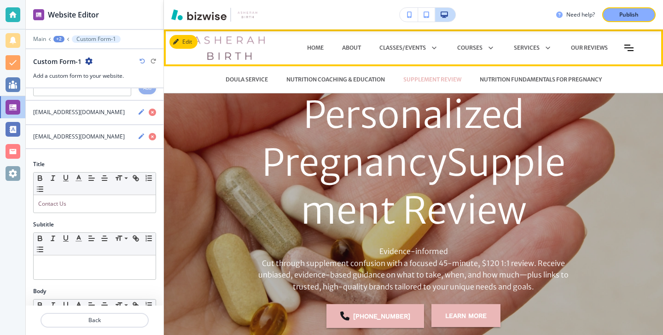
click at [532, 89] on div "NUTRITION FUNDAMENTALS FOR PREGNANCY" at bounding box center [540, 80] width 140 height 28
click at [535, 83] on p "NUTRITION FUNDAMENTALS FOR PREGNANCY" at bounding box center [541, 79] width 122 height 8
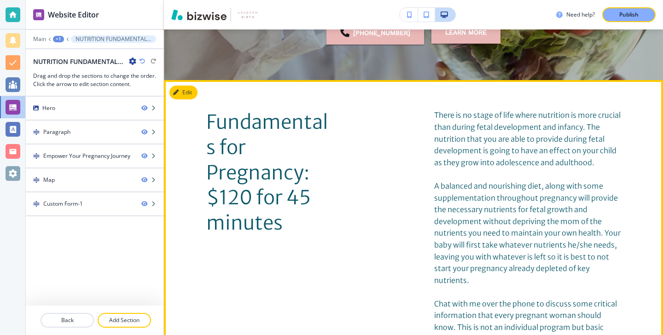
scroll to position [254, 0]
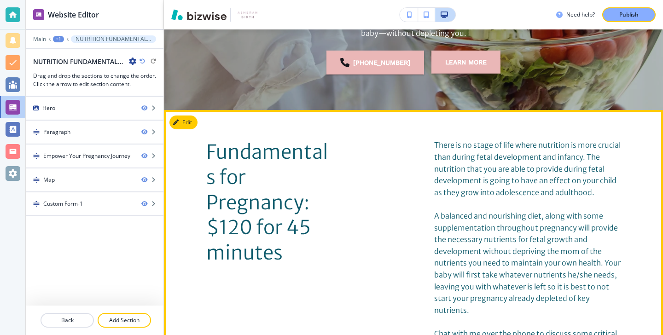
click at [187, 124] on button "Edit" at bounding box center [183, 123] width 28 height 14
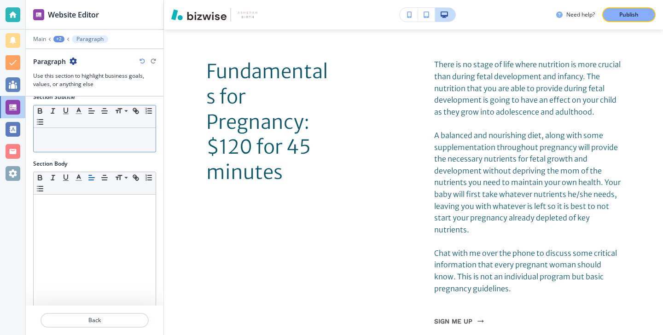
scroll to position [154, 0]
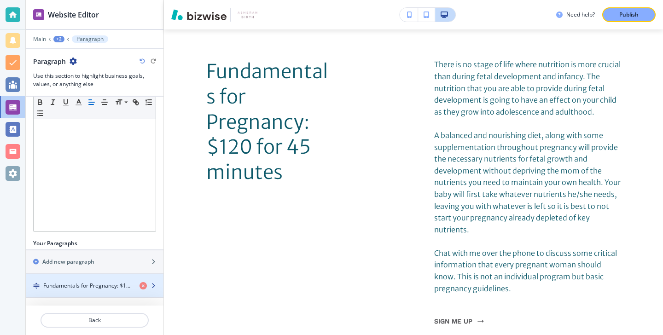
click at [87, 284] on h4 "Fundamentals for Pregnancy: $120 for 45 minutes" at bounding box center [87, 286] width 89 height 8
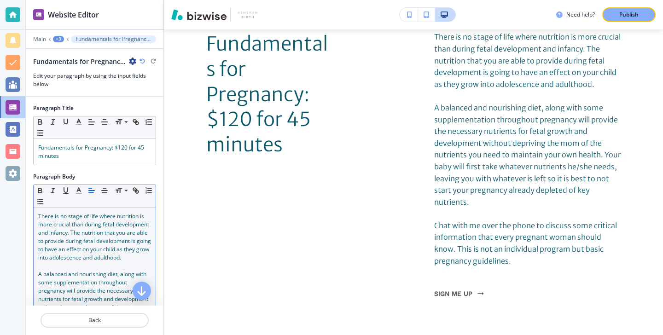
scroll to position [364, 0]
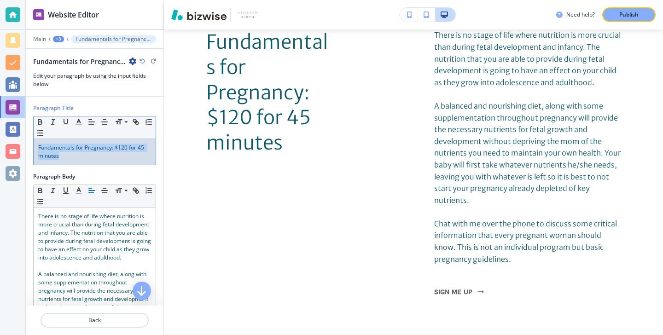
drag, startPoint x: 93, startPoint y: 160, endPoint x: 30, endPoint y: 141, distance: 65.8
click at [30, 141] on div "Paragraph Title Small Normal Large Huge Fundamentals for Pregnancy: $120 for 45…" at bounding box center [95, 138] width 138 height 69
click at [79, 124] on icon "button" at bounding box center [79, 122] width 8 height 8
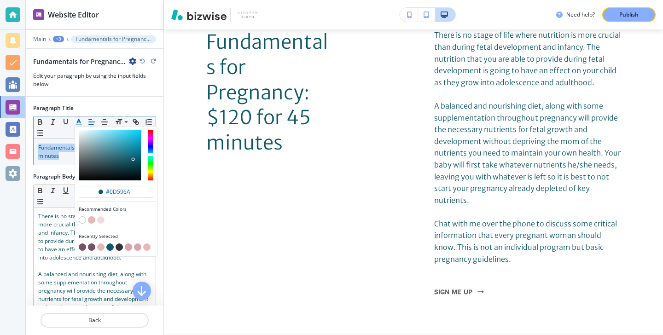
click at [79, 123] on icon "button" at bounding box center [79, 122] width 8 height 8
click at [93, 246] on button "button" at bounding box center [91, 246] width 7 height 7
type input "#7a5065"
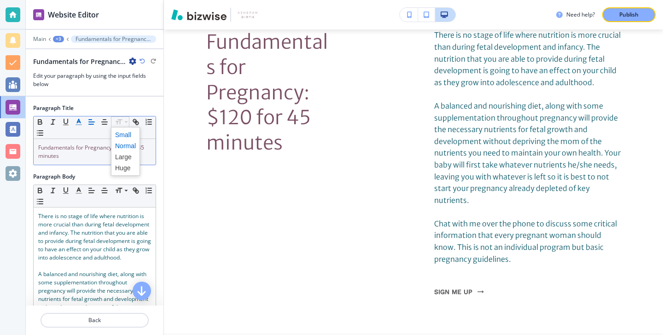
click at [123, 134] on span at bounding box center [125, 134] width 21 height 11
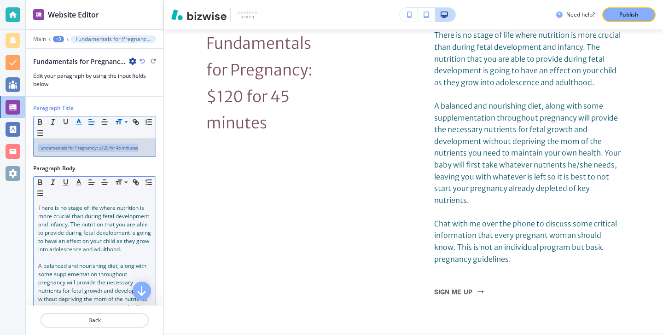
scroll to position [37, 0]
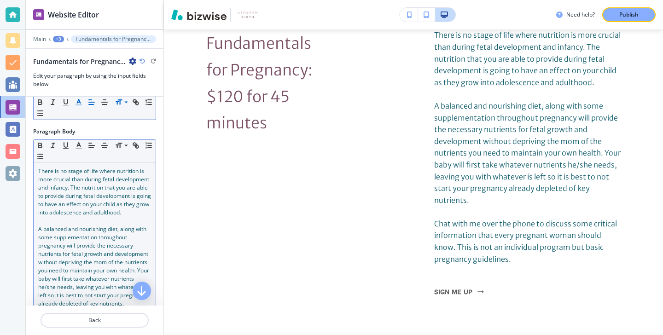
click at [116, 248] on span "A balanced and nourishing diet, along with some supplementation throughout preg…" at bounding box center [94, 266] width 112 height 82
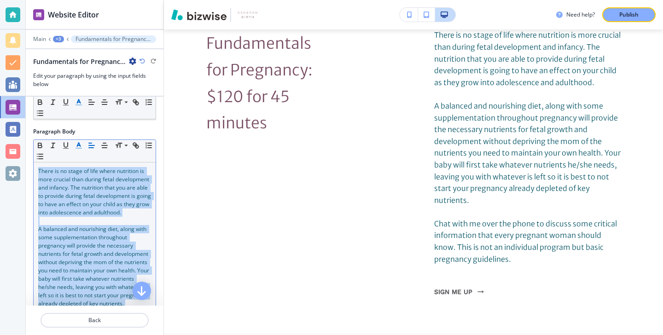
click at [82, 147] on icon "button" at bounding box center [79, 145] width 8 height 8
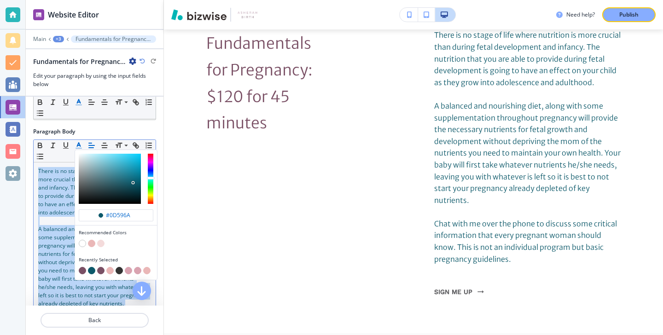
click at [80, 267] on button "button" at bounding box center [82, 270] width 7 height 7
type input "#7a5065"
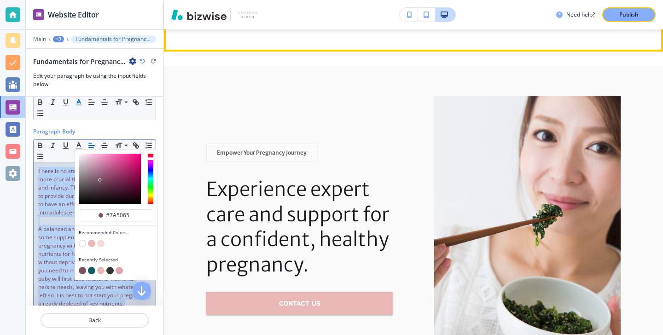
scroll to position [665, 0]
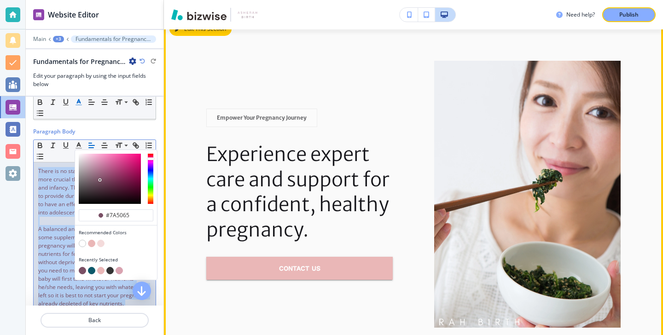
click at [194, 34] on button "Edit This Section" at bounding box center [200, 29] width 62 height 14
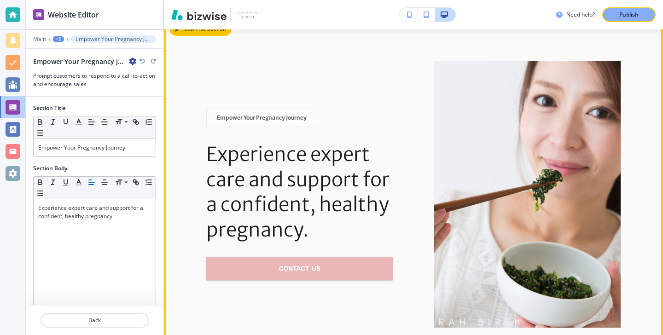
scroll to position [653, 0]
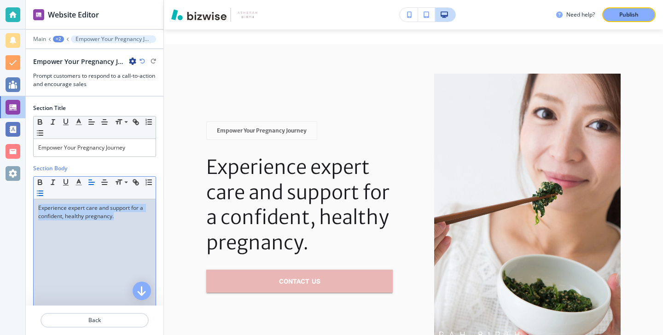
drag, startPoint x: 120, startPoint y: 228, endPoint x: 34, endPoint y: 198, distance: 91.1
click at [34, 198] on div "Small Normal Large Huge Experience expert care and support for a confident, hea…" at bounding box center [94, 247] width 123 height 143
click at [79, 182] on line "button" at bounding box center [78, 182] width 2 height 0
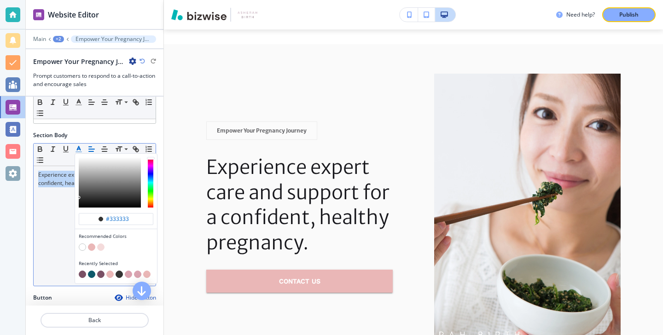
click at [82, 275] on button "button" at bounding box center [82, 274] width 7 height 7
type input "#7a5065"
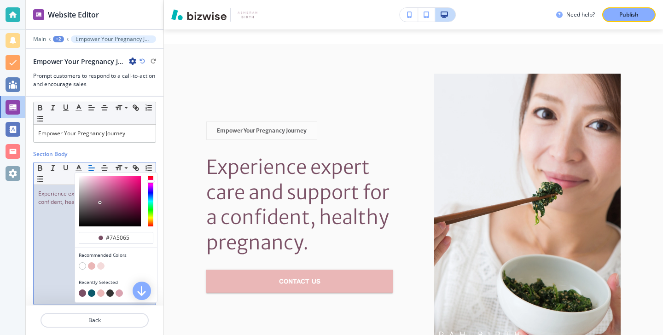
scroll to position [0, 0]
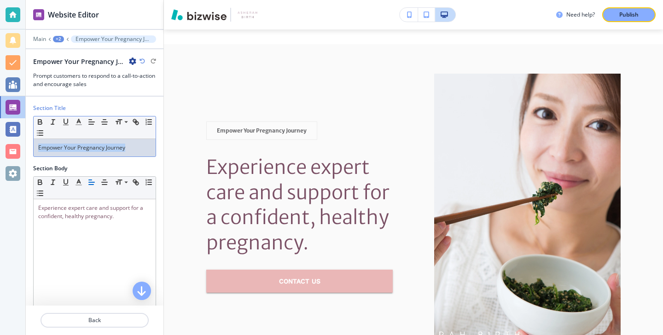
drag, startPoint x: 130, startPoint y: 155, endPoint x: 24, endPoint y: 142, distance: 106.6
click at [24, 142] on div "Website Editor Main +2 Empower Your Pregnancy Journey Empower Your Pregnancy Jo…" at bounding box center [331, 167] width 663 height 335
click at [80, 119] on icon "button" at bounding box center [79, 122] width 8 height 8
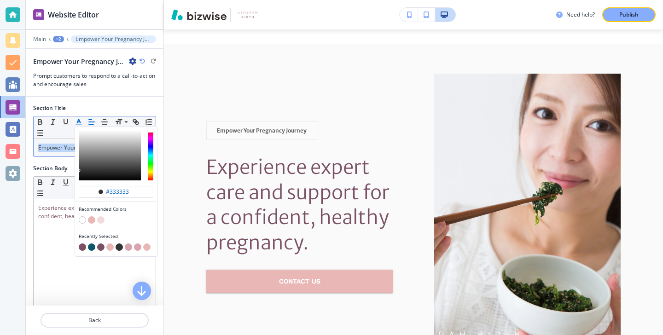
click at [81, 246] on button "button" at bounding box center [82, 246] width 7 height 7
type input "#7a5065"
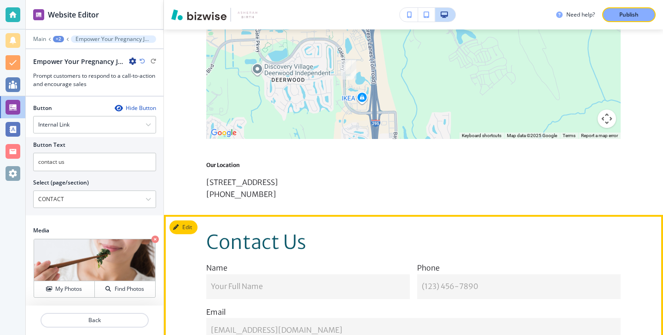
scroll to position [1111, 0]
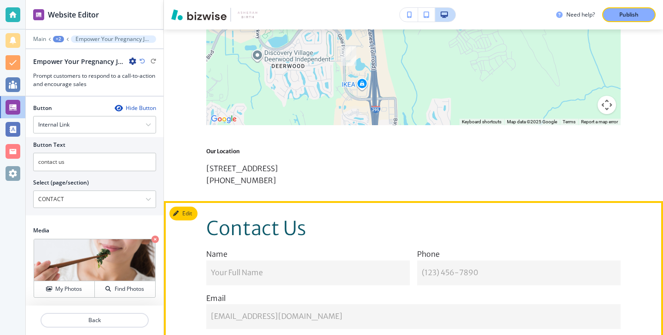
click at [194, 220] on button "Edit This Section" at bounding box center [200, 214] width 62 height 14
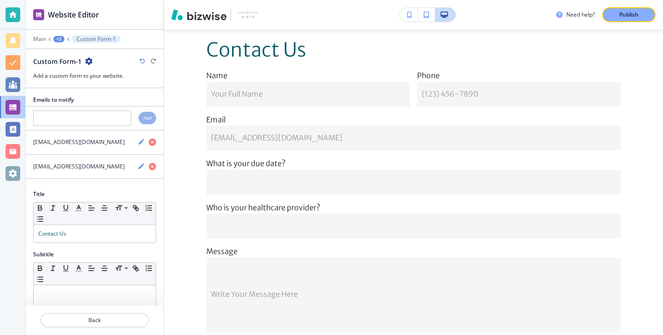
scroll to position [1295, 0]
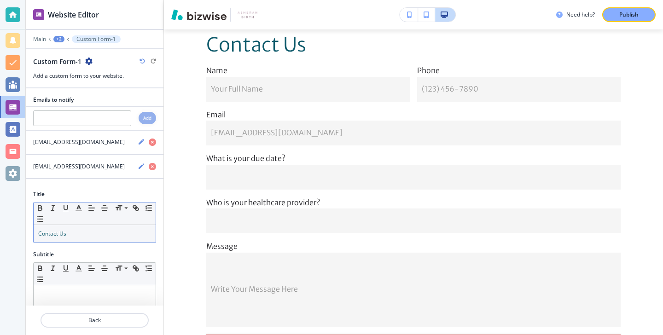
click at [109, 239] on div "Contact Us" at bounding box center [95, 233] width 122 height 17
click at [109, 238] on div "Contact Us" at bounding box center [95, 233] width 122 height 17
click at [77, 208] on line "button" at bounding box center [78, 208] width 2 height 0
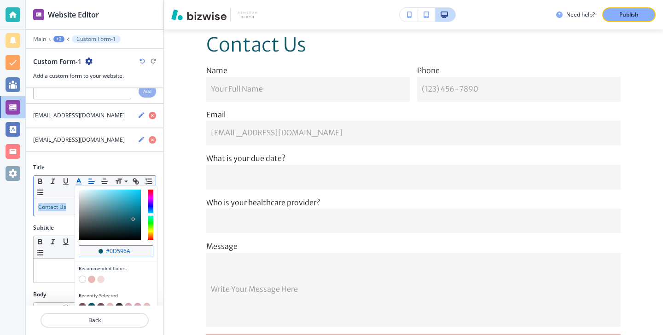
scroll to position [64, 0]
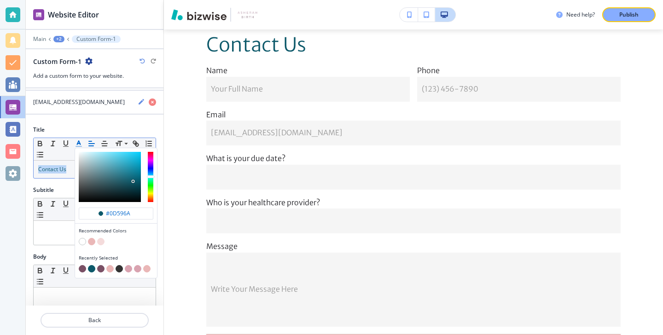
click at [81, 268] on button "button" at bounding box center [82, 268] width 7 height 7
type input "#7a5065"
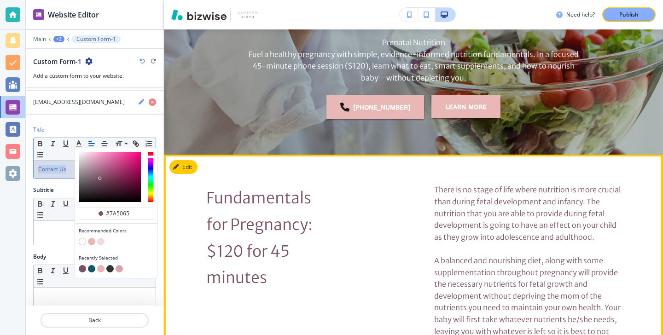
scroll to position [0, 0]
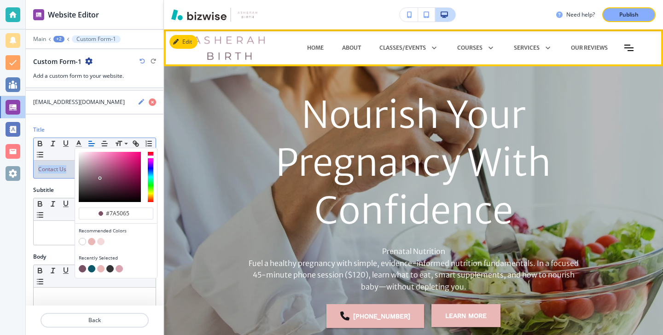
click at [632, 48] on icon "Toggle hamburger navigation menu" at bounding box center [628, 48] width 9 height 6
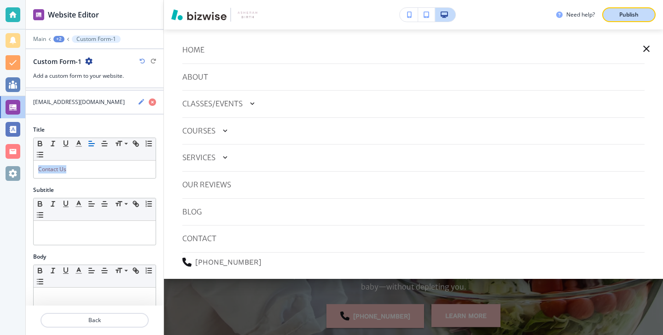
click at [638, 16] on p "Publish" at bounding box center [628, 15] width 19 height 8
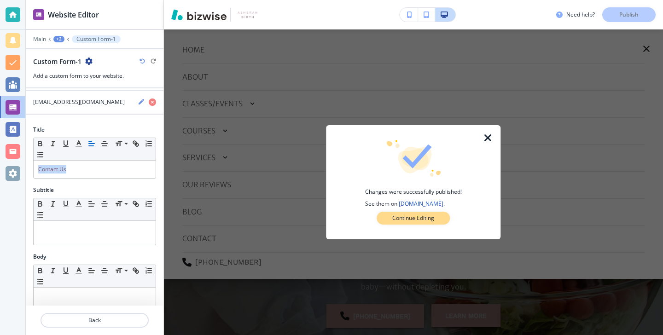
click at [442, 223] on button "Continue Editing" at bounding box center [412, 218] width 73 height 13
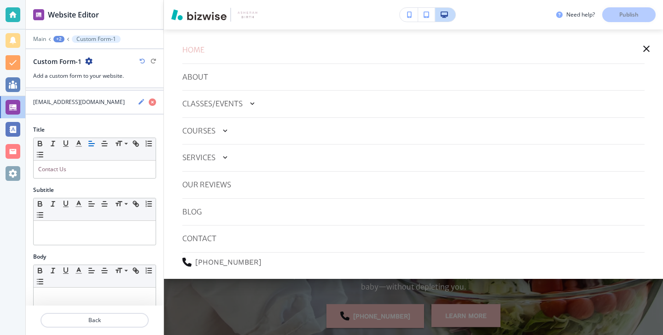
click at [195, 53] on p "HOME" at bounding box center [193, 50] width 22 height 12
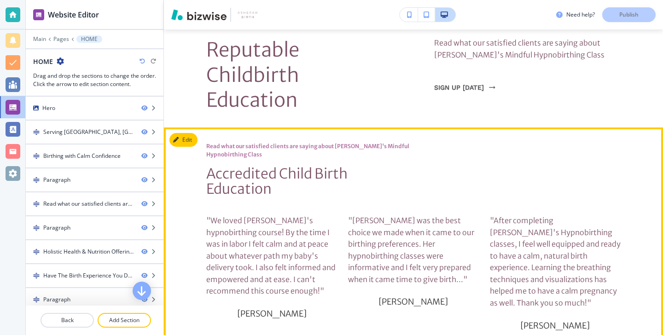
scroll to position [768, 0]
click at [189, 133] on button "Edit This Section" at bounding box center [200, 140] width 62 height 14
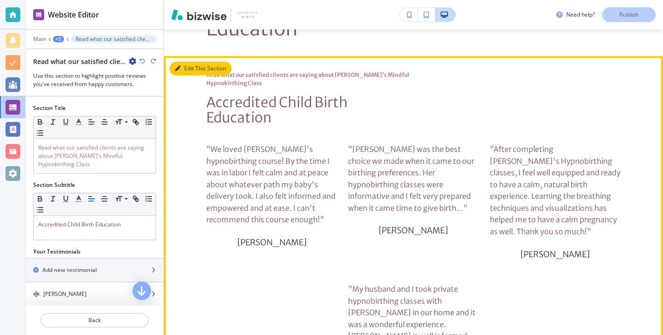
scroll to position [840, 0]
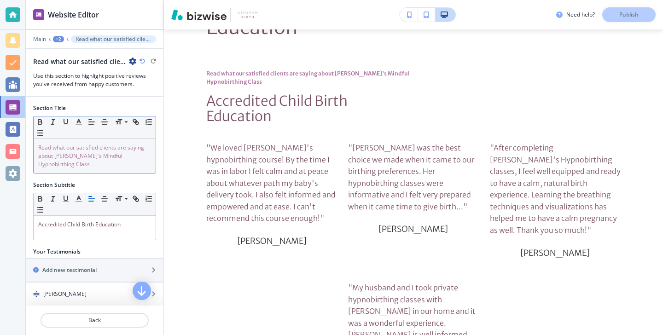
click at [133, 169] on div "Read what our satisfied clients are saying about Doula Vonda's Mindful Hypnobir…" at bounding box center [95, 156] width 122 height 34
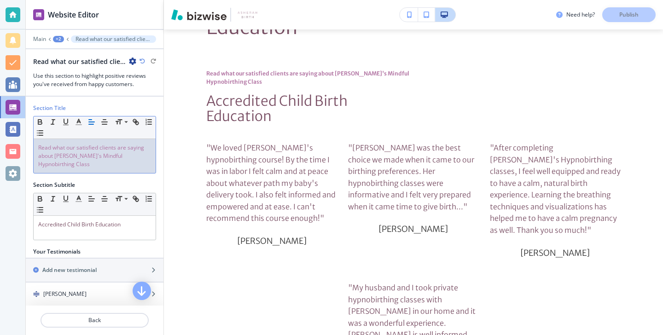
click at [133, 169] on div "Read what our satisfied clients are saying about Doula Vonda's Mindful Hypnobir…" at bounding box center [95, 156] width 122 height 34
click at [75, 122] on icon "button" at bounding box center [79, 122] width 8 height 8
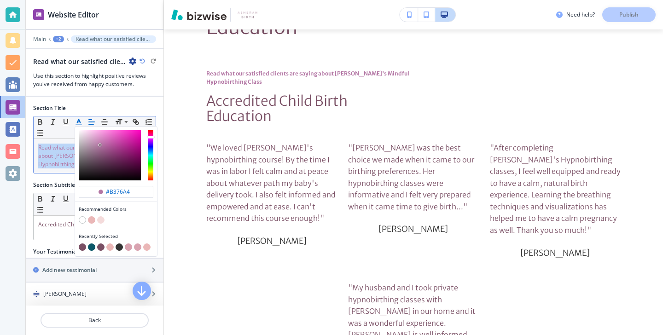
click at [83, 248] on button "button" at bounding box center [82, 246] width 7 height 7
type input "#7a5065"
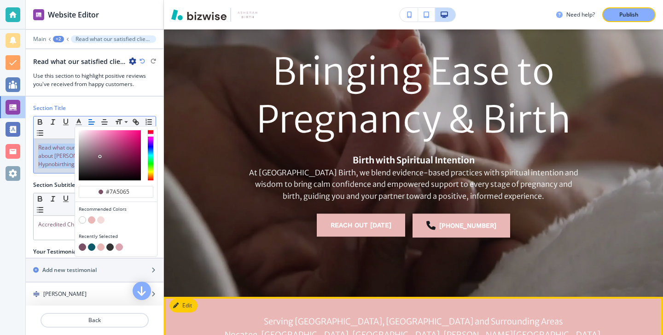
scroll to position [0, 0]
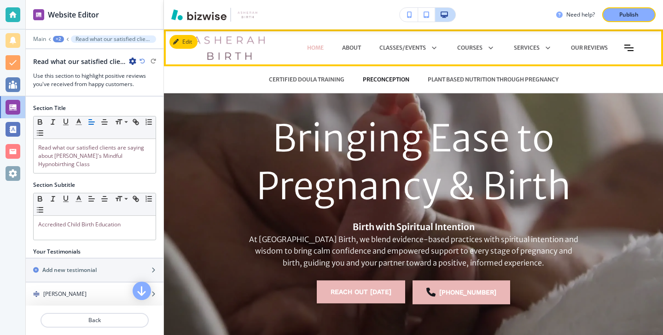
click at [403, 82] on p "PRECONCEPTION" at bounding box center [386, 79] width 46 height 8
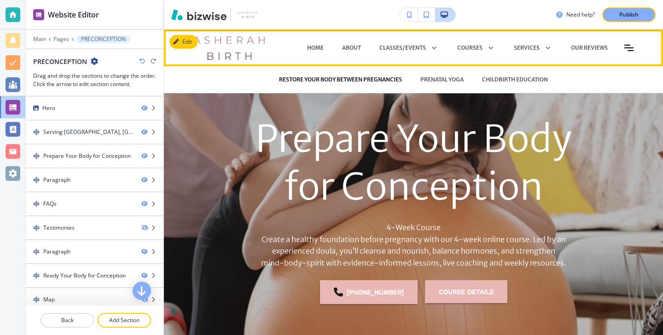
click at [357, 80] on p "RESTORE YOUR BODY BETWEEN PREGNANCIES" at bounding box center [340, 79] width 123 height 8
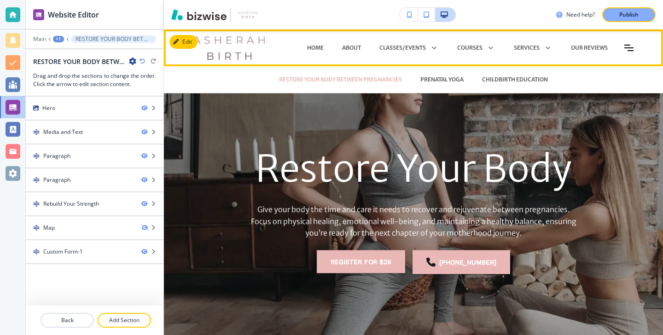
click at [434, 75] on div "PRENATAL YOGA" at bounding box center [442, 80] width 62 height 28
click at [434, 76] on p "PRENATAL YOGA" at bounding box center [441, 79] width 43 height 8
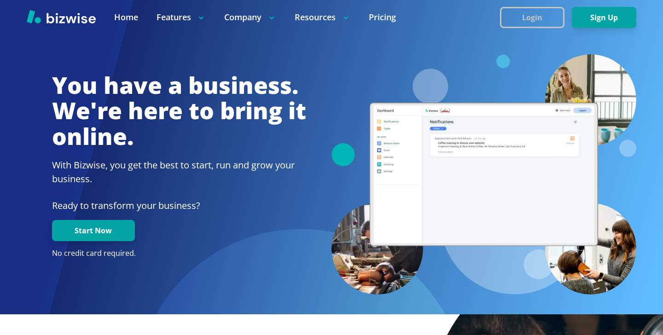
click at [557, 24] on button "Login" at bounding box center [532, 17] width 64 height 21
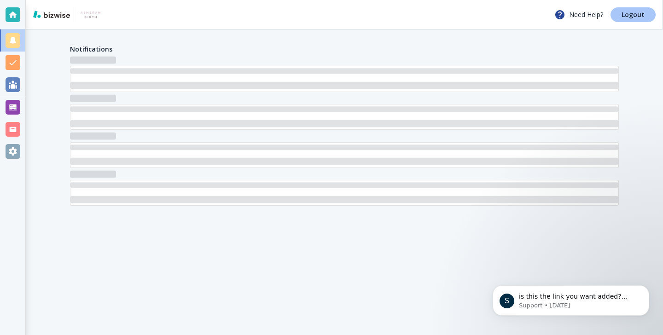
click at [619, 18] on link "Logout" at bounding box center [632, 14] width 45 height 15
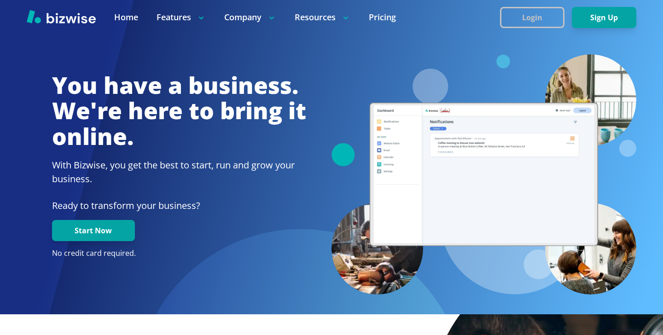
click at [509, 16] on button "Login" at bounding box center [532, 17] width 64 height 21
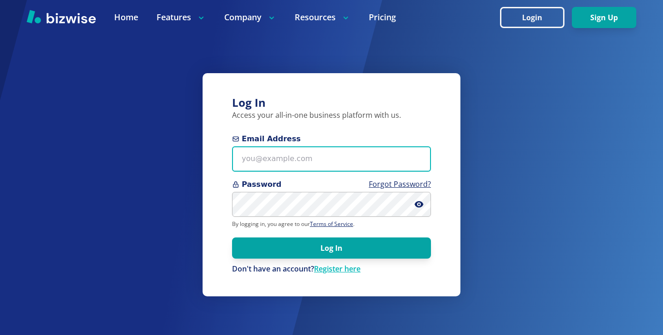
click at [294, 153] on input "Email Address" at bounding box center [331, 158] width 199 height 25
paste input "excelhvaczach@gmail.com"
type input "excelhvaczach@gmail.com"
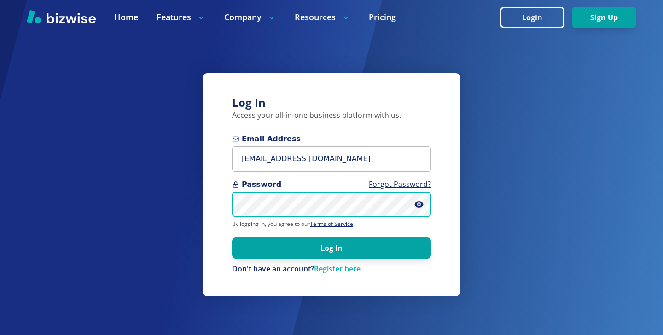
click at [232, 237] on button "Log In" at bounding box center [331, 247] width 199 height 21
